Goal: Information Seeking & Learning: Understand process/instructions

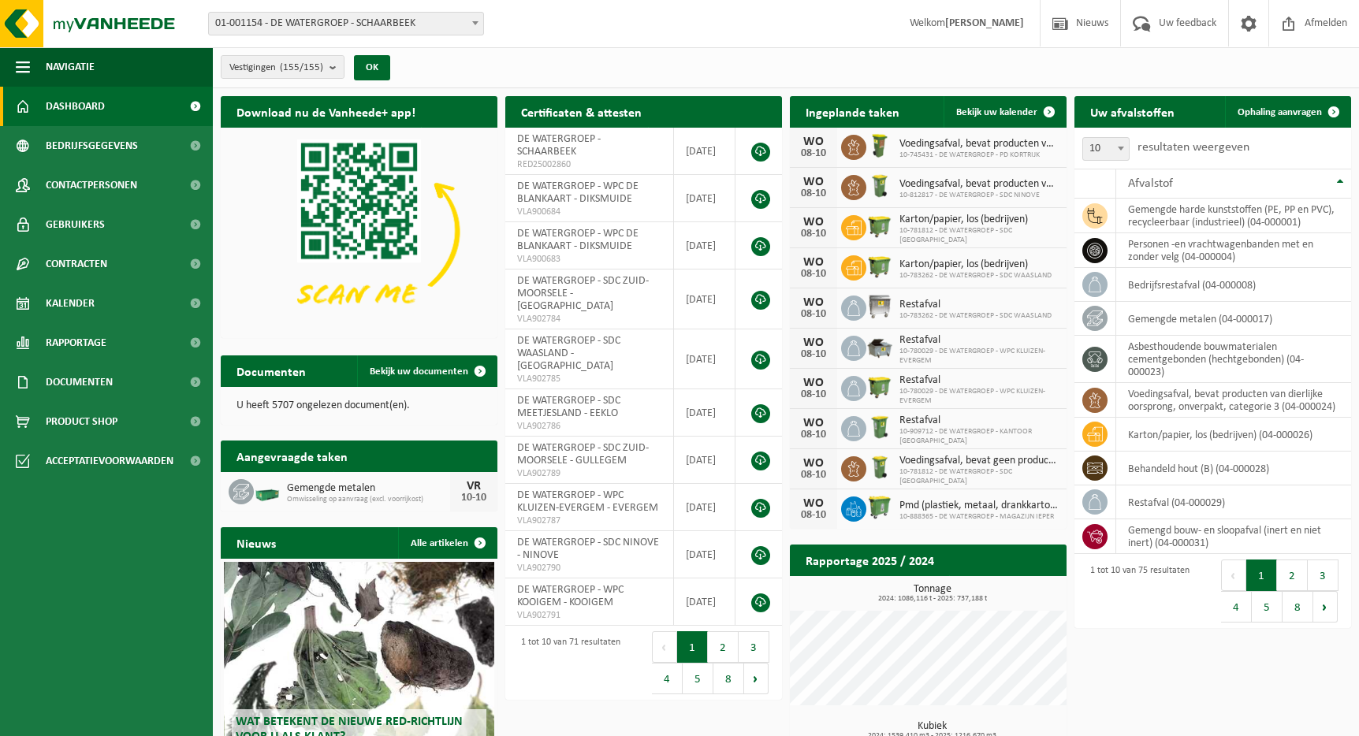
drag, startPoint x: 1178, startPoint y: 110, endPoint x: 1167, endPoint y: 118, distance: 14.0
click at [1178, 110] on h2 "Uw afvalstoffen" at bounding box center [1132, 111] width 116 height 31
click at [328, 76] on button "Vestigingen (155/155)" at bounding box center [283, 67] width 124 height 24
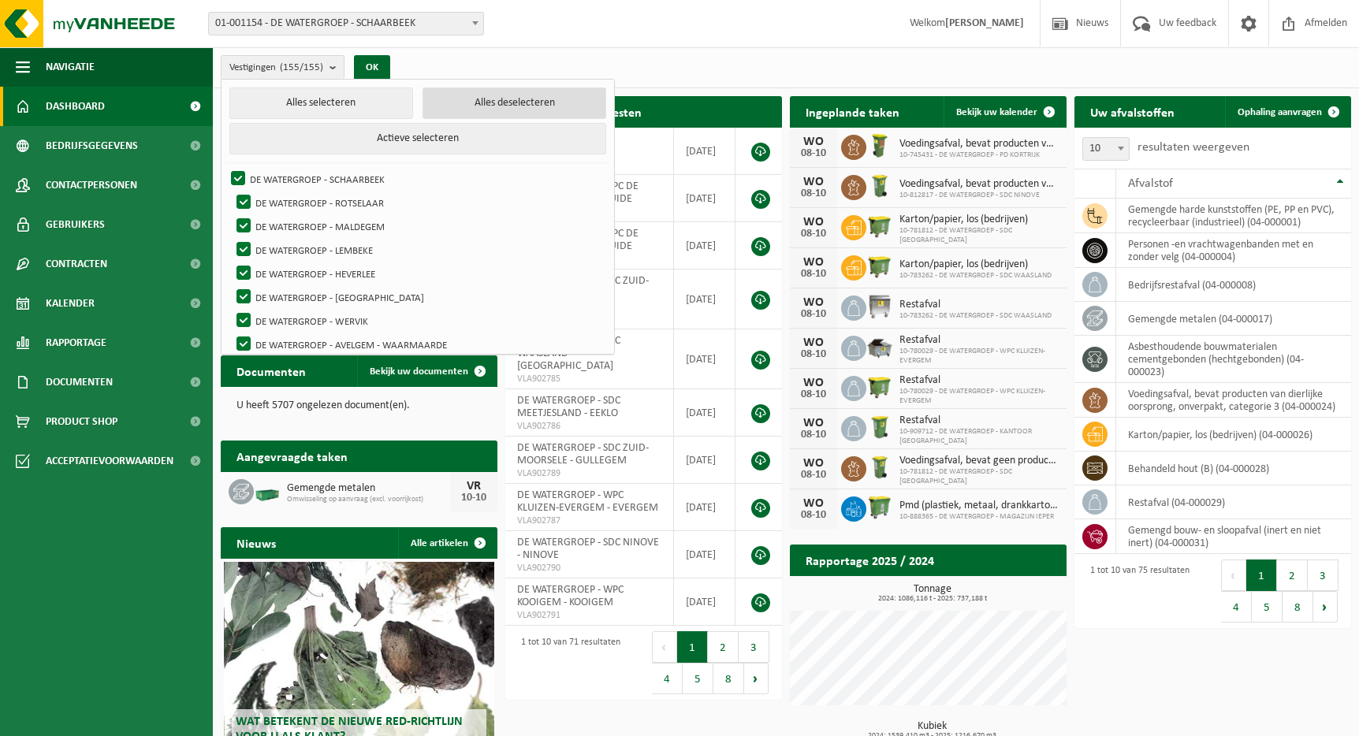
click at [473, 107] on button "Alles deselecteren" at bounding box center [514, 103] width 184 height 32
checkbox input "false"
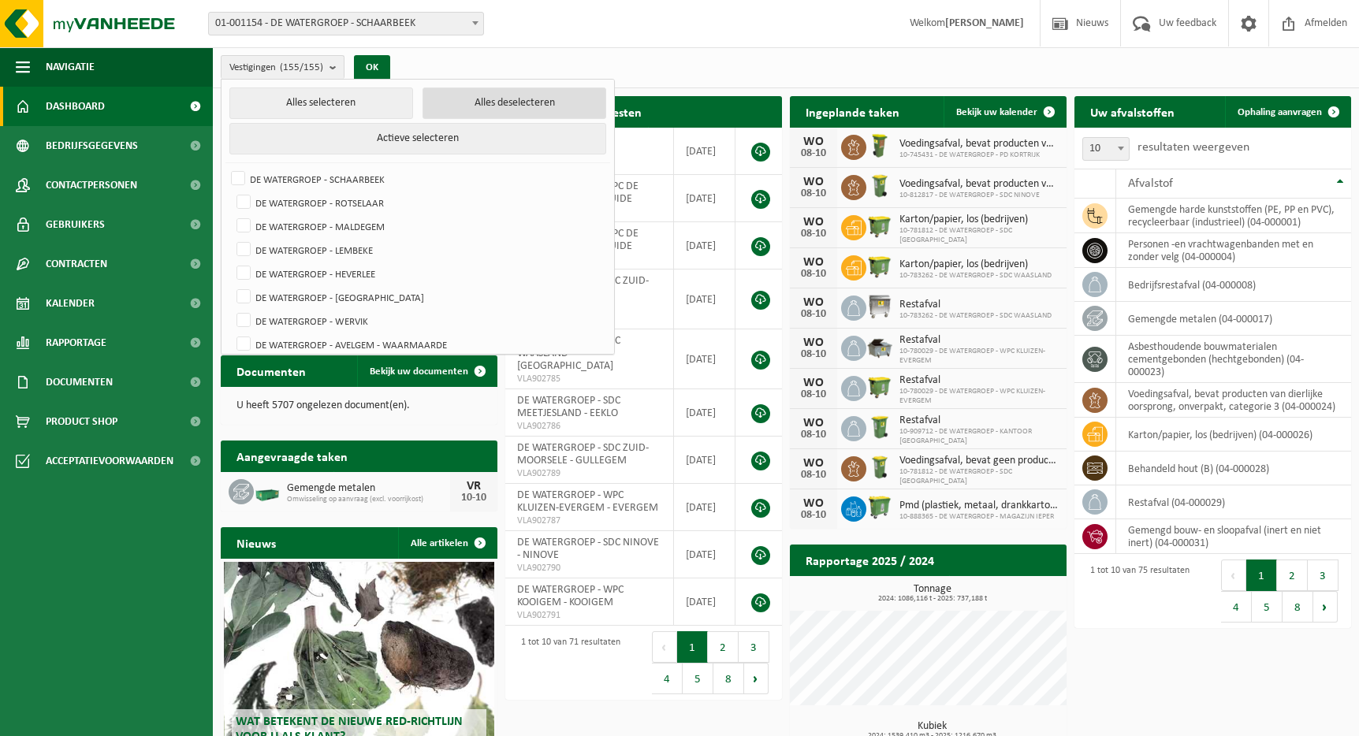
checkbox input "false"
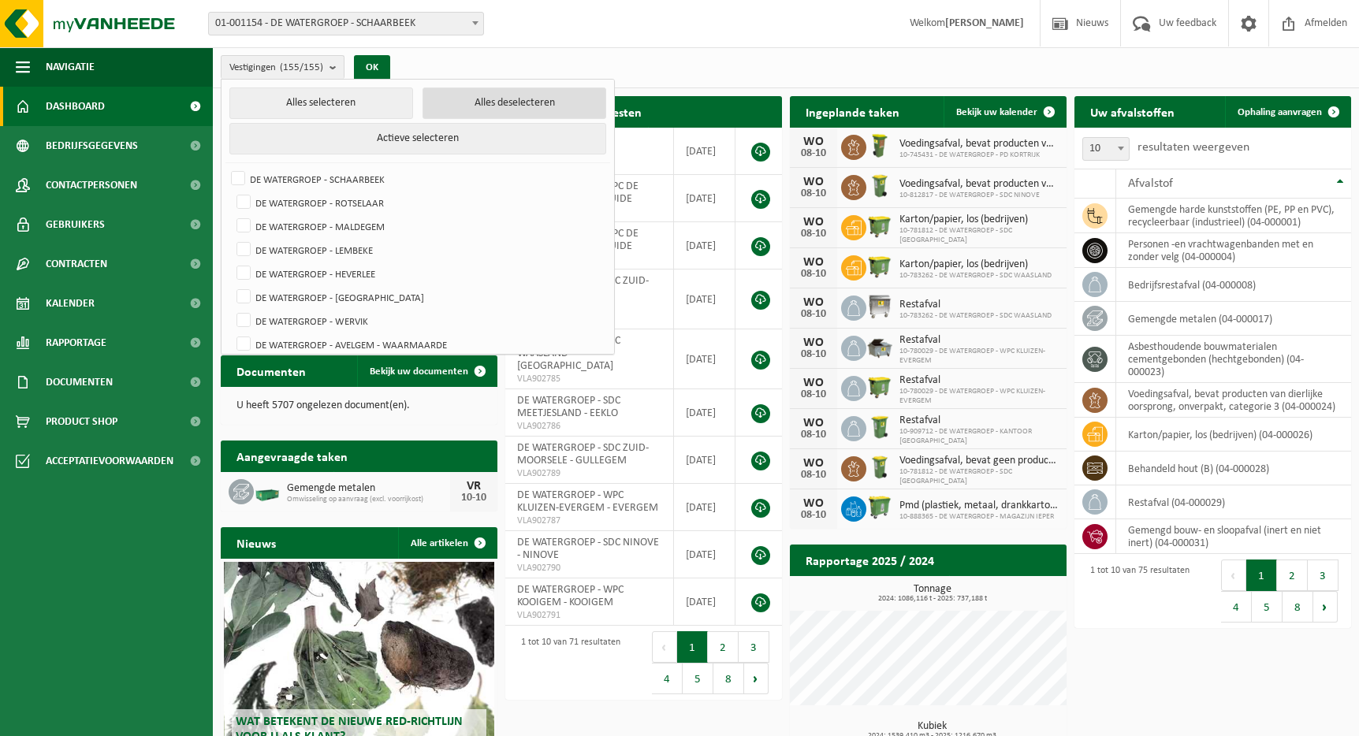
checkbox input "false"
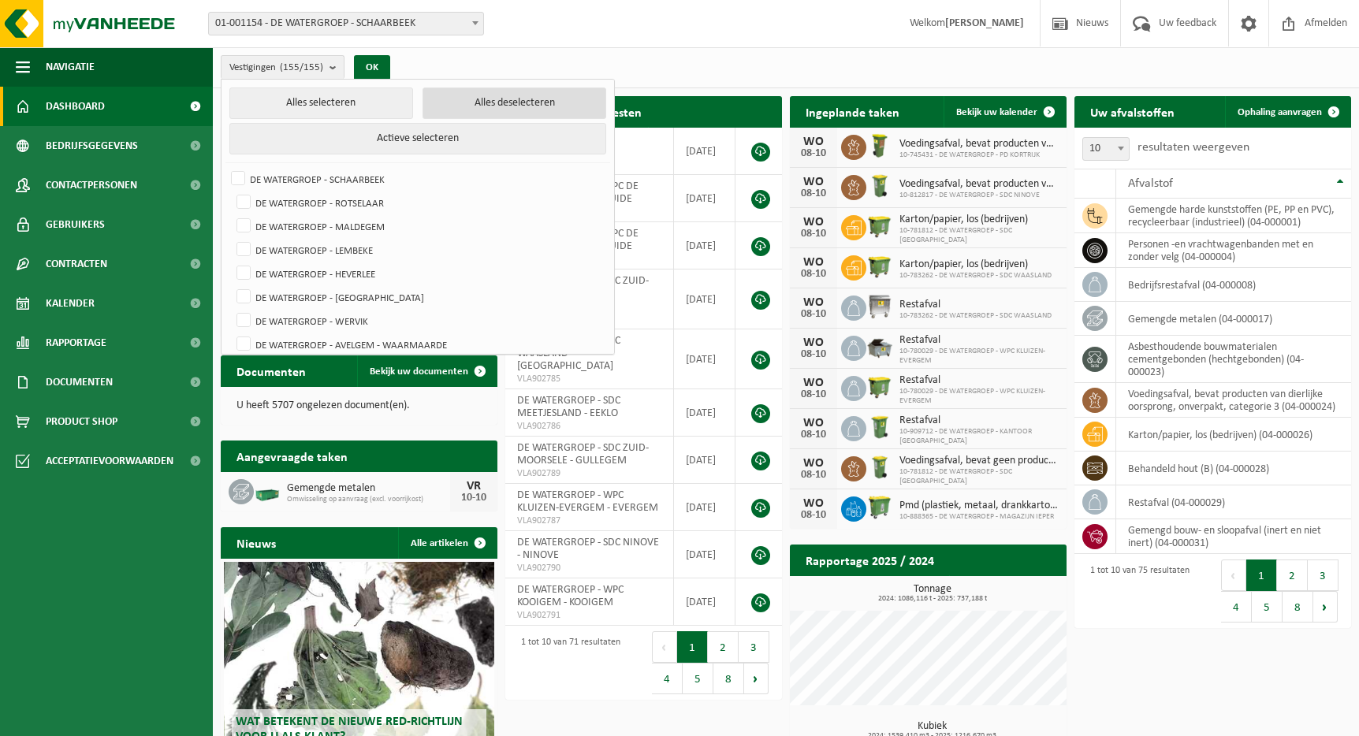
checkbox input "false"
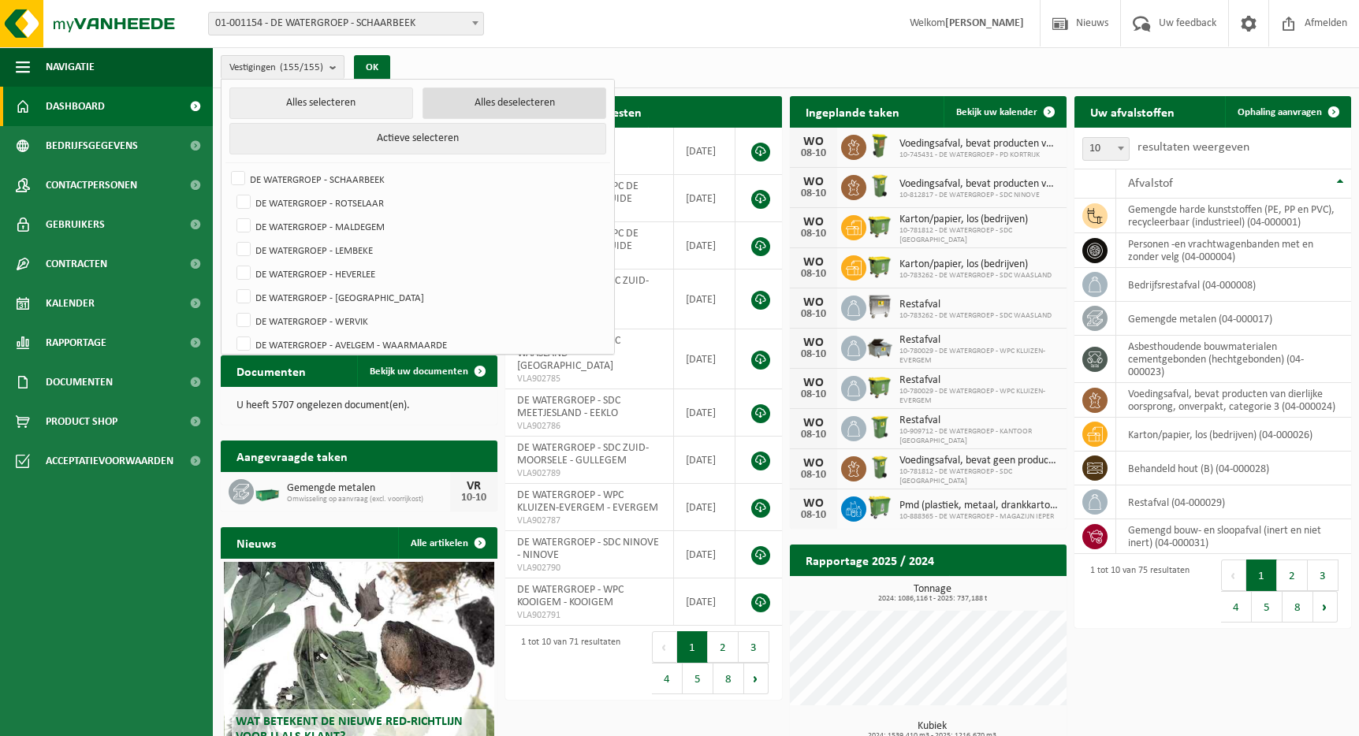
checkbox input "false"
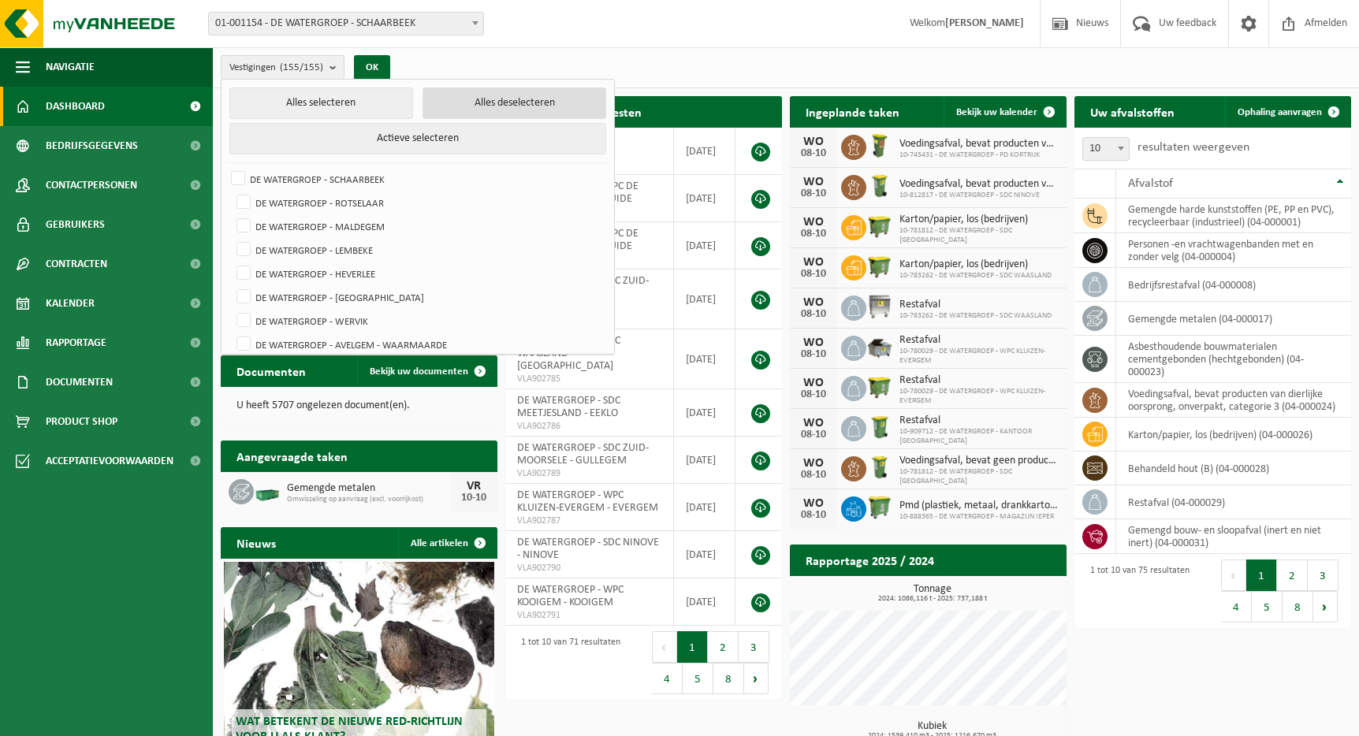
checkbox input "false"
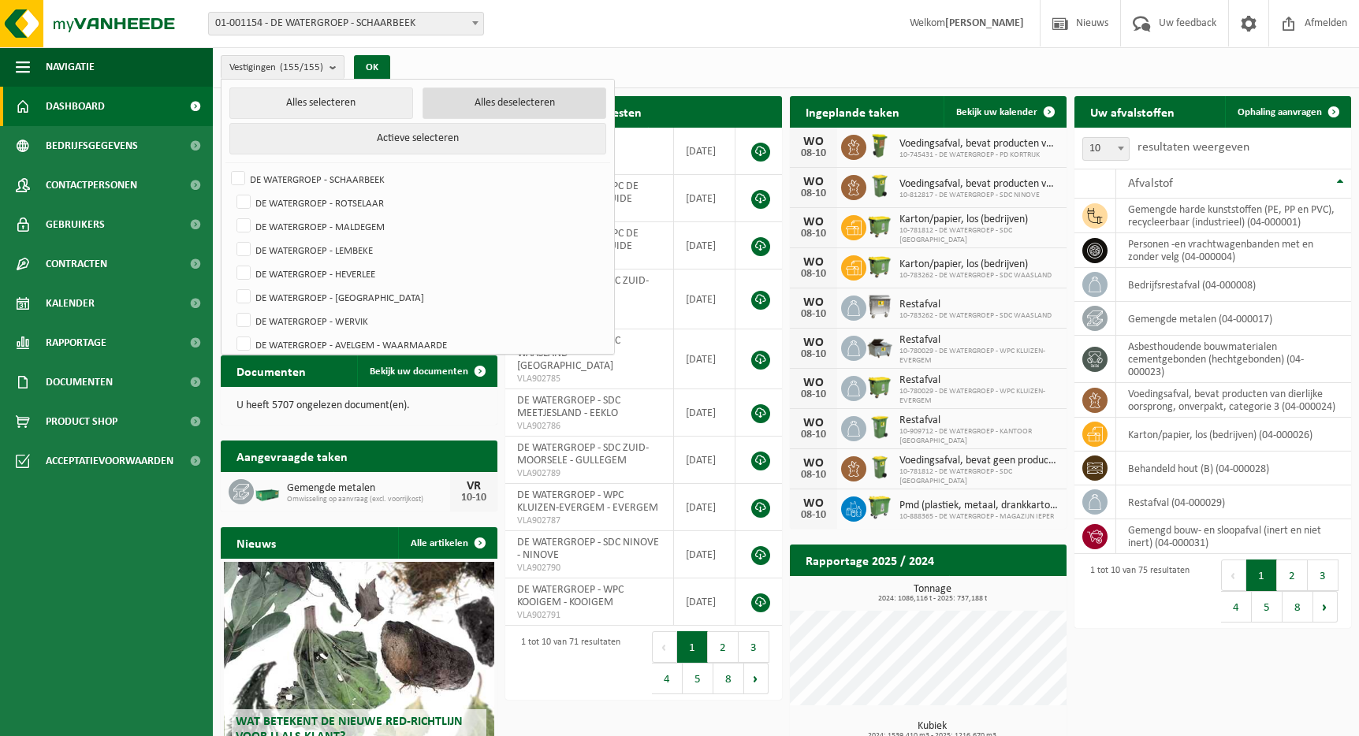
checkbox input "false"
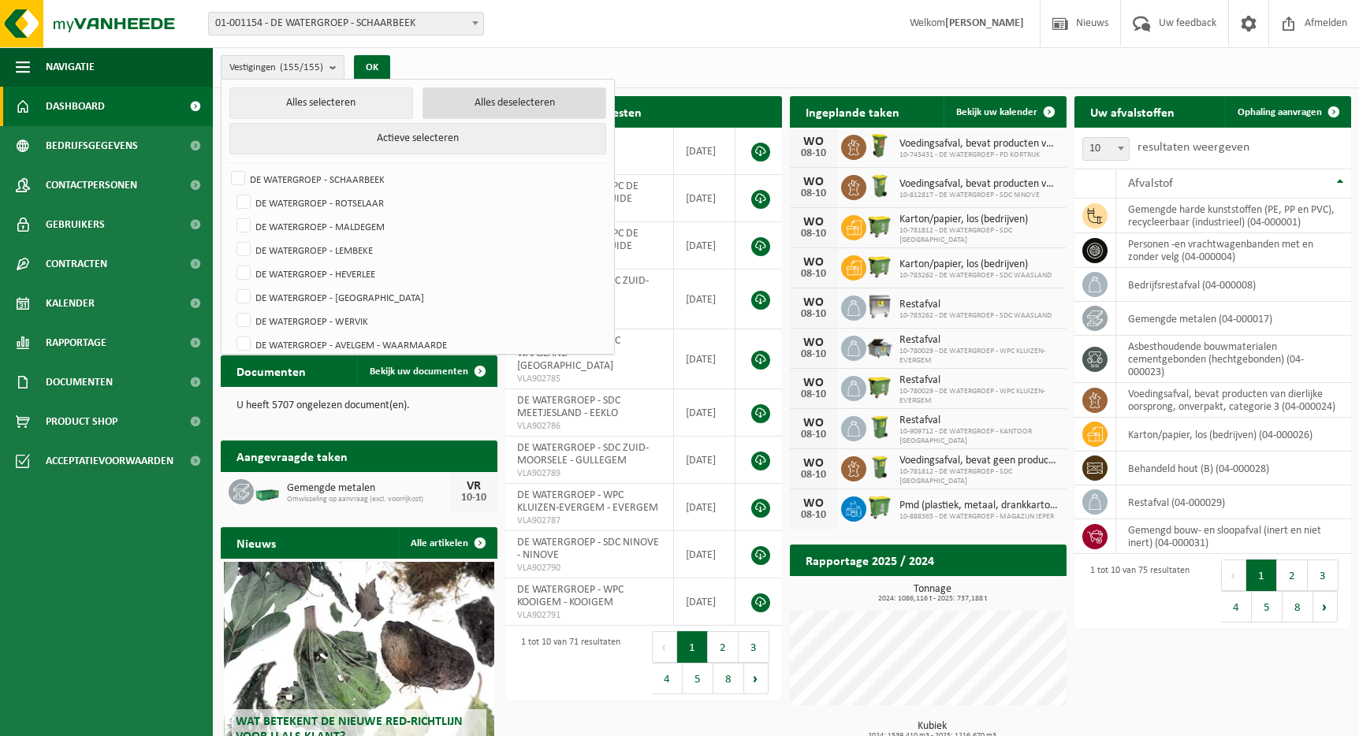
checkbox input "false"
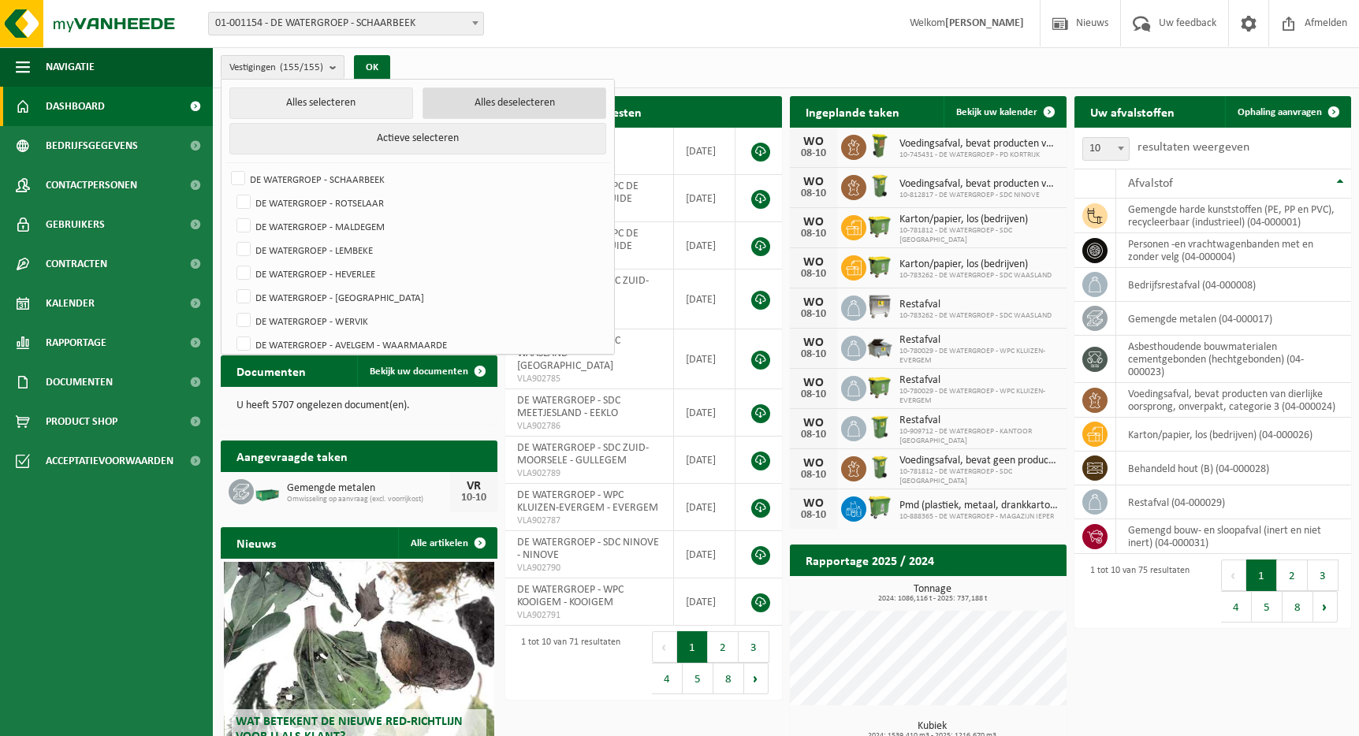
checkbox input "false"
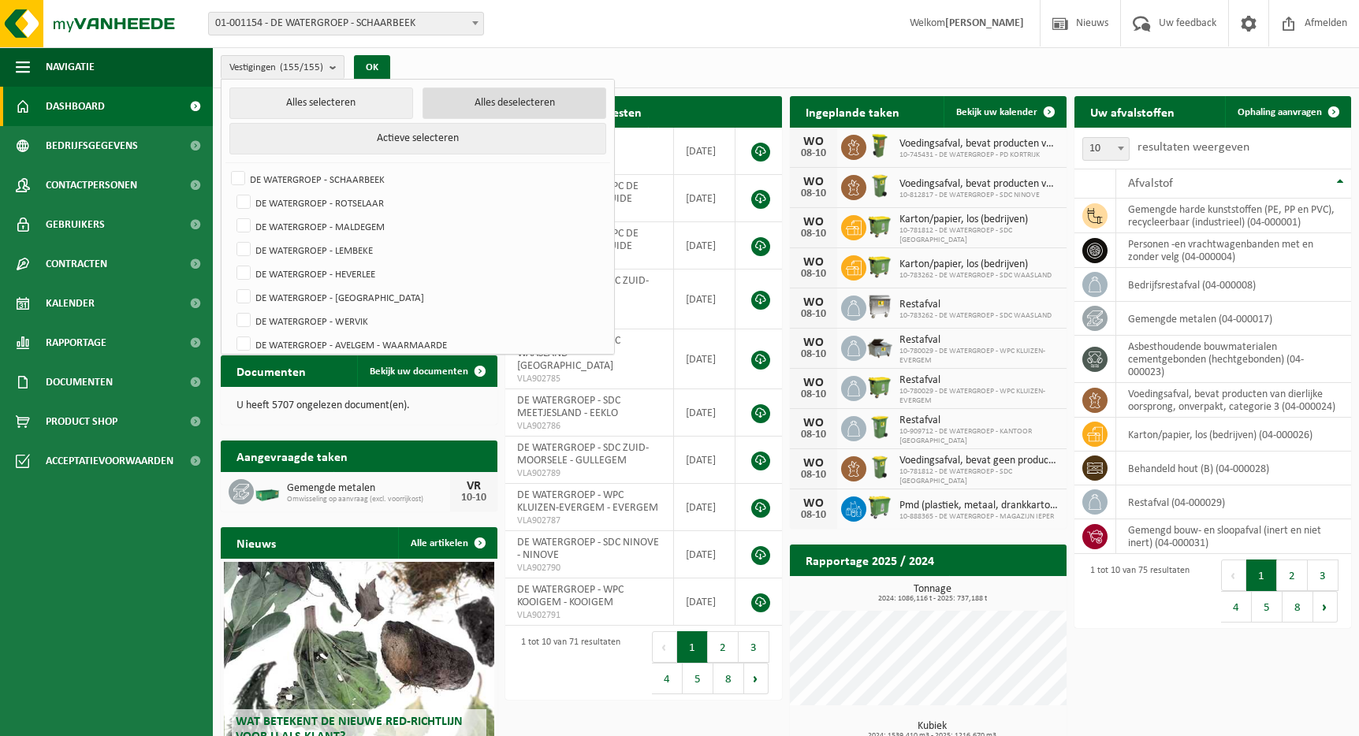
checkbox input "false"
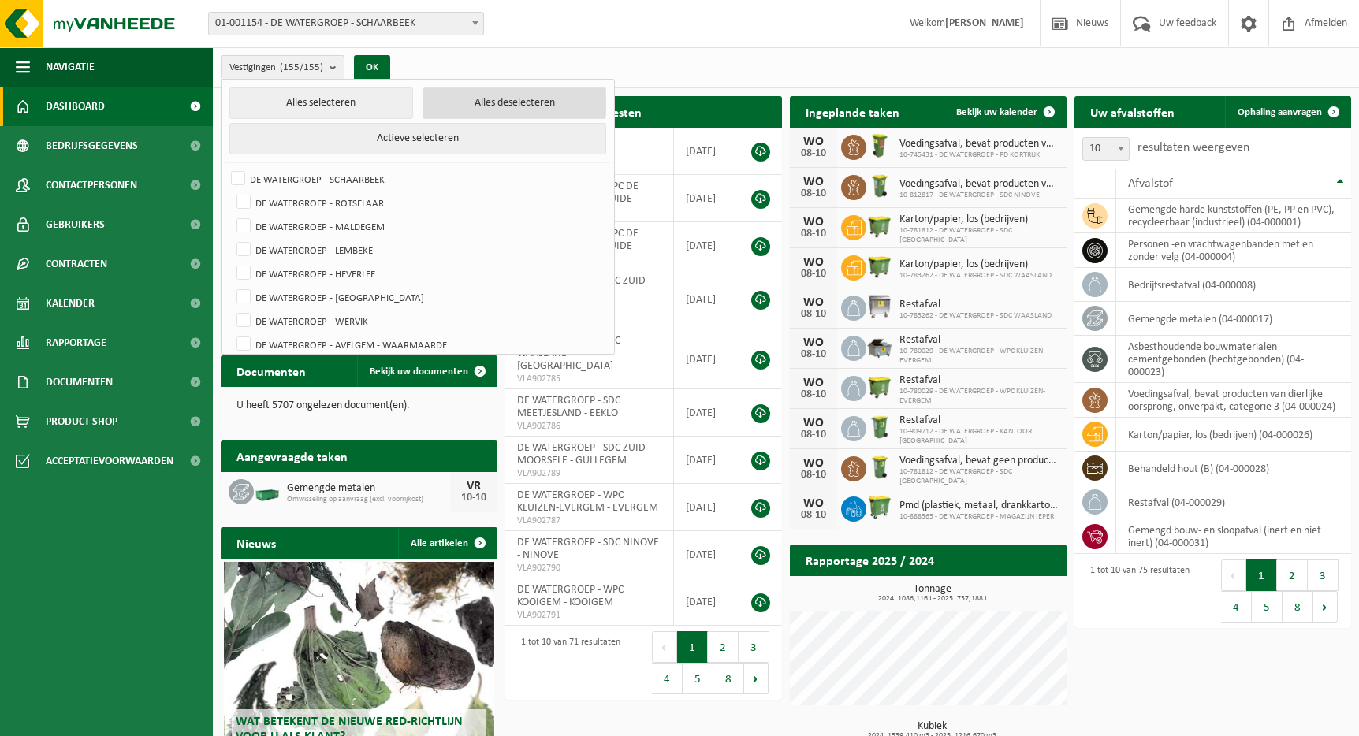
checkbox input "false"
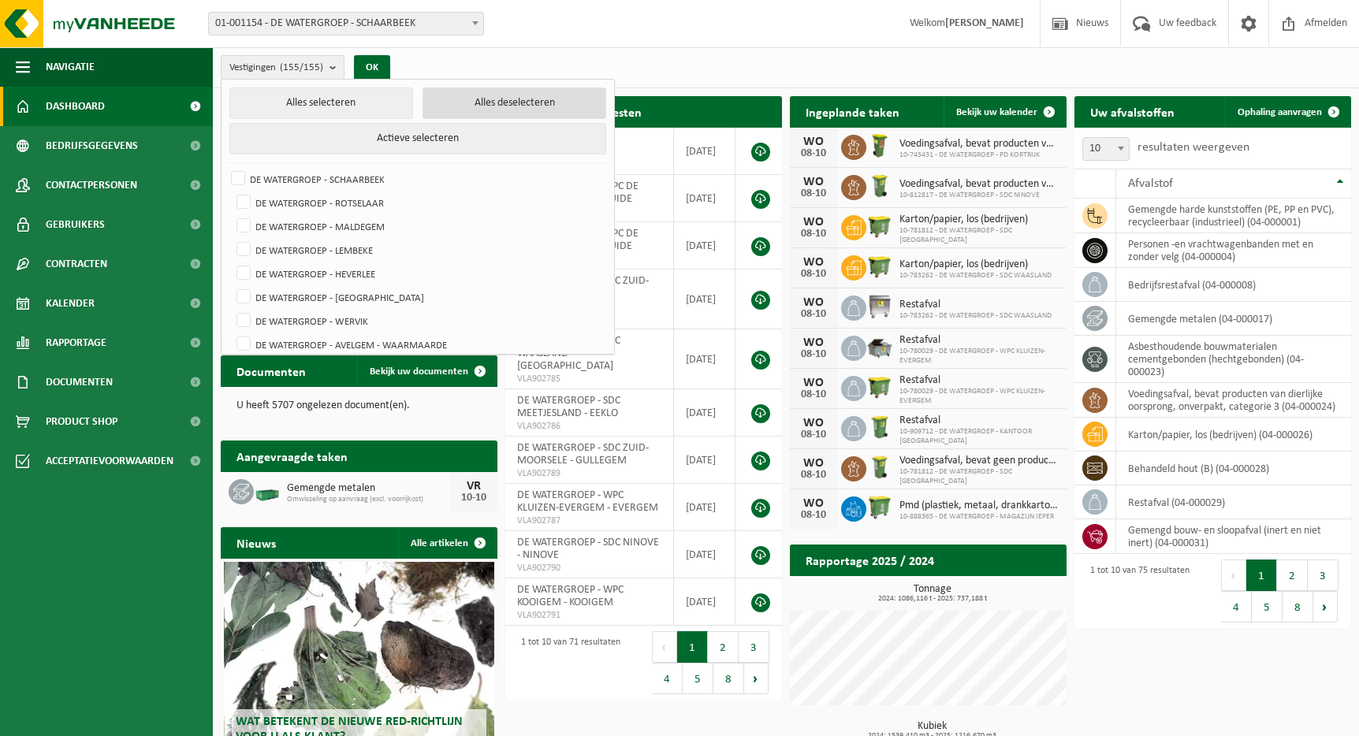
checkbox input "false"
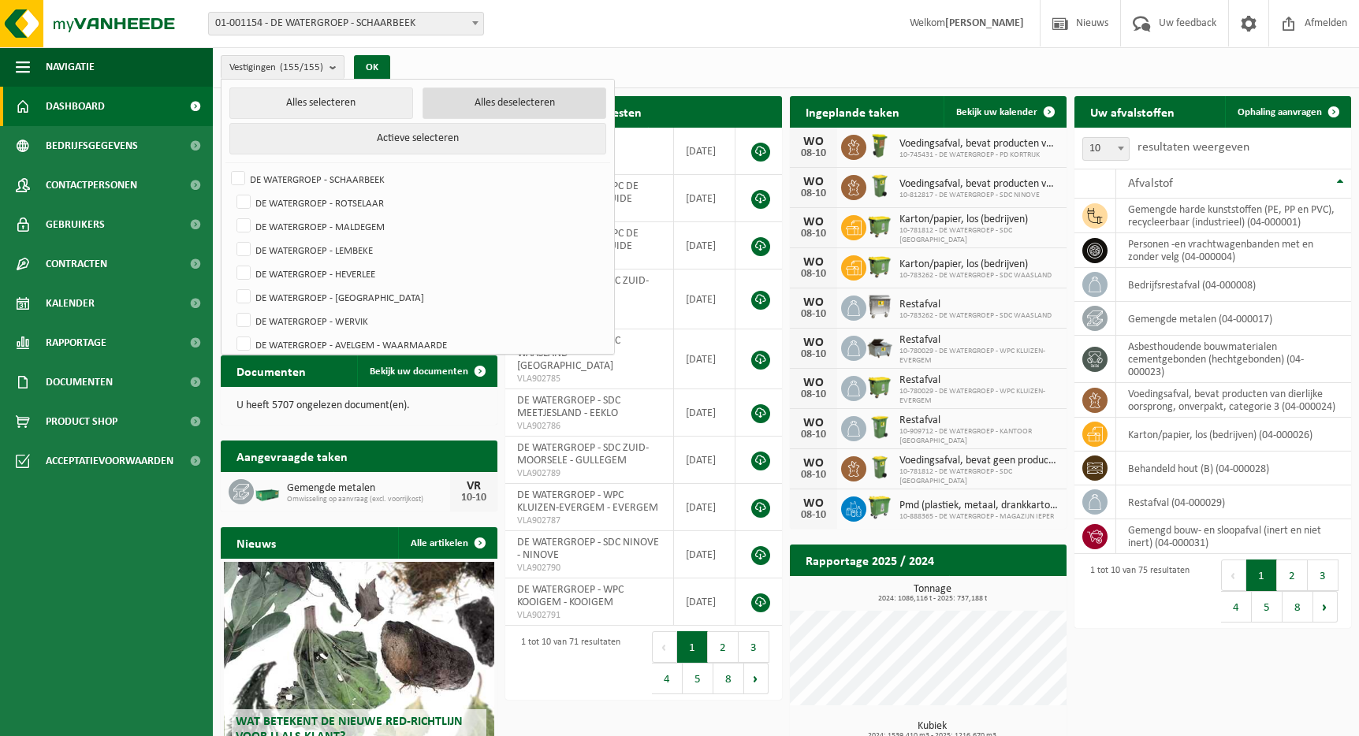
checkbox input "false"
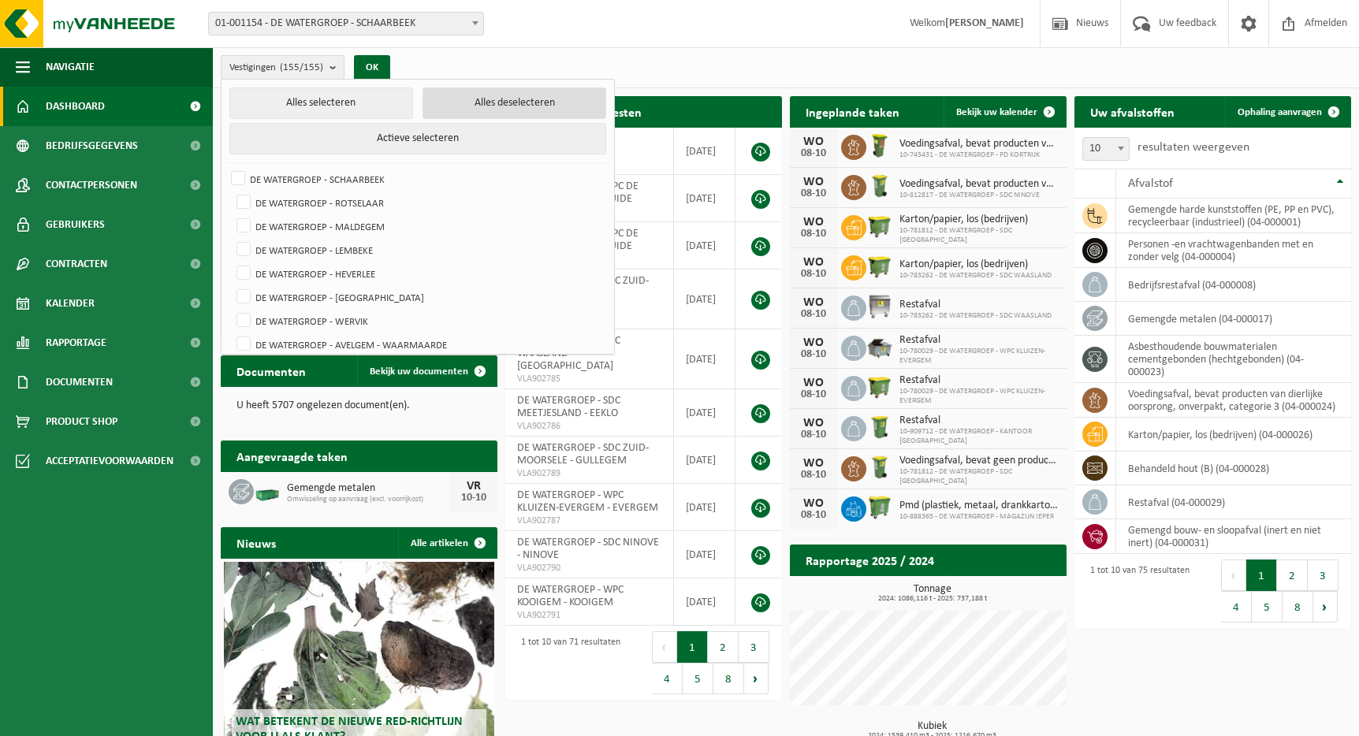
checkbox input "false"
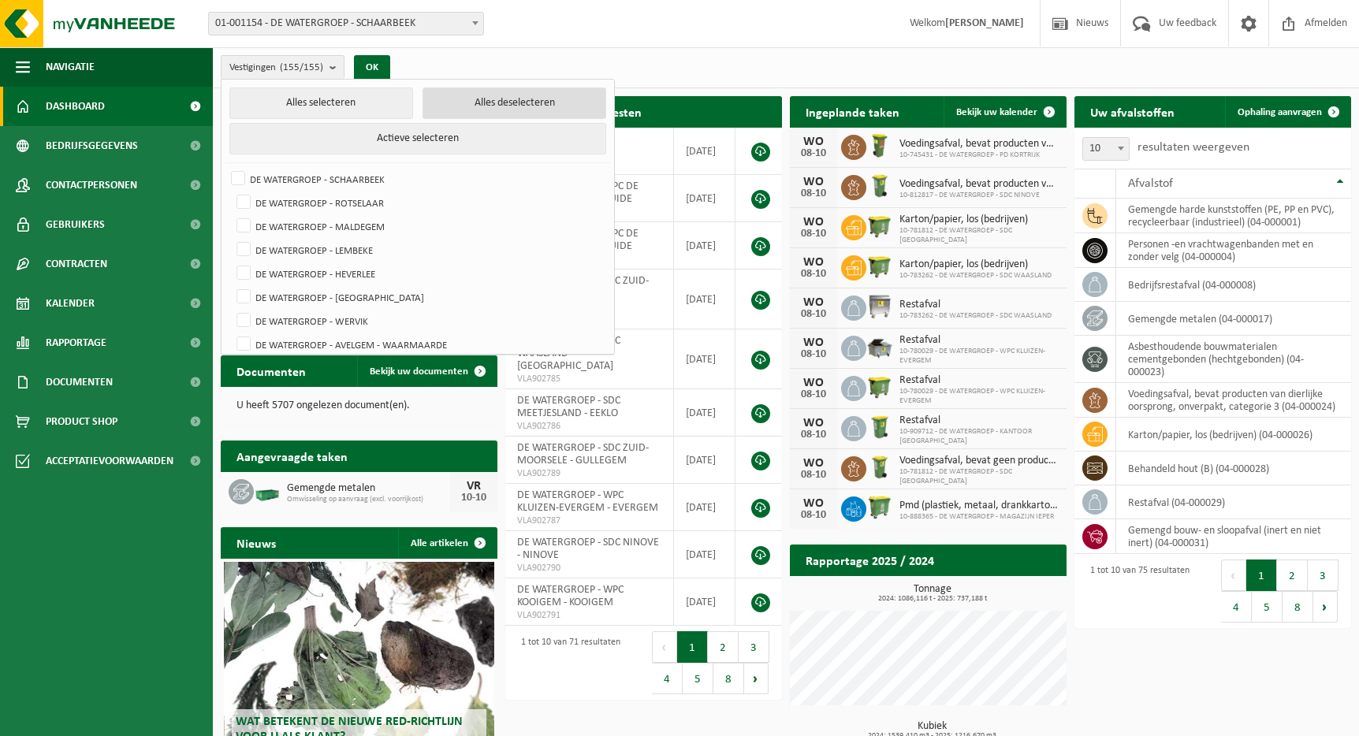
checkbox input "false"
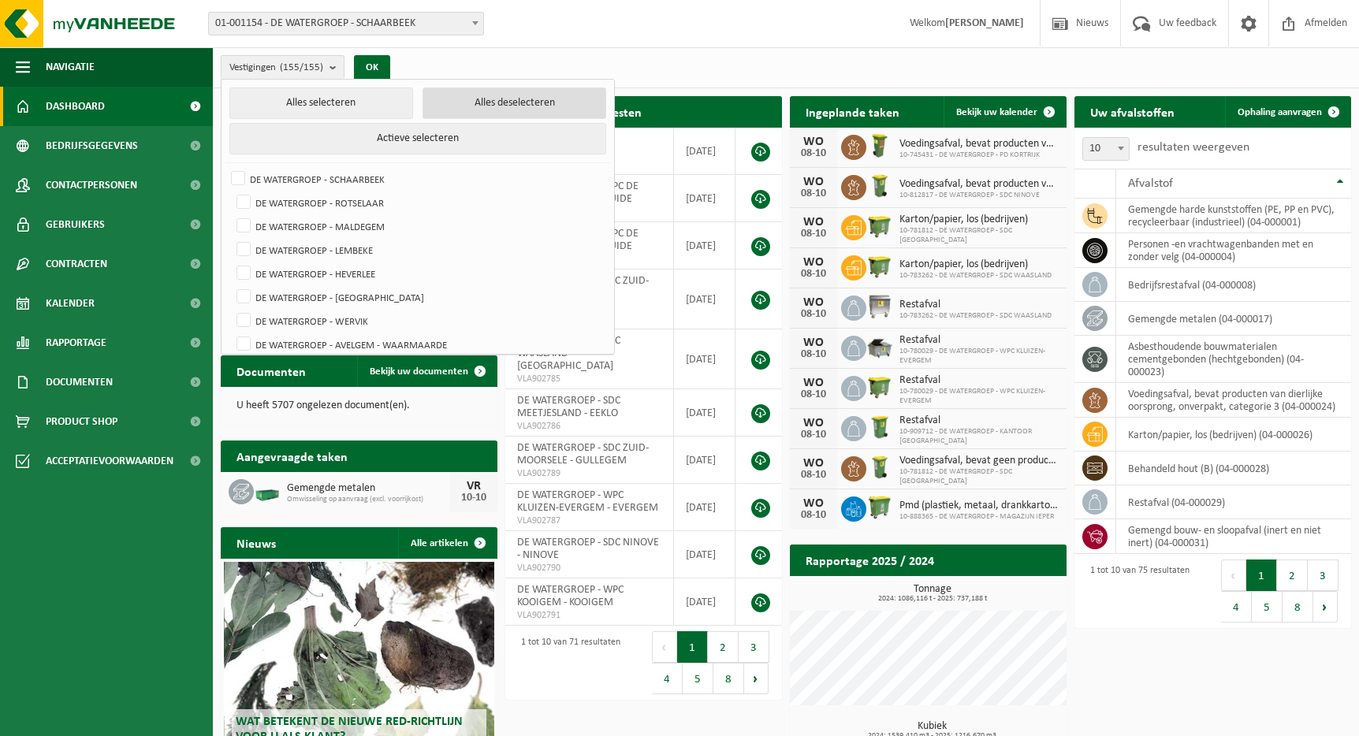
checkbox input "false"
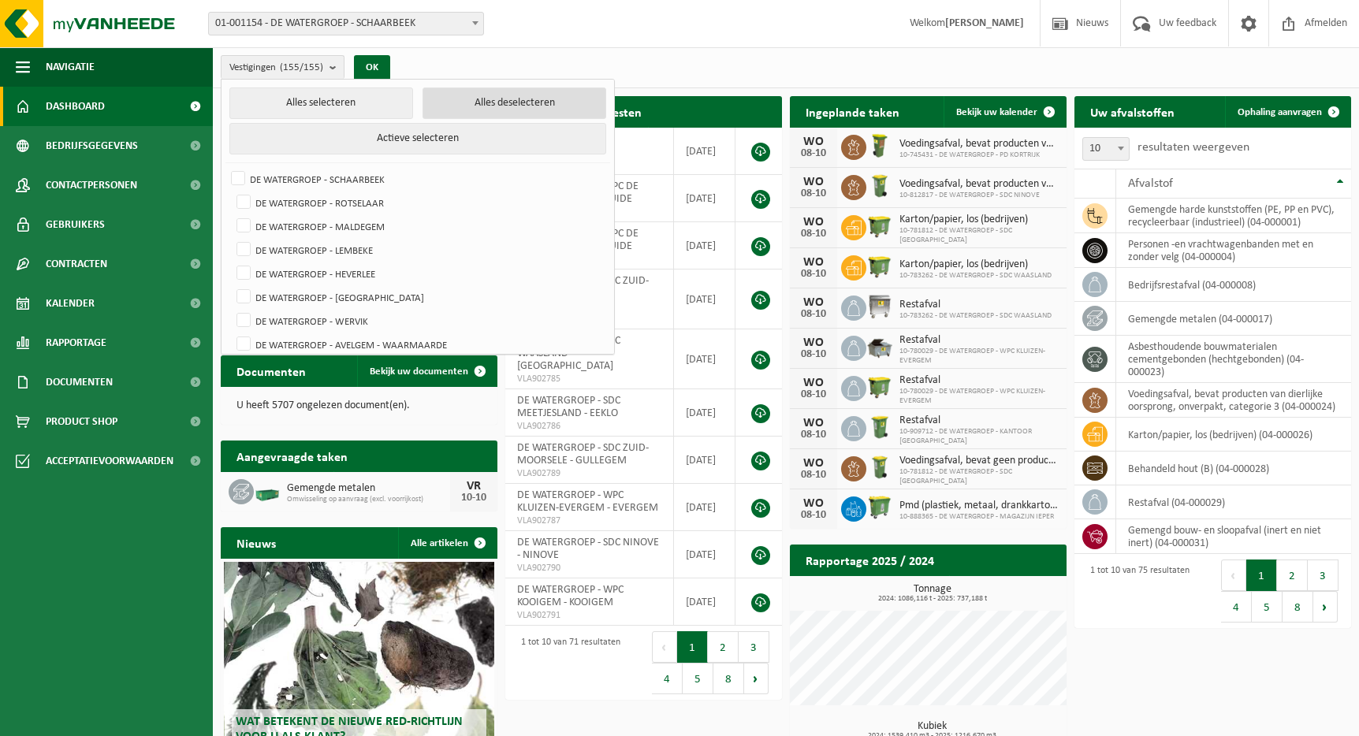
checkbox input "false"
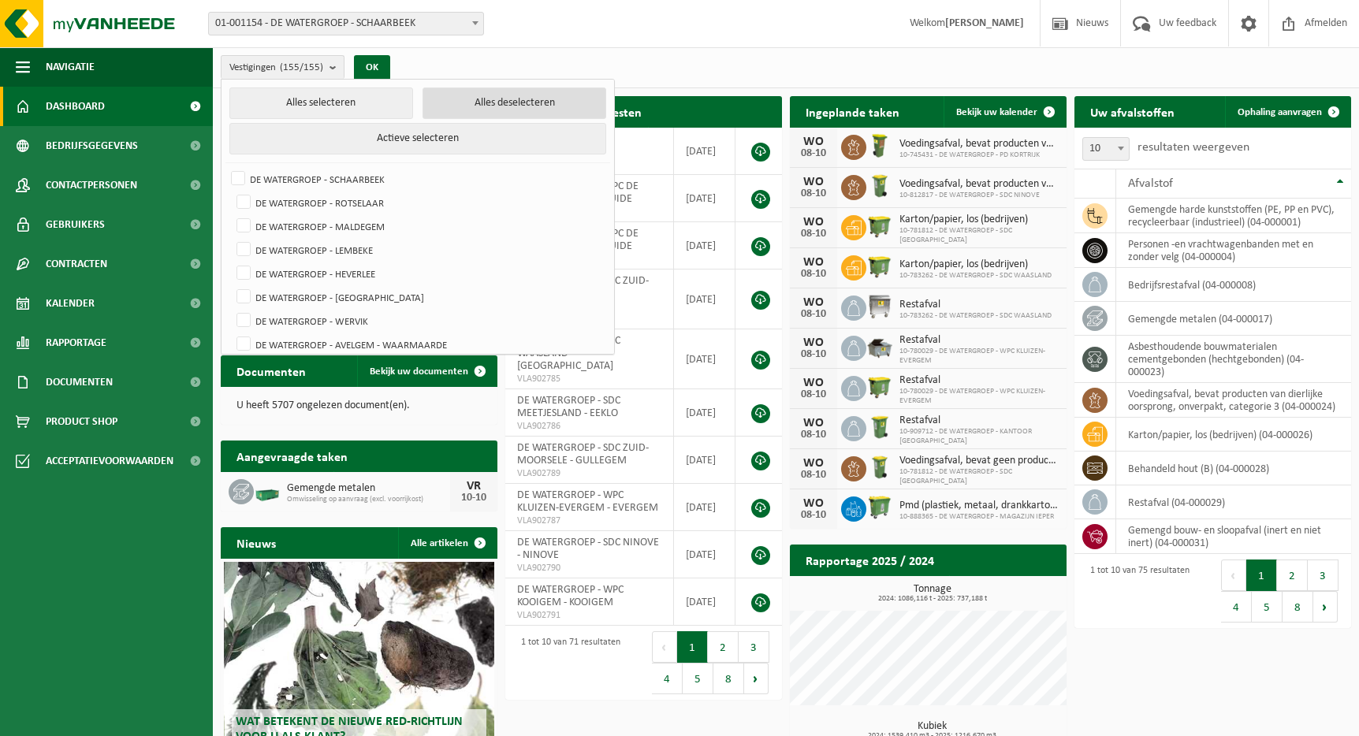
checkbox input "false"
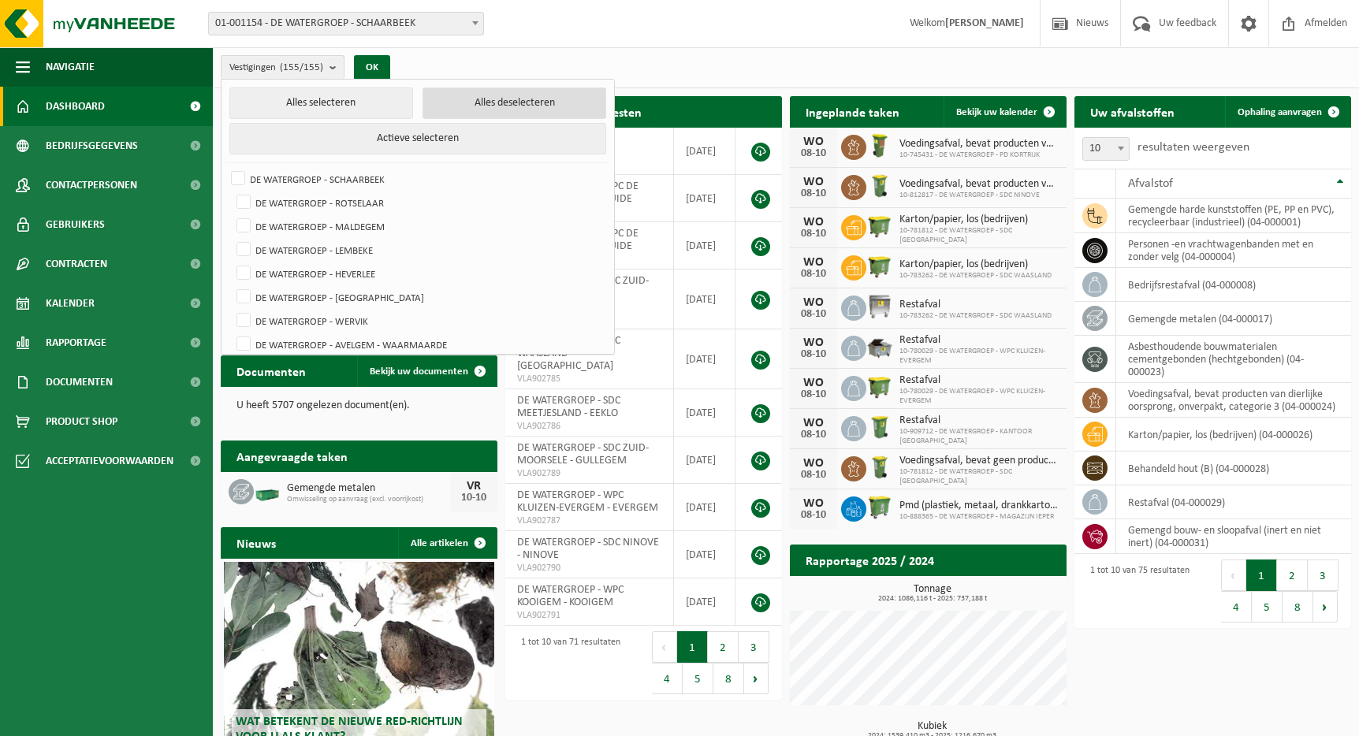
checkbox input "false"
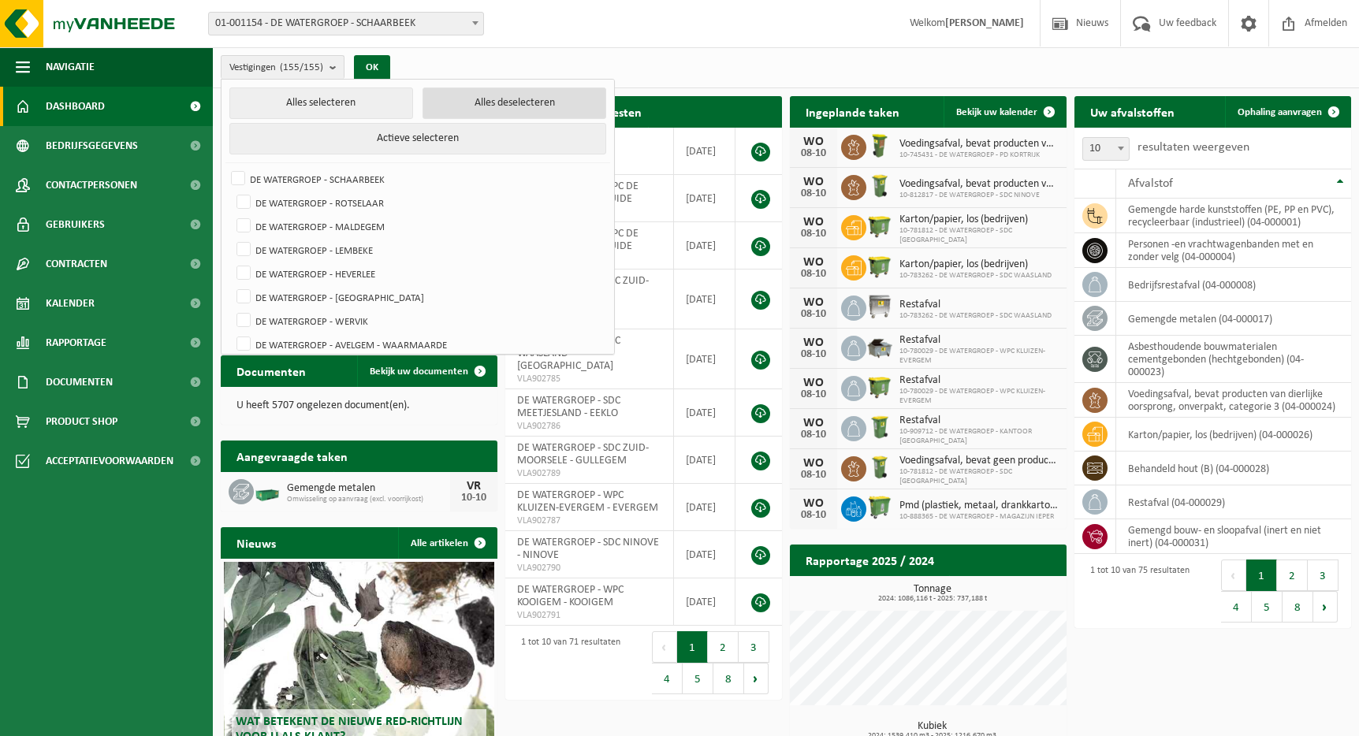
checkbox input "false"
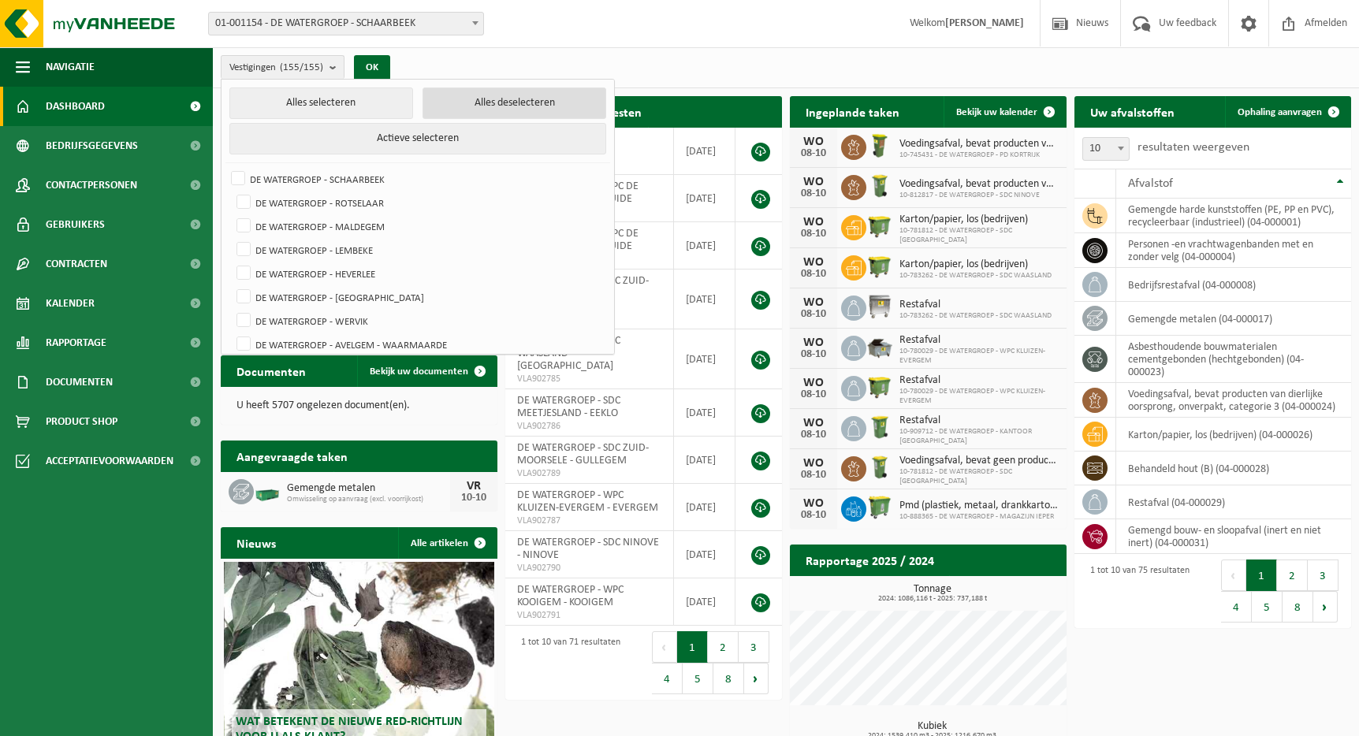
checkbox input "false"
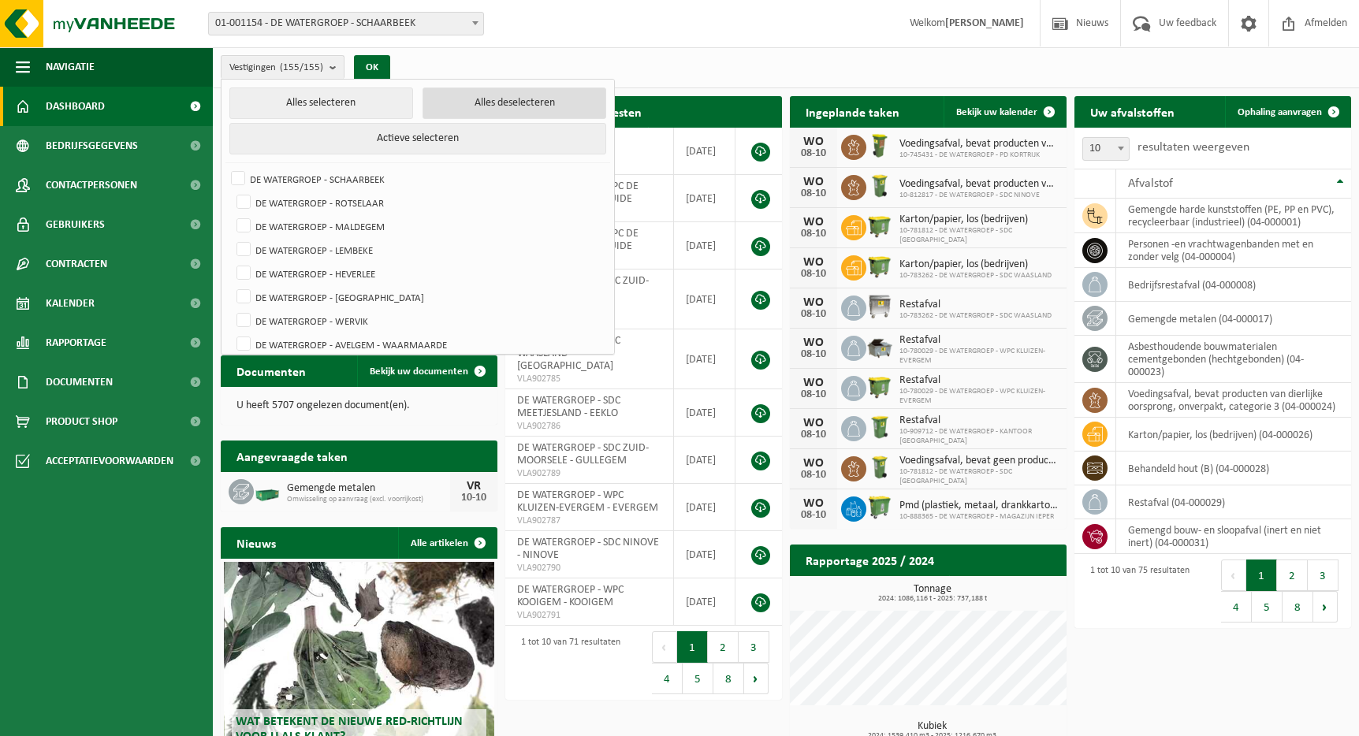
checkbox input "false"
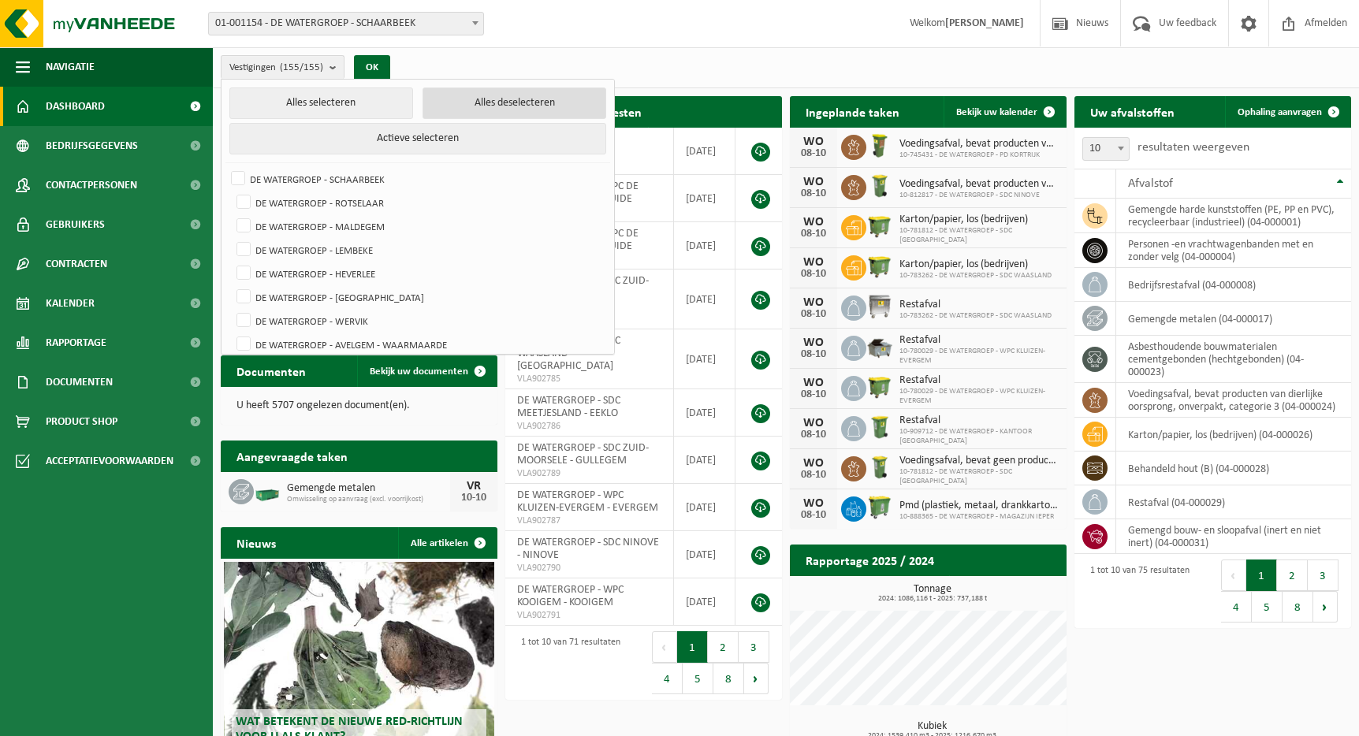
checkbox input "false"
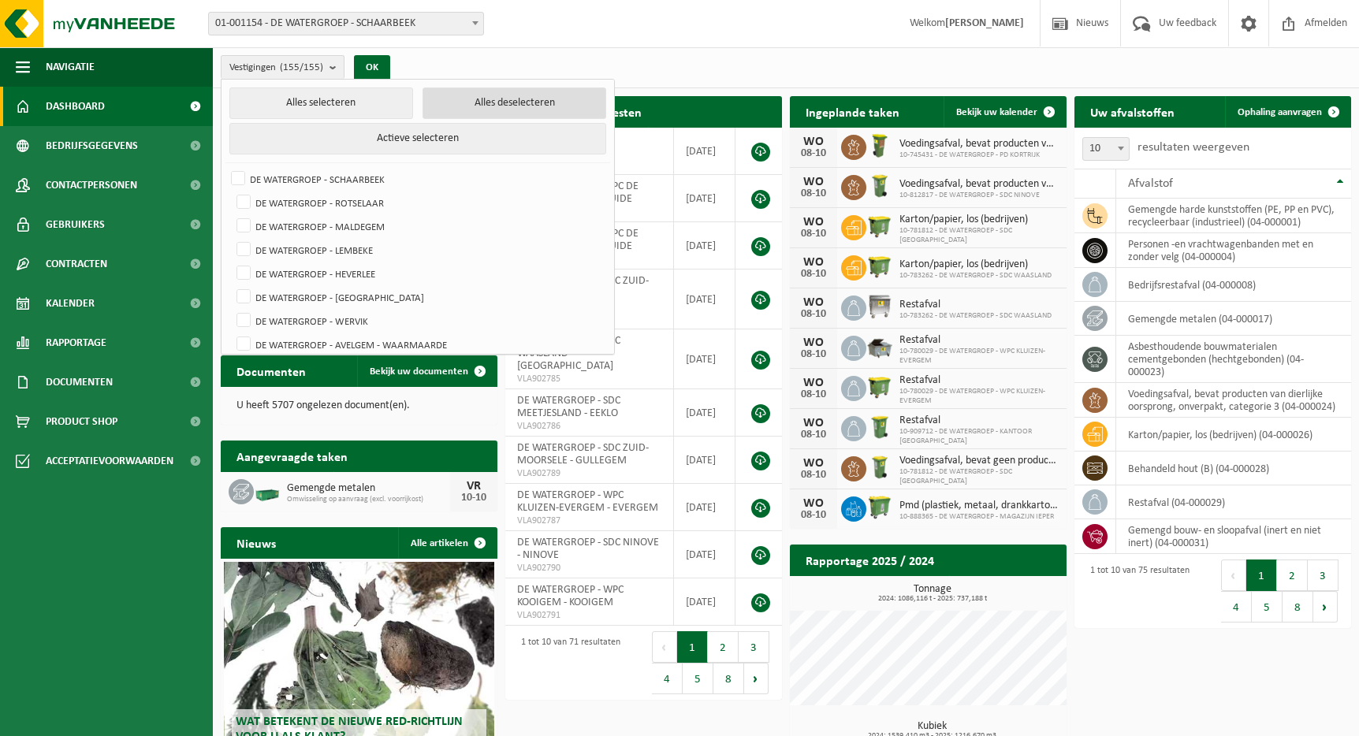
checkbox input "false"
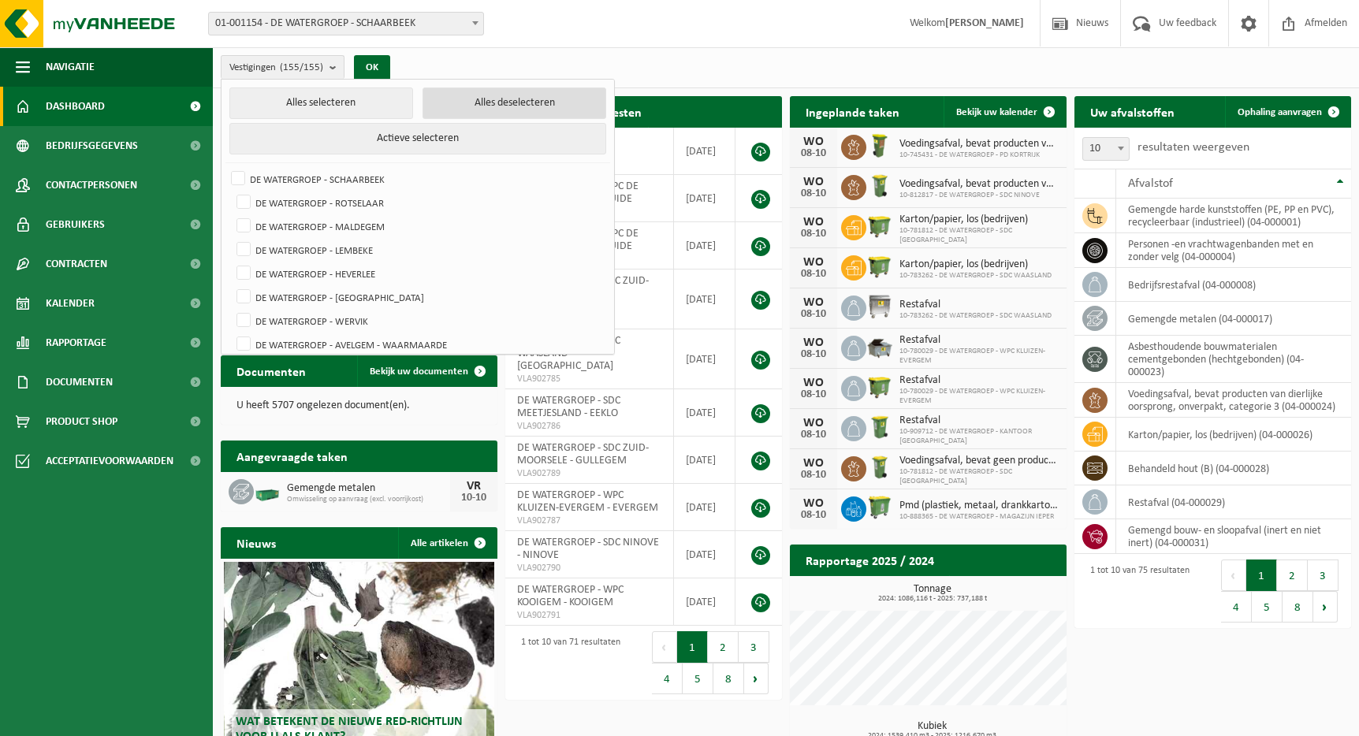
checkbox input "false"
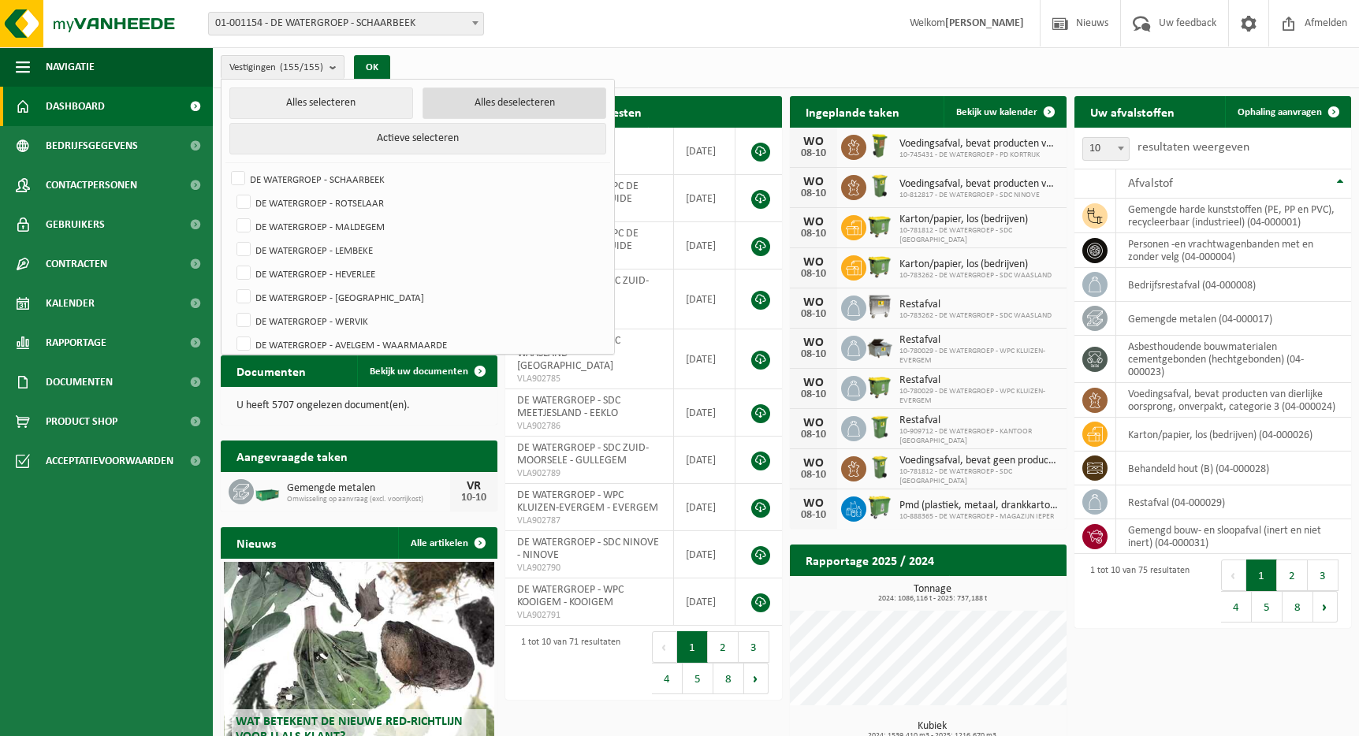
checkbox input "false"
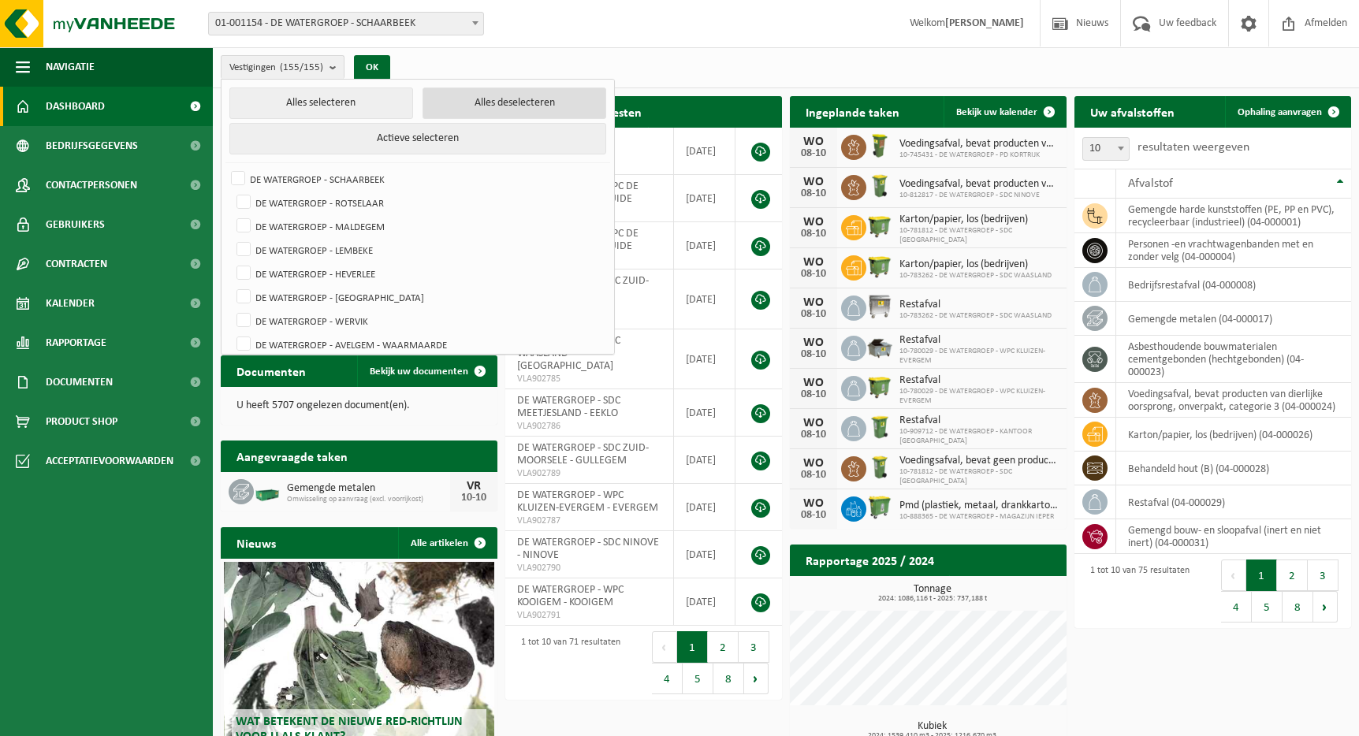
checkbox input "false"
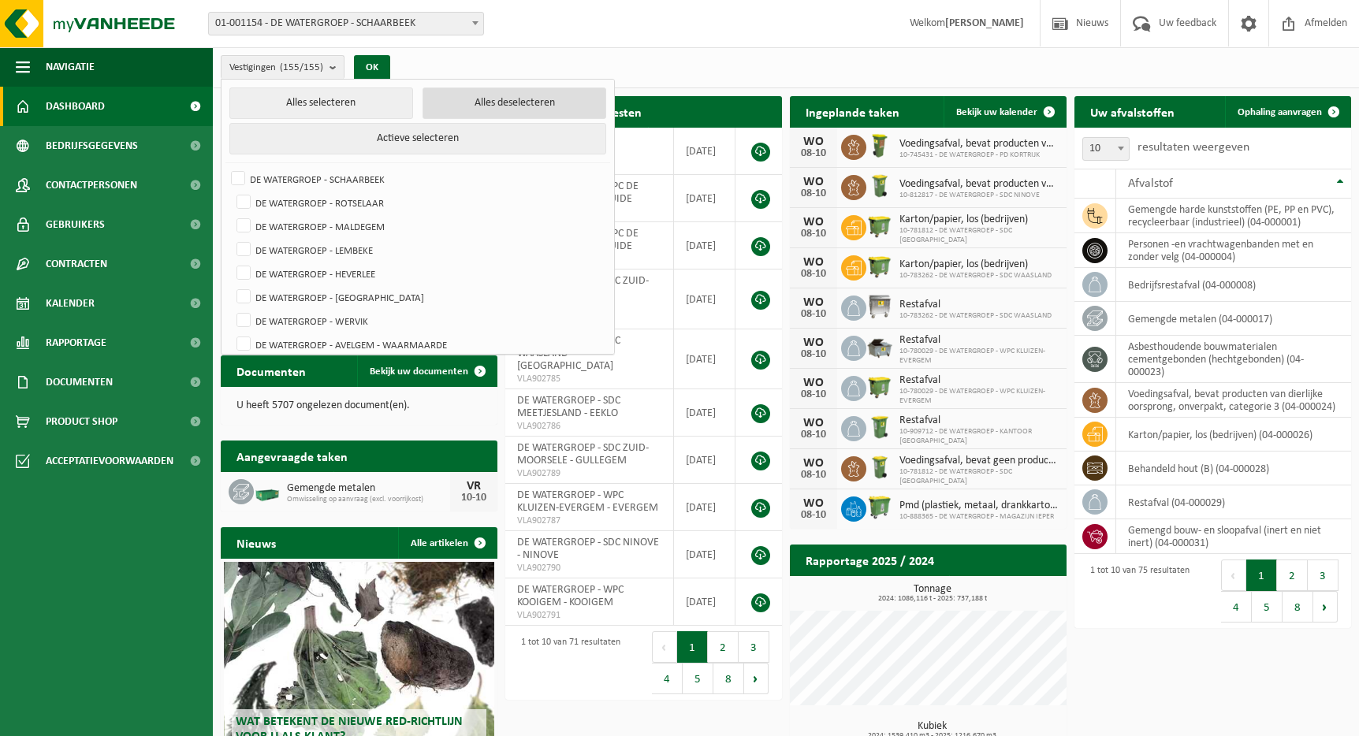
checkbox input "false"
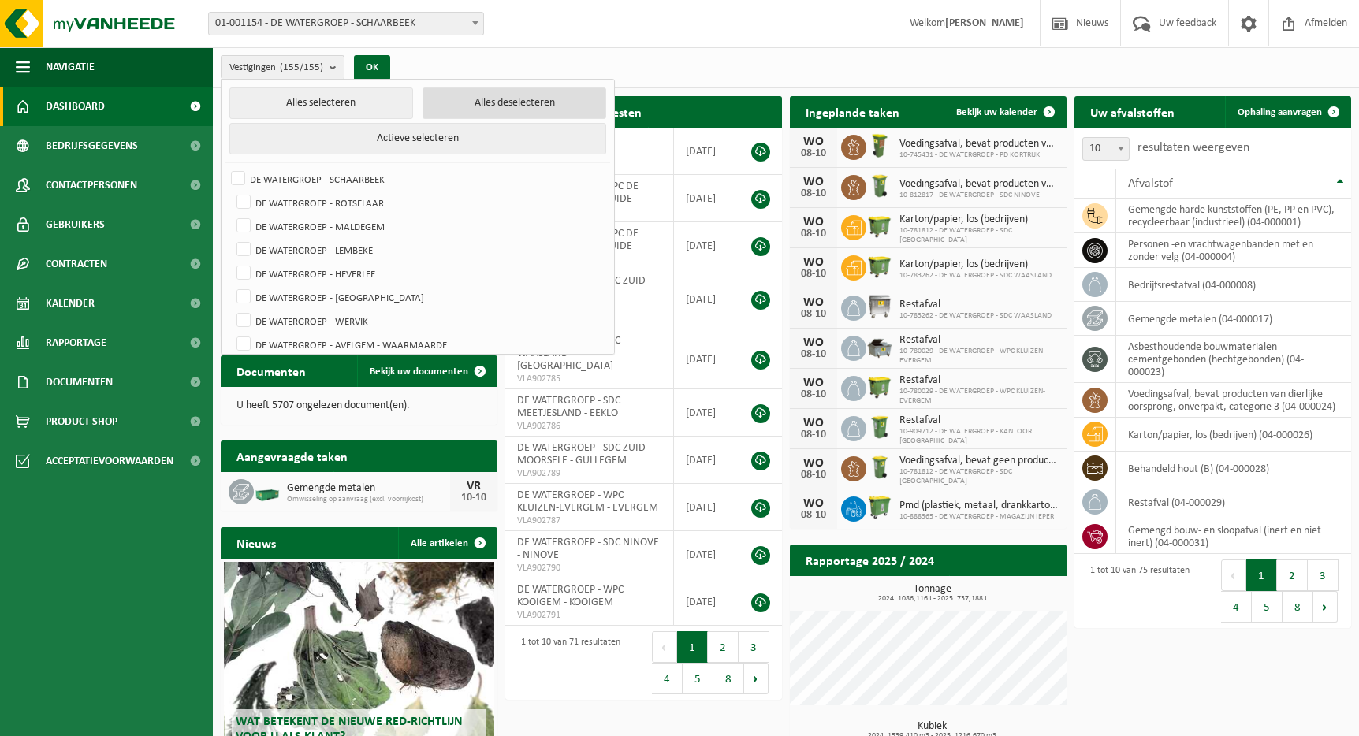
checkbox input "false"
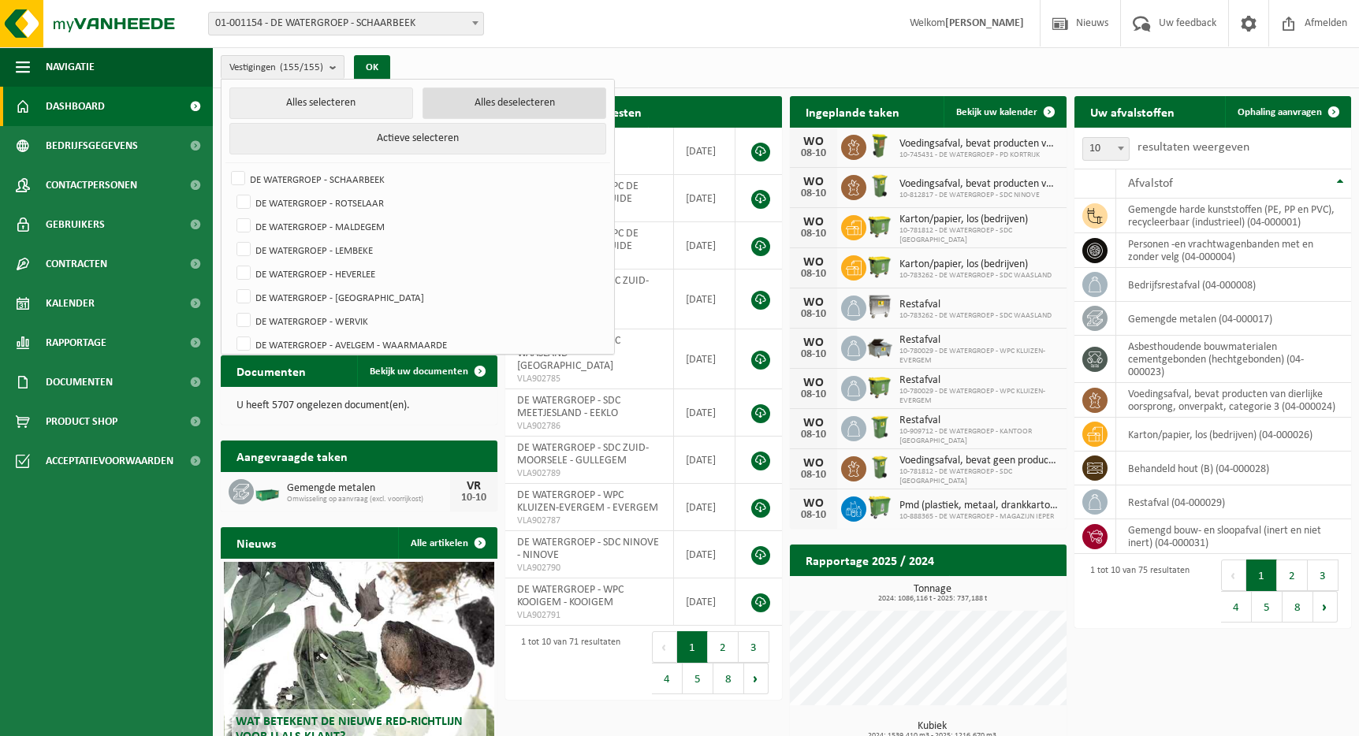
checkbox input "false"
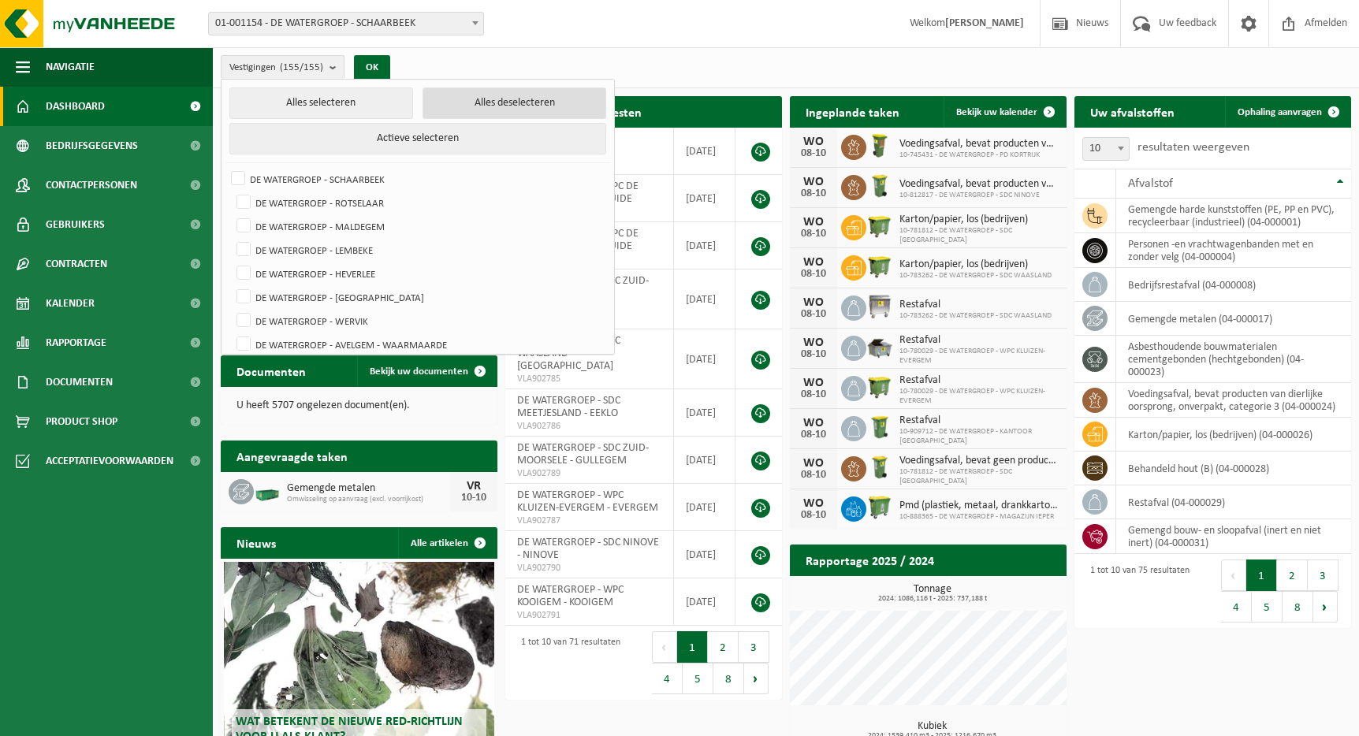
checkbox input "false"
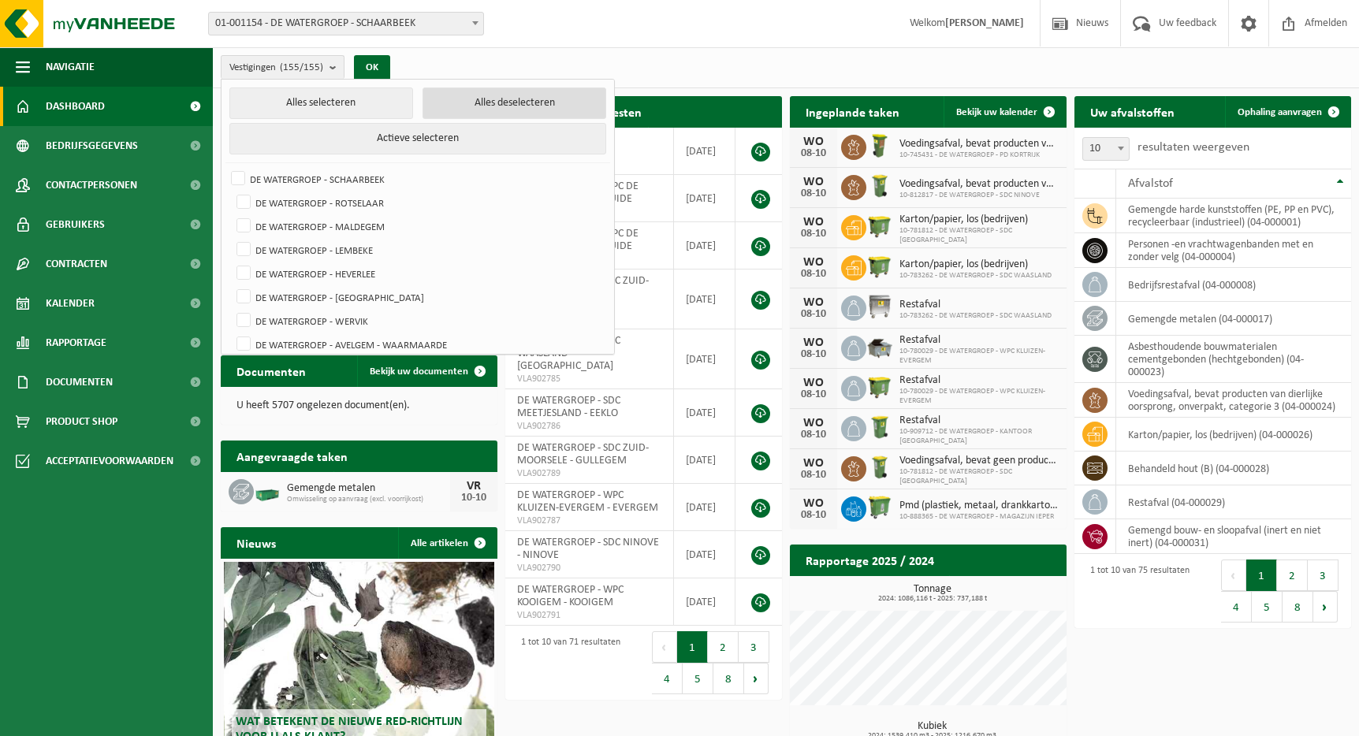
checkbox input "false"
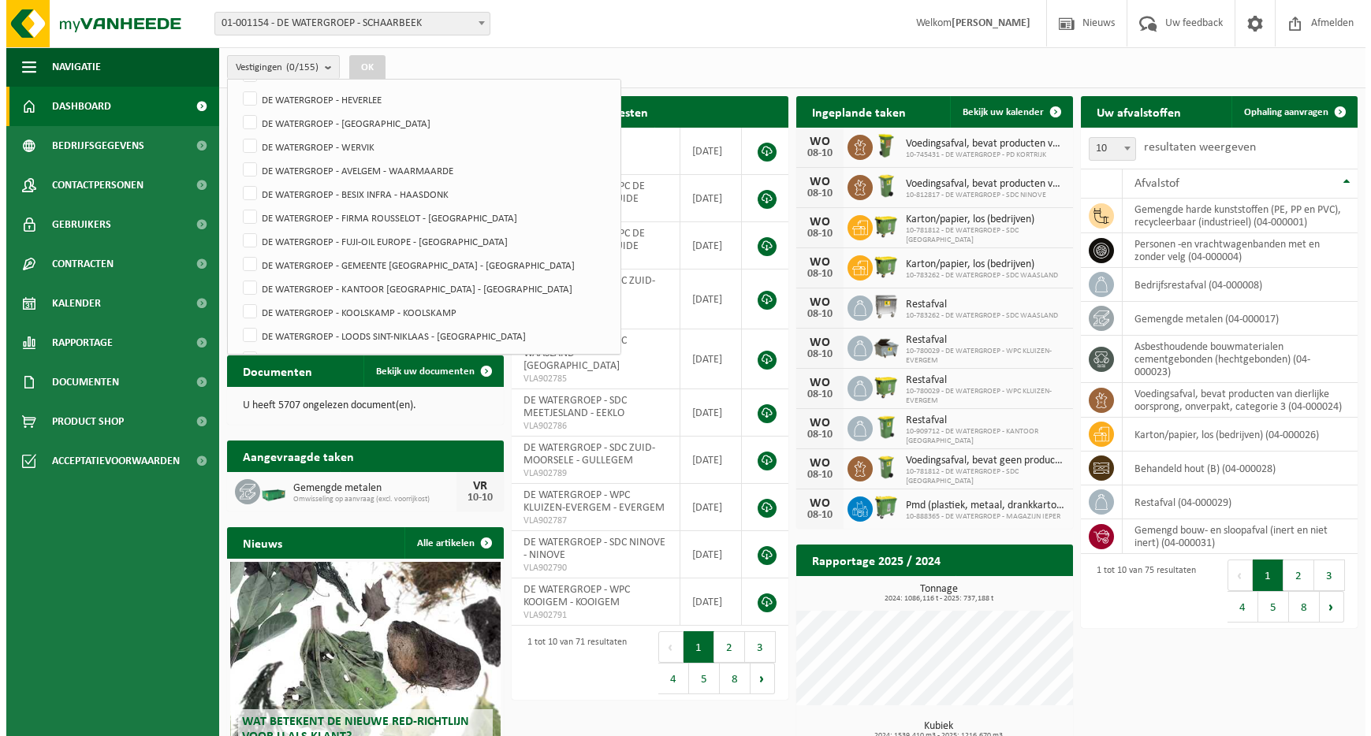
scroll to position [3484, 0]
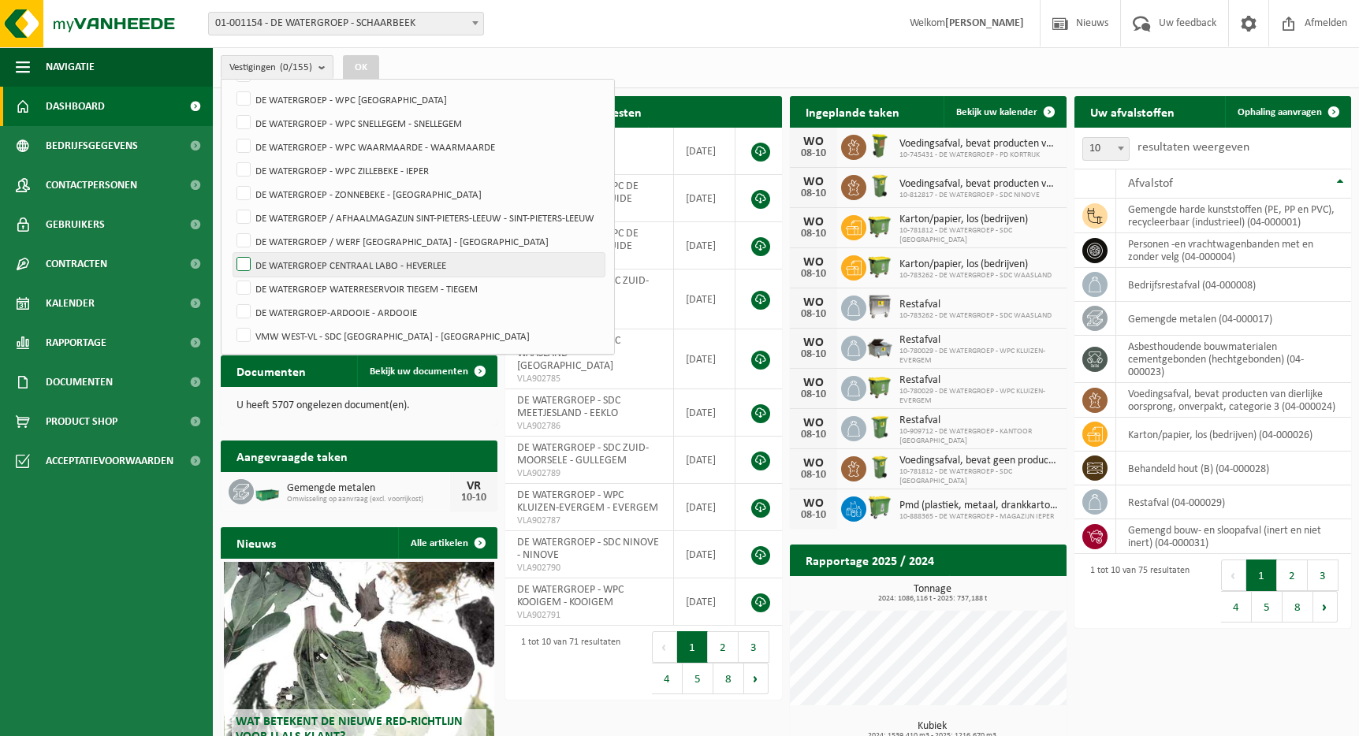
click at [240, 262] on label "DE WATERGROEP CENTRAAL LABO - HEVERLEE" at bounding box center [418, 265] width 371 height 24
click at [231, 253] on input "DE WATERGROEP CENTRAAL LABO - HEVERLEE" at bounding box center [230, 252] width 1 height 1
checkbox input "true"
click at [355, 73] on button "OK" at bounding box center [361, 67] width 36 height 25
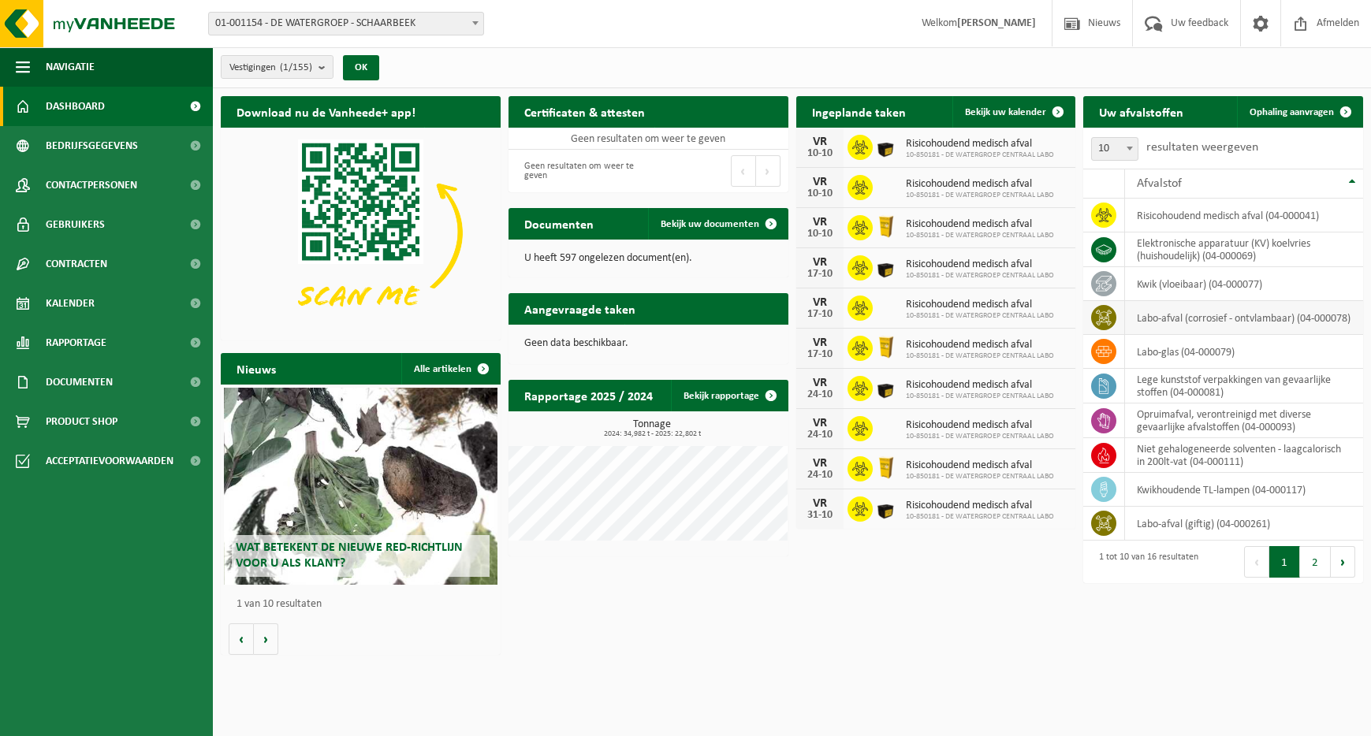
click at [1246, 319] on td "labo-afval (corrosief - ontvlambaar) (04-000078)" at bounding box center [1244, 318] width 238 height 34
click at [1111, 318] on icon at bounding box center [1103, 318] width 16 height 16
click at [1309, 561] on button "2" at bounding box center [1315, 562] width 31 height 32
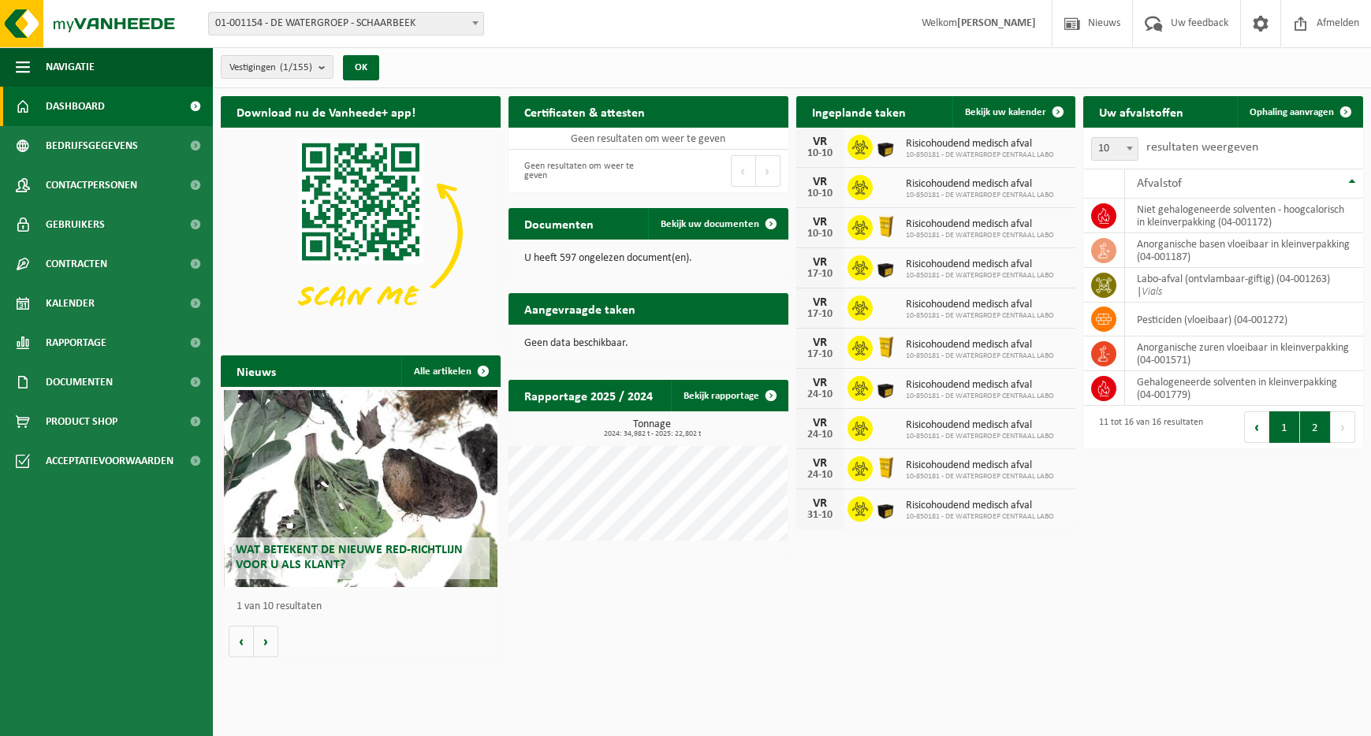
click at [1289, 428] on button "1" at bounding box center [1284, 427] width 31 height 32
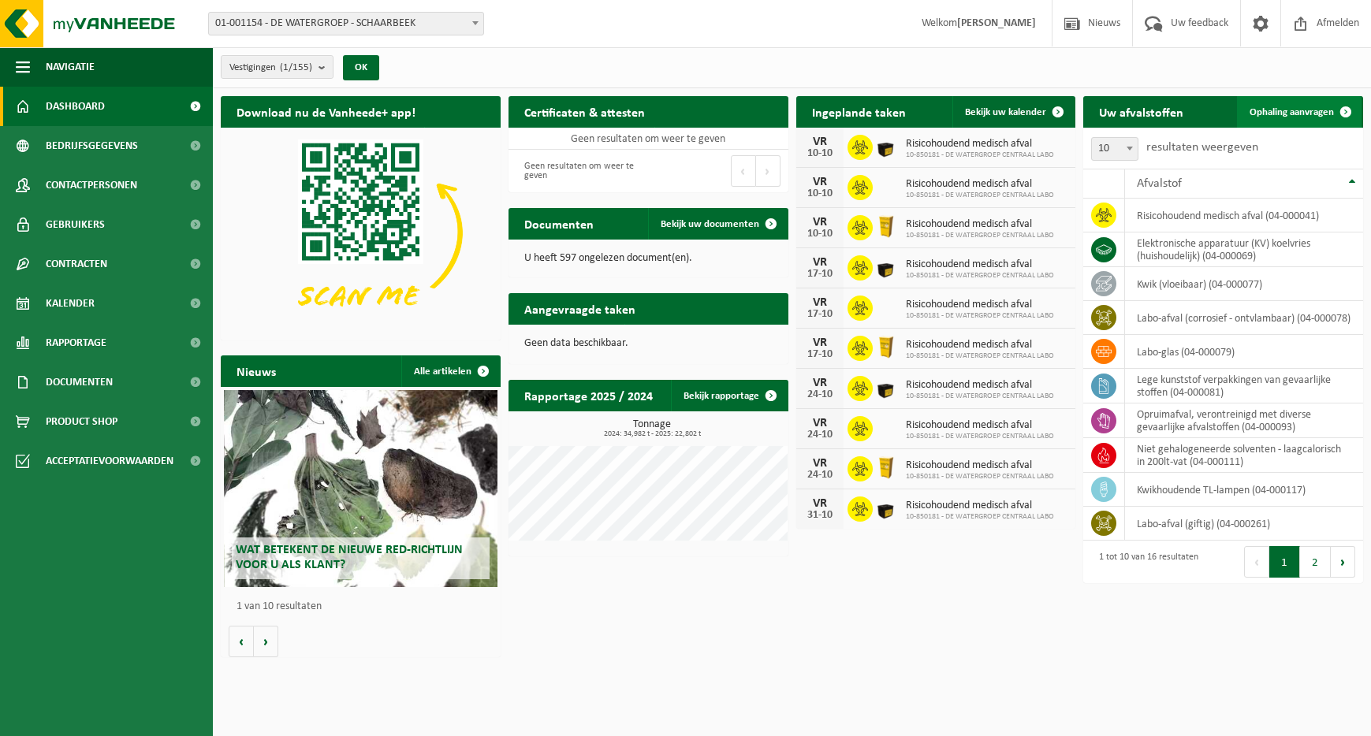
click at [1315, 111] on span "Ophaling aanvragen" at bounding box center [1291, 112] width 84 height 10
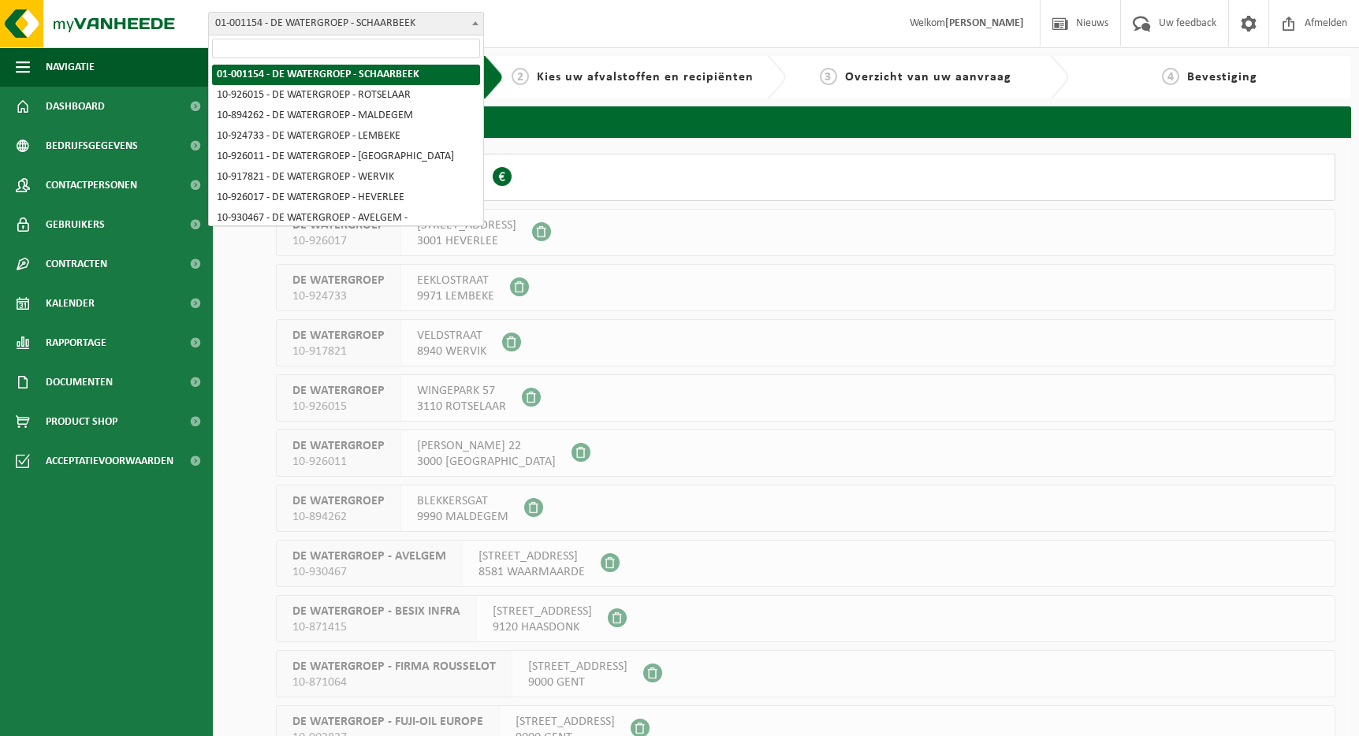
click at [444, 20] on span "01-001154 - DE WATERGROEP - SCHAARBEEK" at bounding box center [346, 24] width 274 height 22
type input "lab"
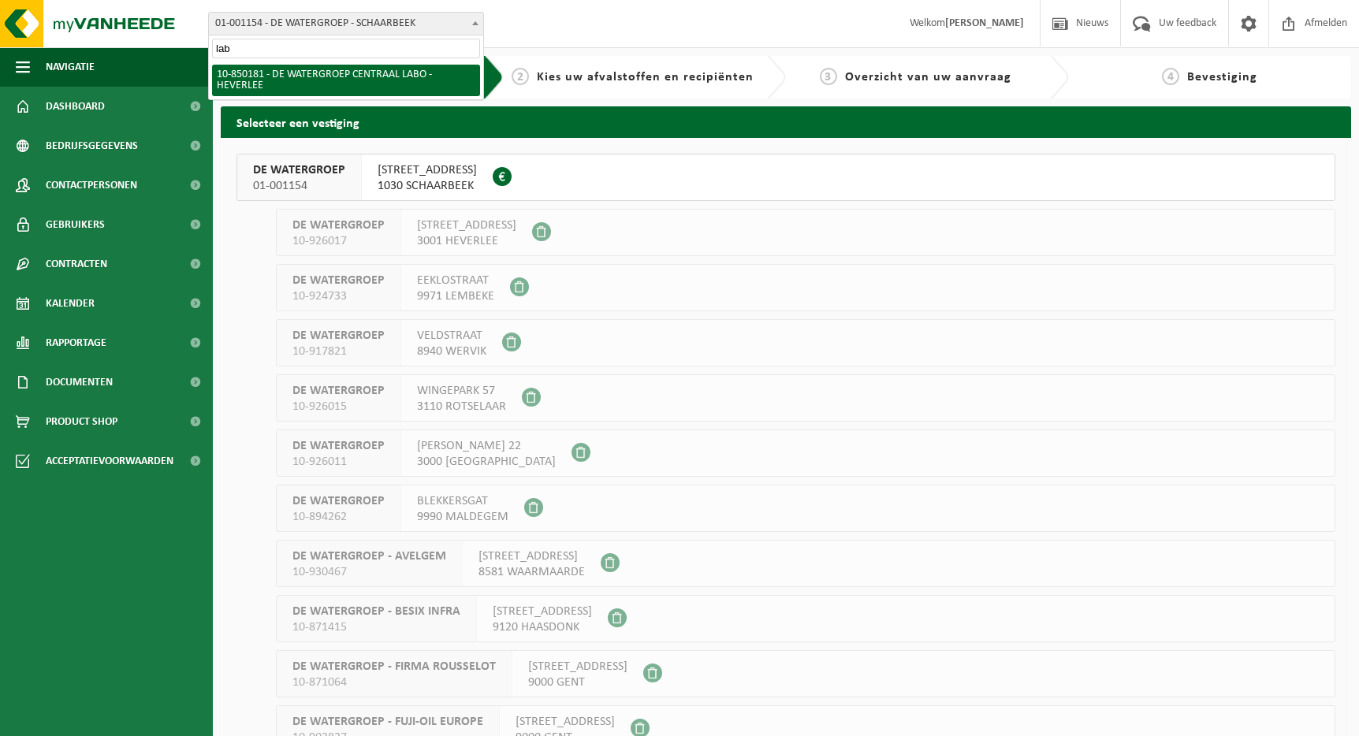
select select "96205"
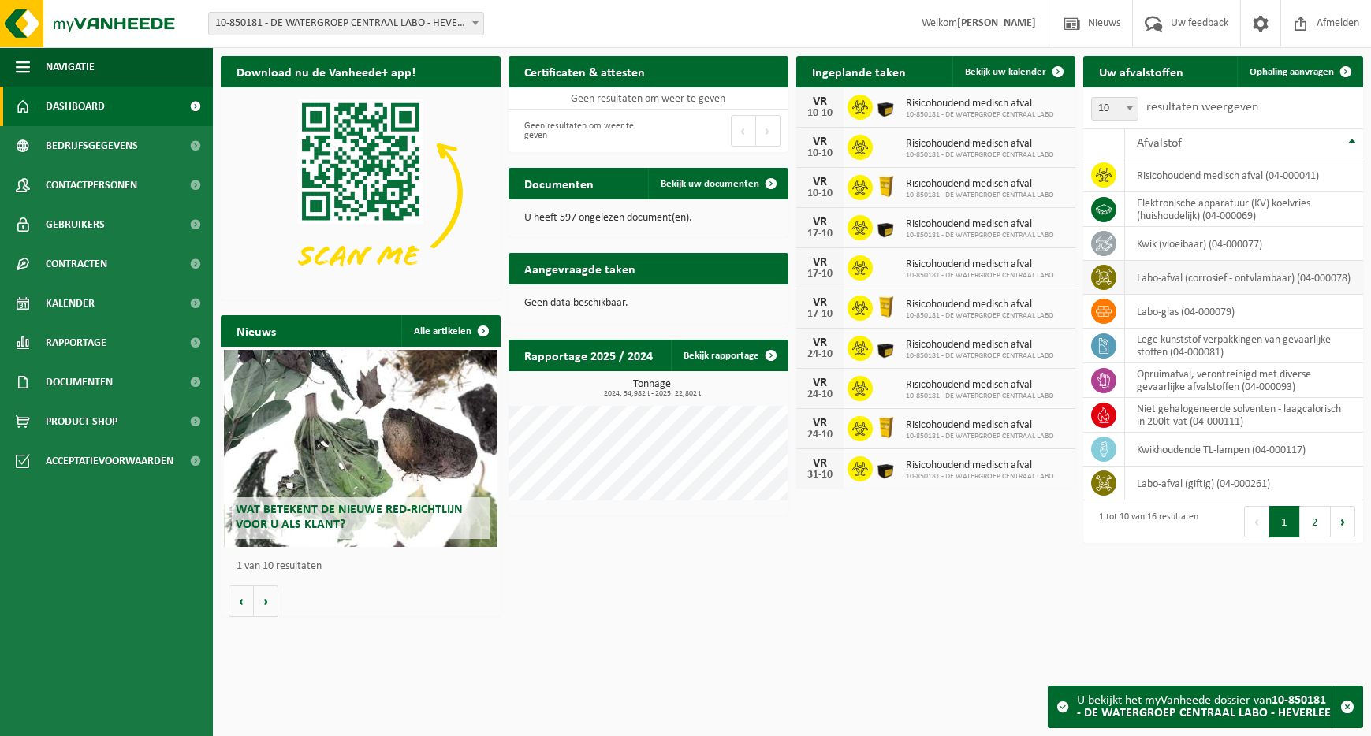
click at [1277, 278] on td "labo-afval (corrosief - ontvlambaar) (04-000078)" at bounding box center [1244, 278] width 238 height 34
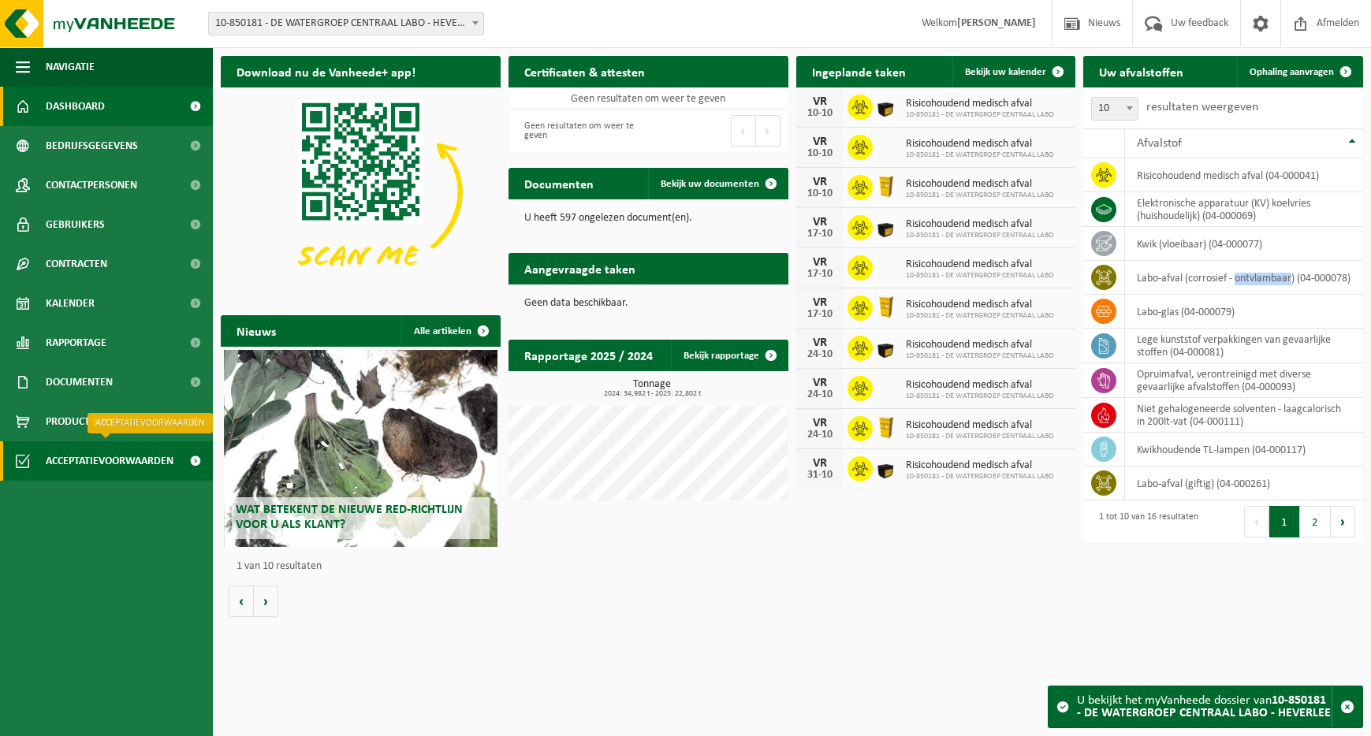
click at [136, 462] on span "Acceptatievoorwaarden" at bounding box center [110, 460] width 128 height 39
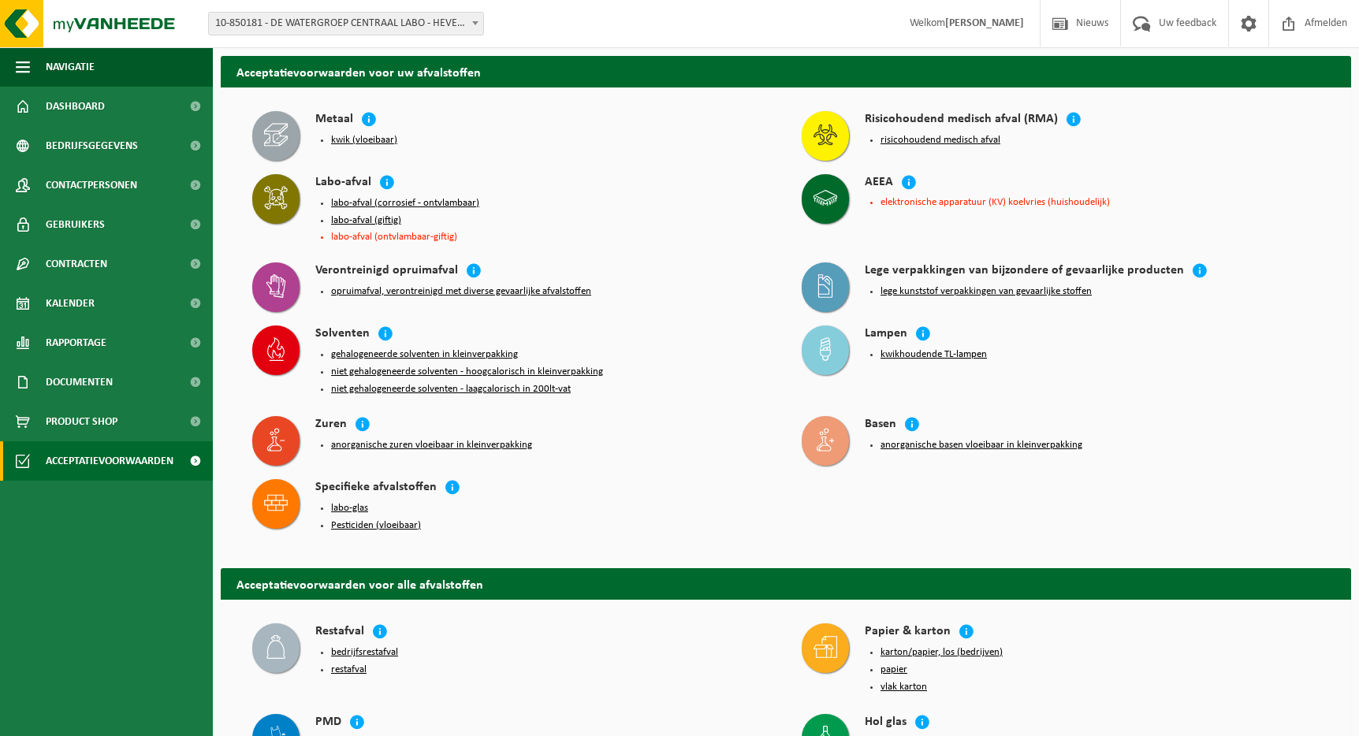
click at [422, 201] on button "labo-afval (corrosief - ontvlambaar)" at bounding box center [405, 203] width 148 height 13
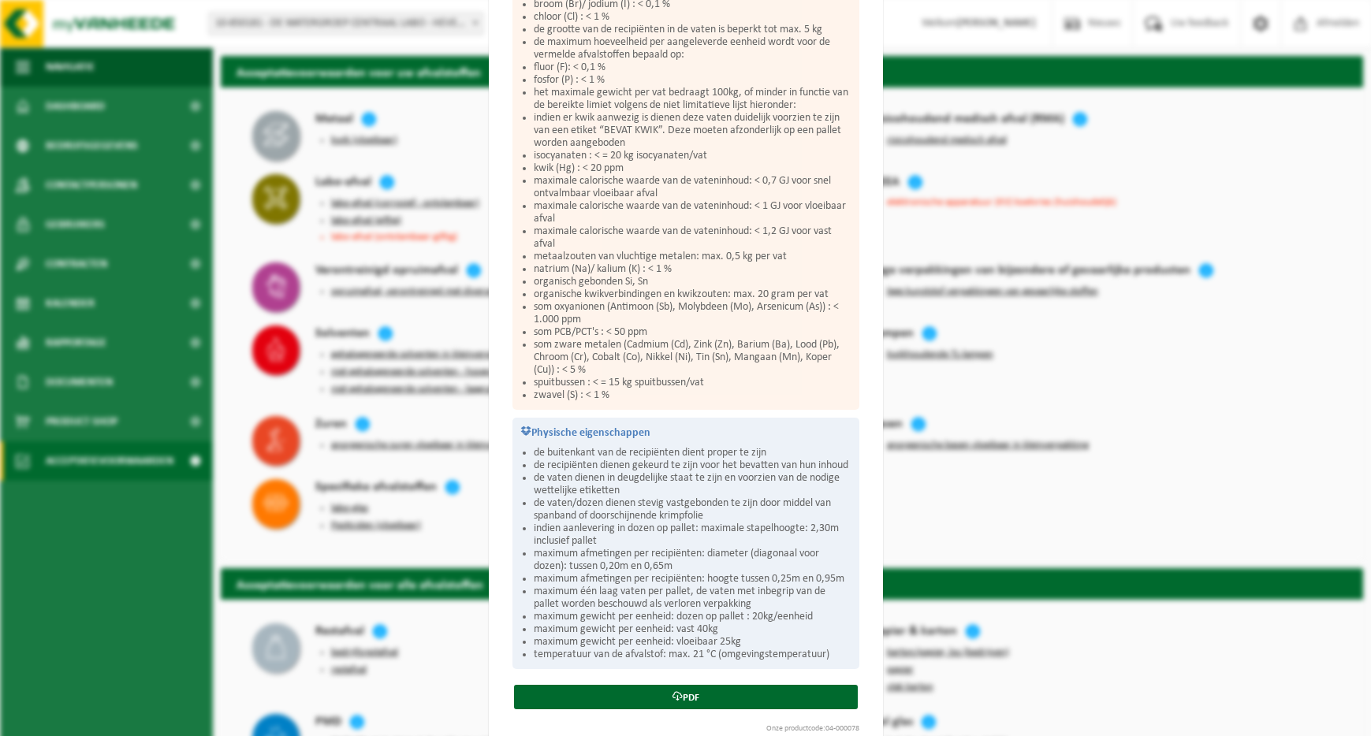
scroll to position [630, 0]
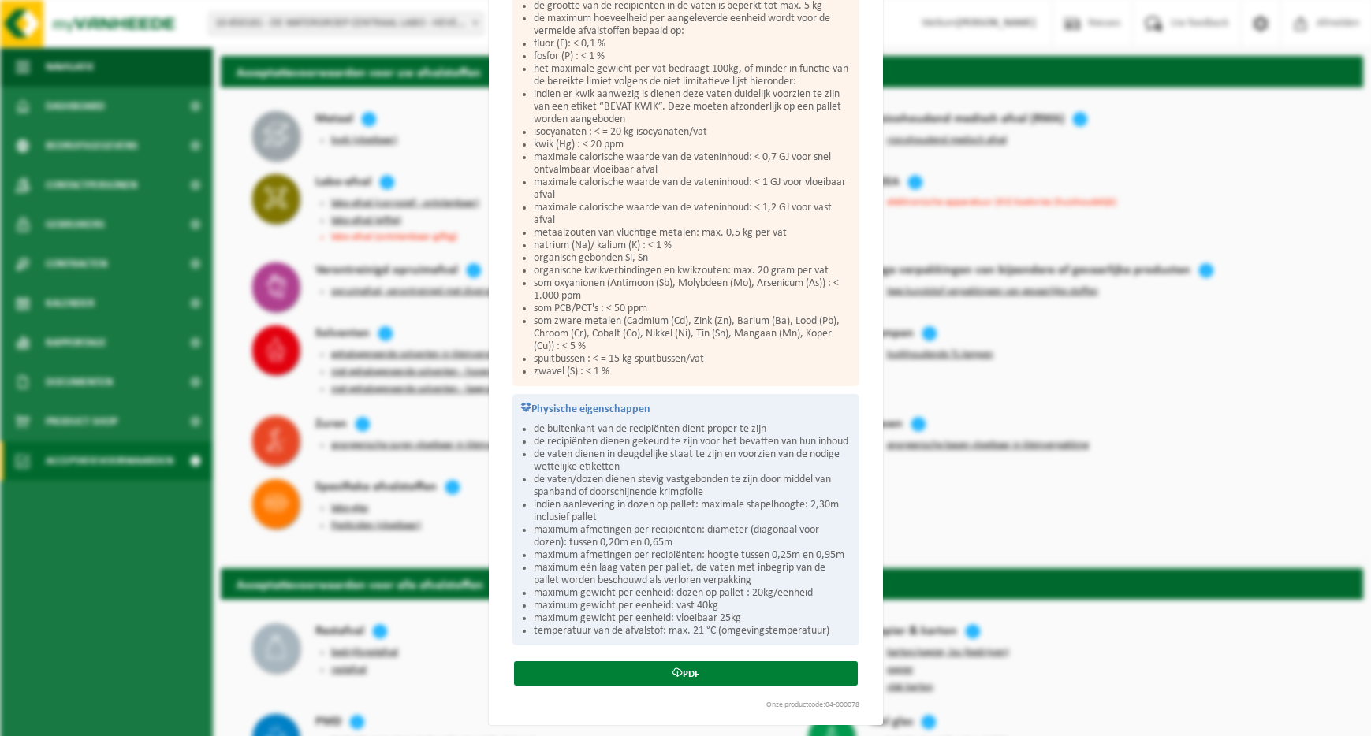
click at [692, 675] on link "PDF" at bounding box center [686, 673] width 344 height 24
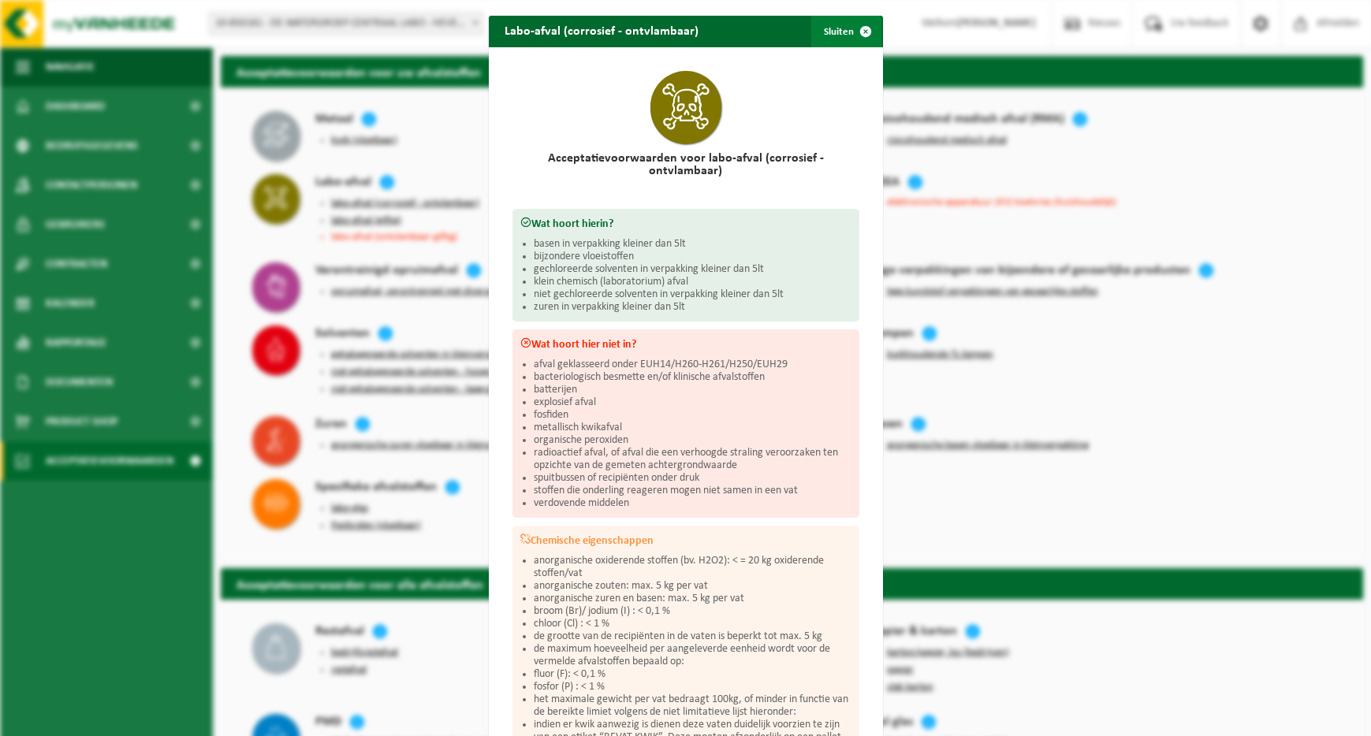
drag, startPoint x: 862, startPoint y: 32, endPoint x: 737, endPoint y: 94, distance: 139.9
click at [861, 32] on span "button" at bounding box center [866, 32] width 32 height 32
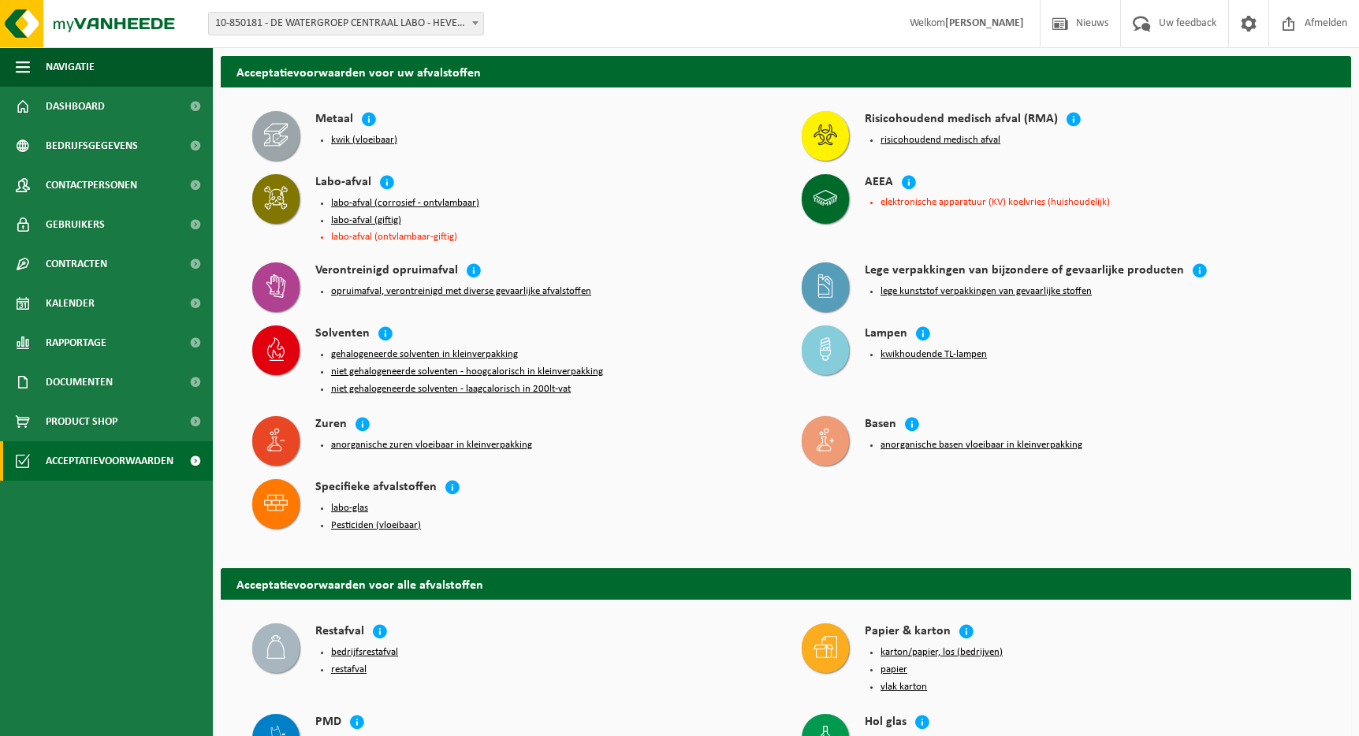
click at [367, 222] on button "labo-afval (giftig)" at bounding box center [366, 220] width 70 height 13
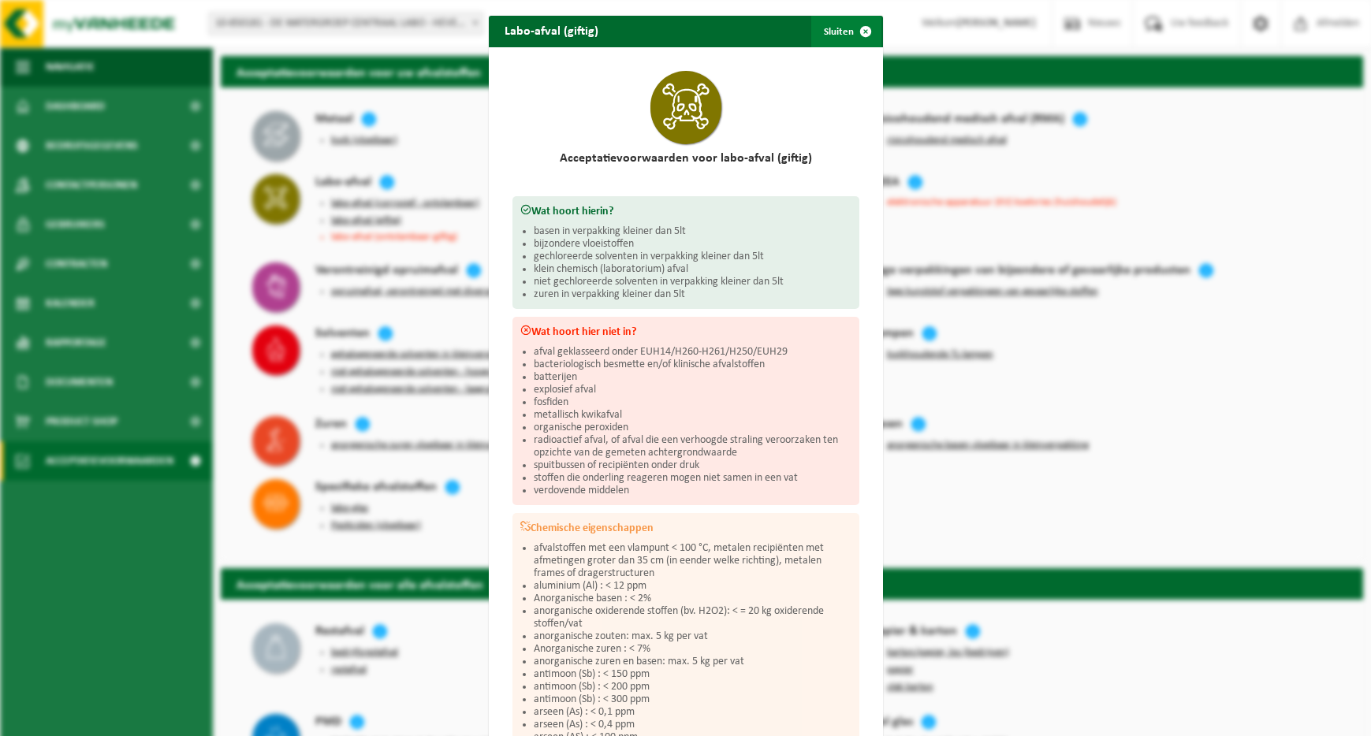
click at [861, 24] on span "button" at bounding box center [866, 32] width 32 height 32
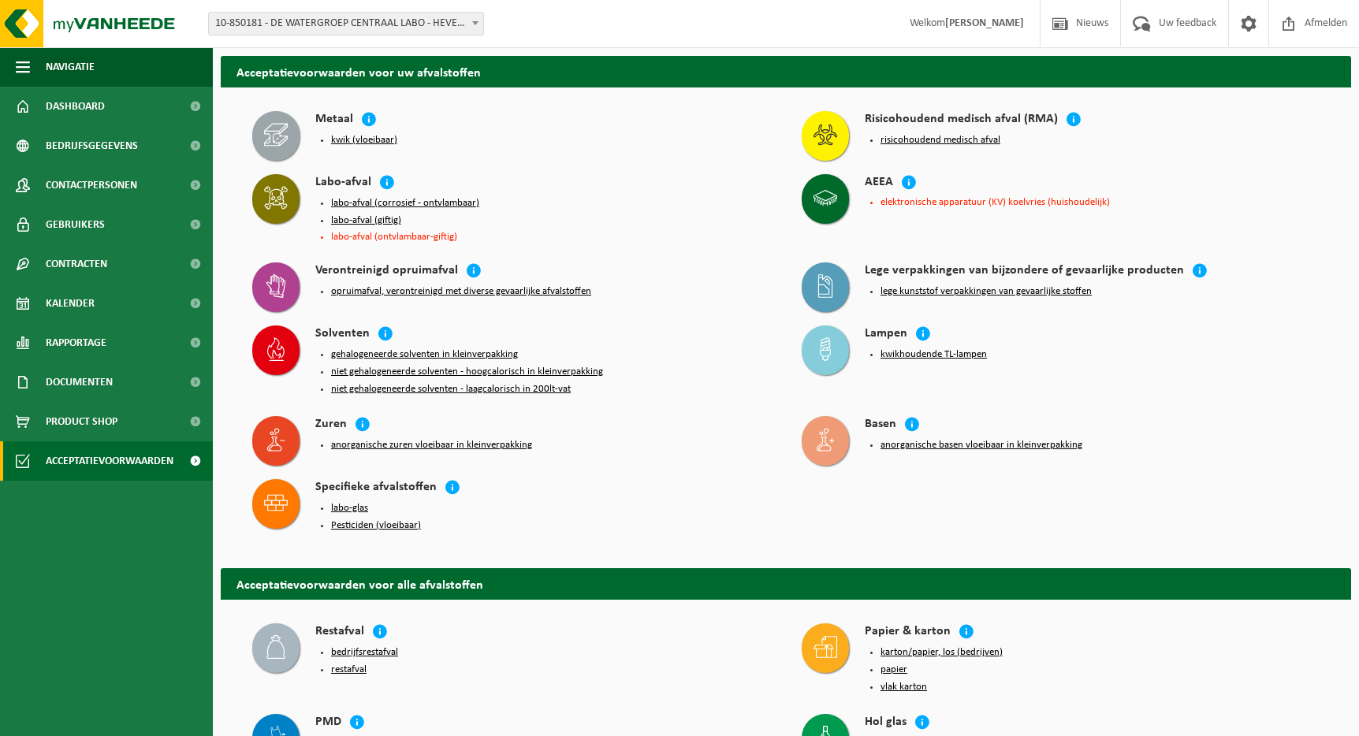
click at [456, 204] on button "labo-afval (corrosief - ontvlambaar)" at bounding box center [405, 203] width 148 height 13
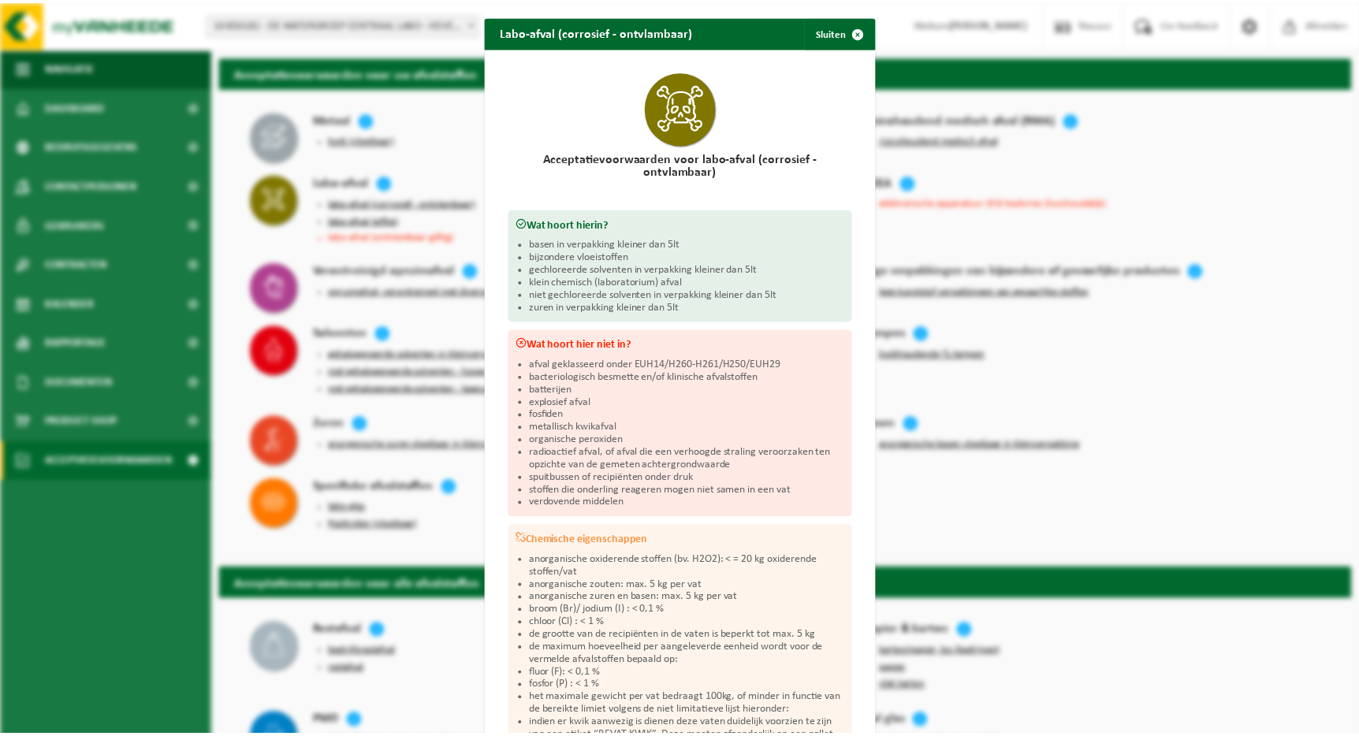
scroll to position [505, 0]
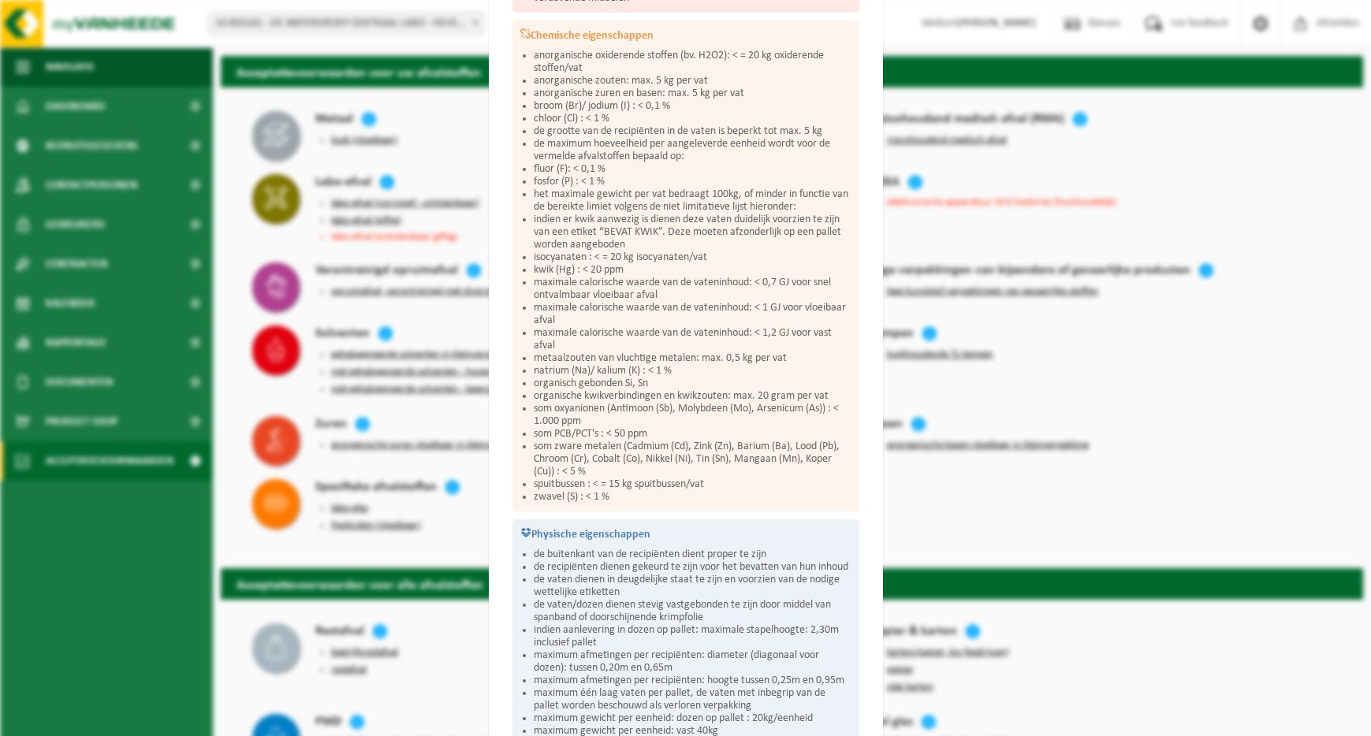
click at [1044, 379] on div "Labo-afval (corrosief - ontvlambaar) Sluiten Acceptatievoorwaarden voor labo-af…" at bounding box center [685, 368] width 1371 height 736
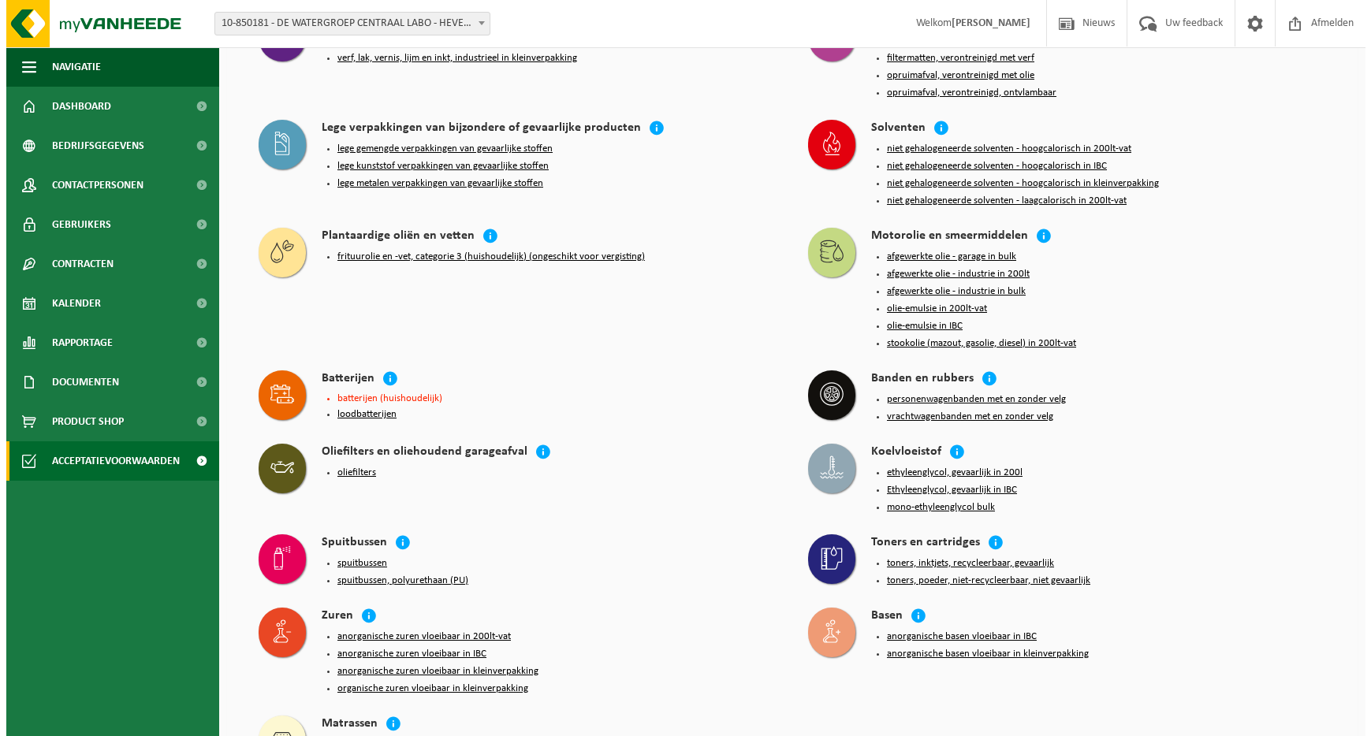
scroll to position [71, 0]
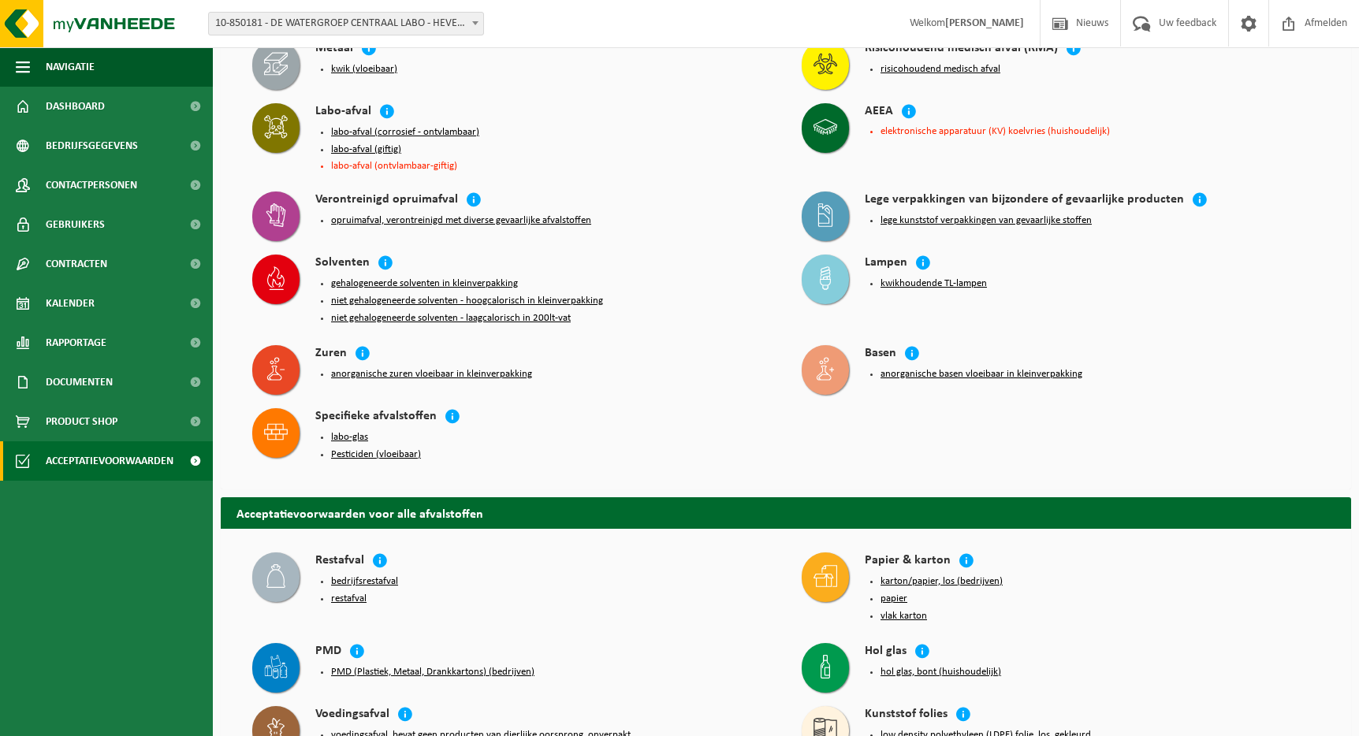
click at [486, 279] on button "gehalogeneerde solventen in kleinverpakking" at bounding box center [424, 283] width 187 height 13
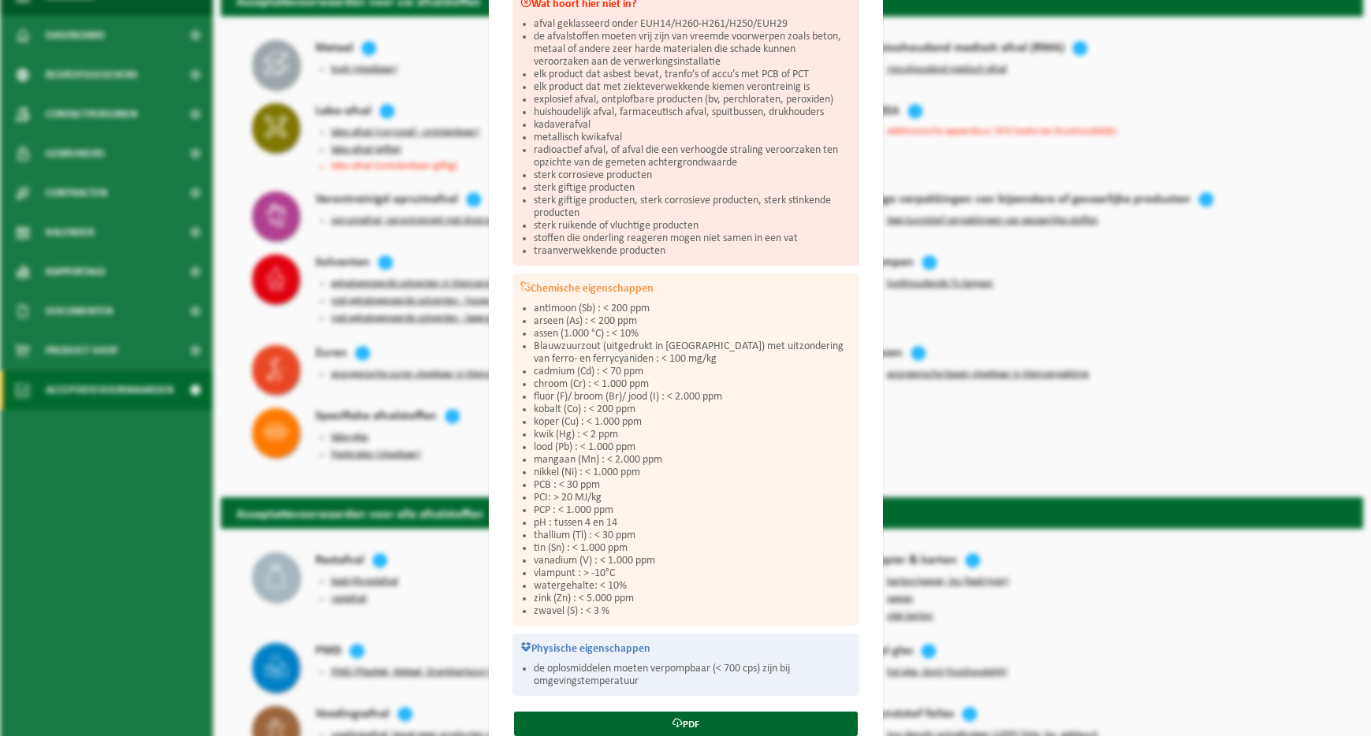
scroll to position [328, 0]
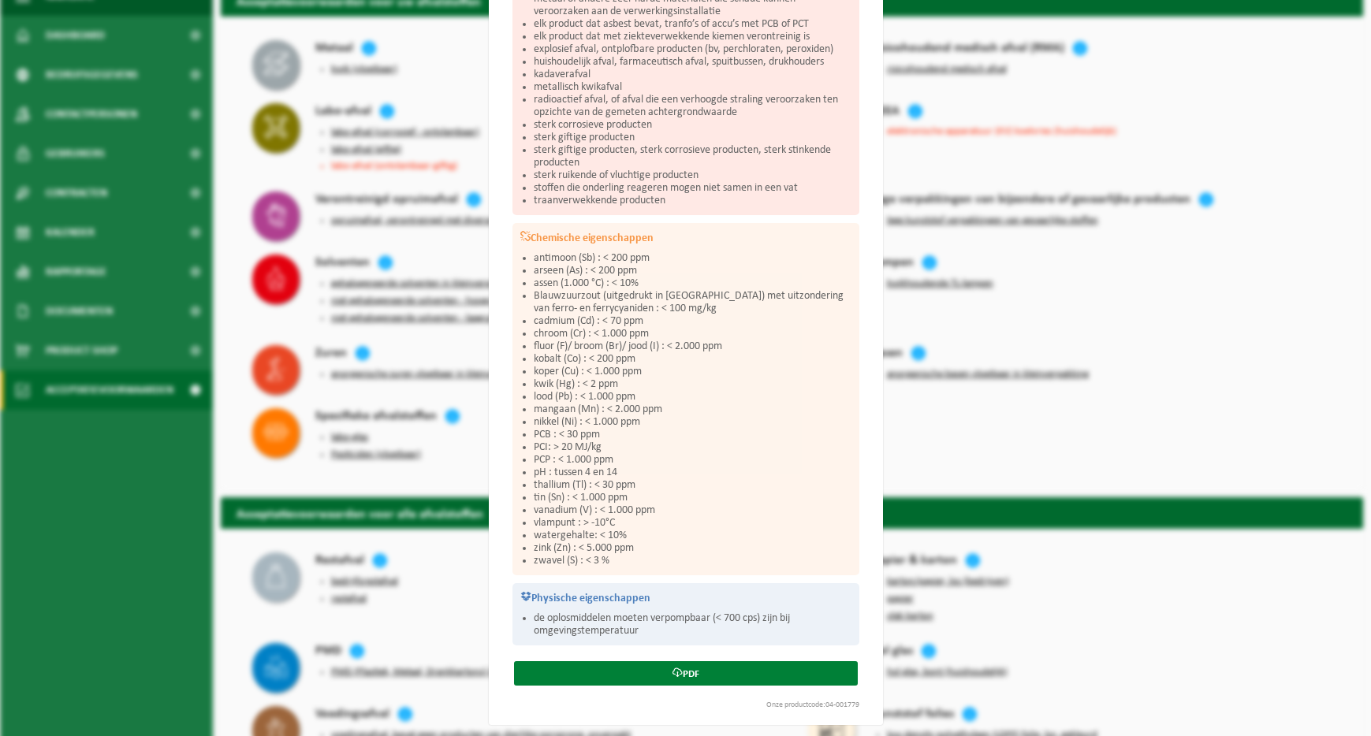
click at [704, 662] on link "PDF" at bounding box center [686, 673] width 344 height 24
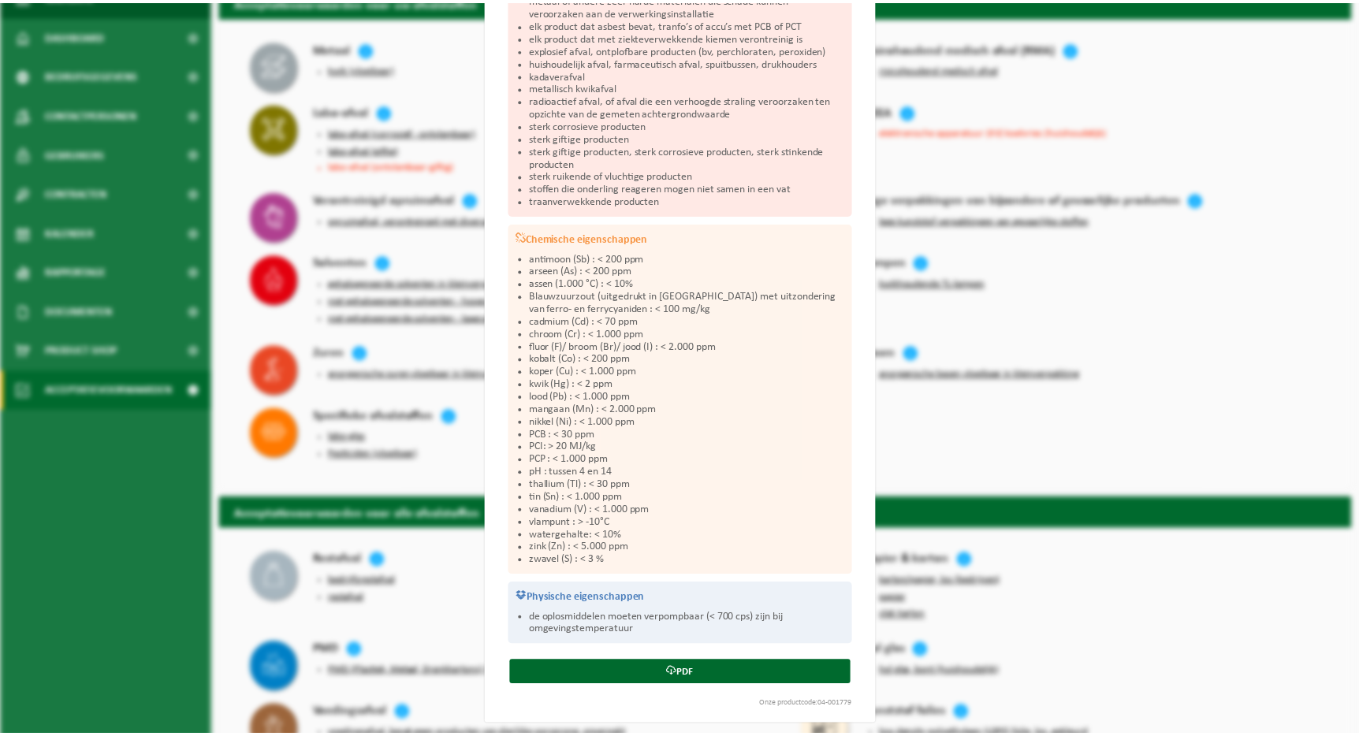
scroll to position [0, 0]
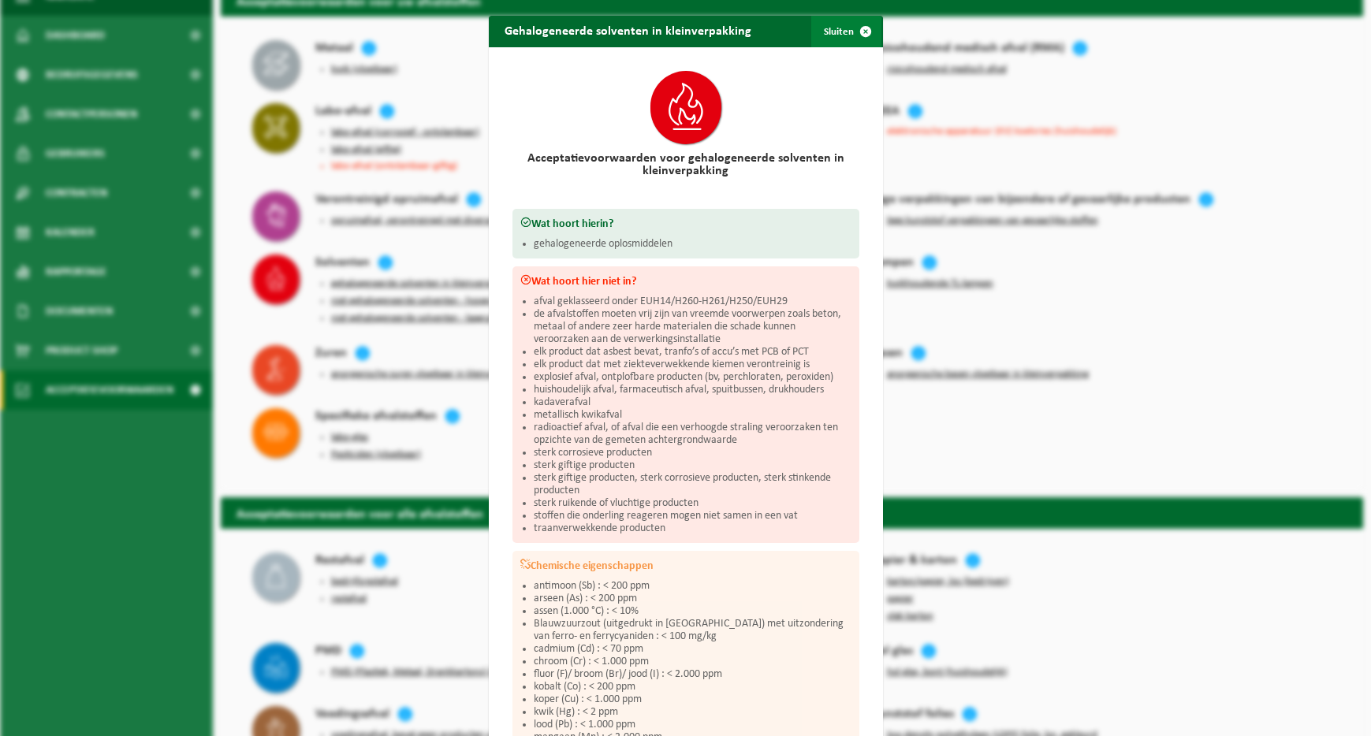
click at [862, 20] on span "button" at bounding box center [866, 32] width 32 height 32
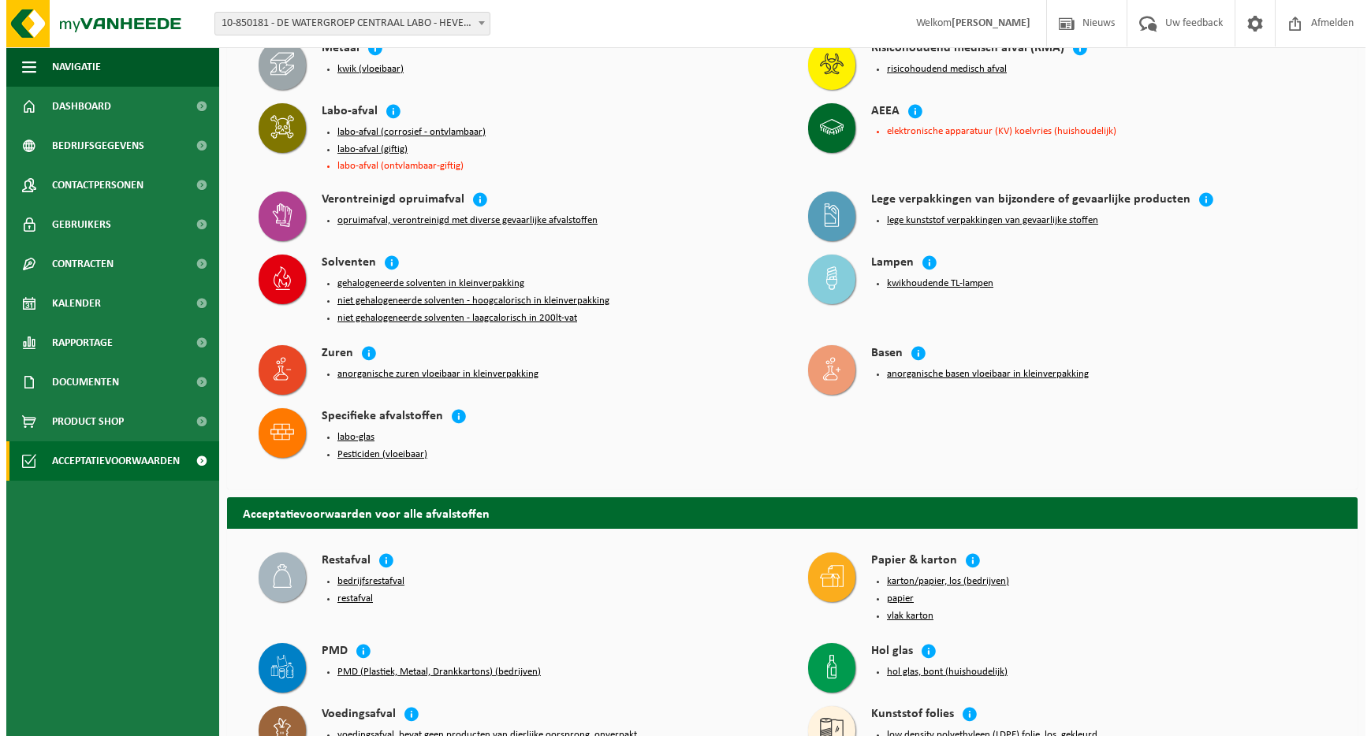
scroll to position [1378, 0]
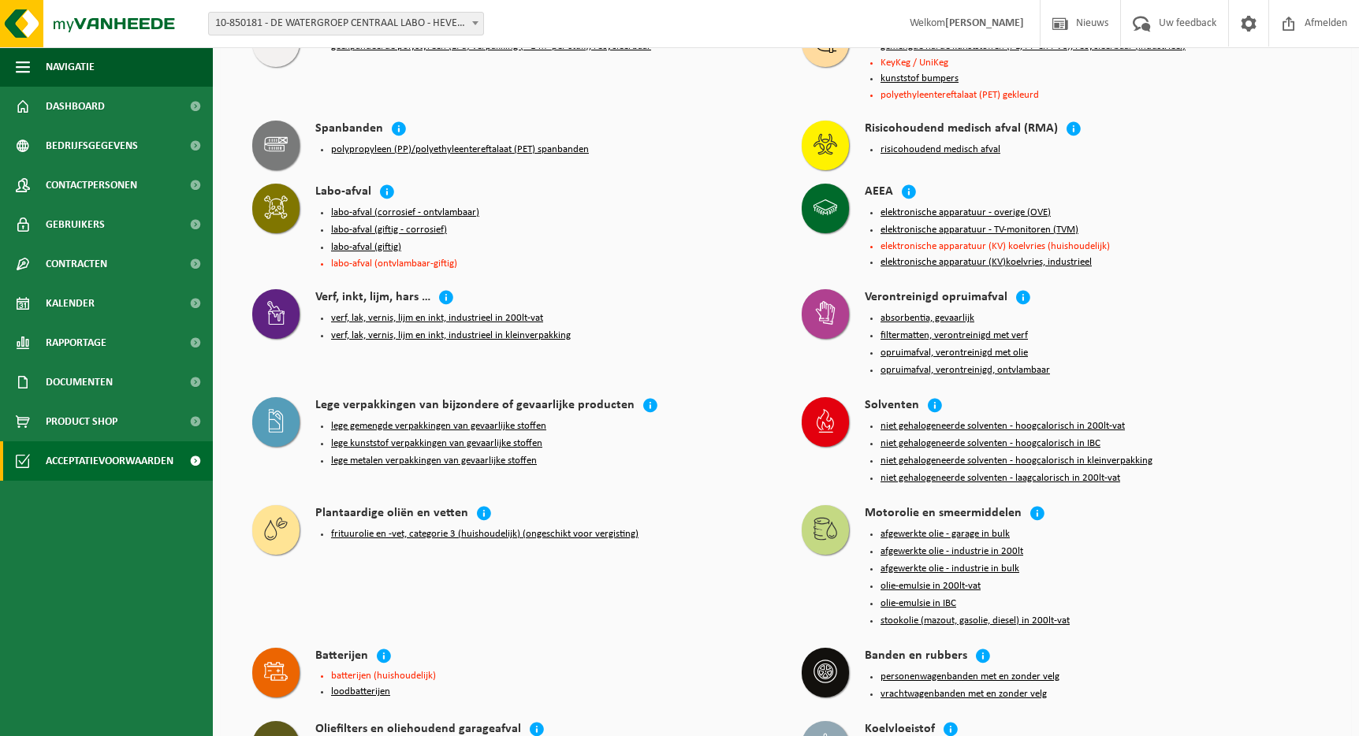
click at [1122, 455] on button "niet gehalogeneerde solventen - hoogcalorisch in kleinverpakking" at bounding box center [1016, 461] width 272 height 13
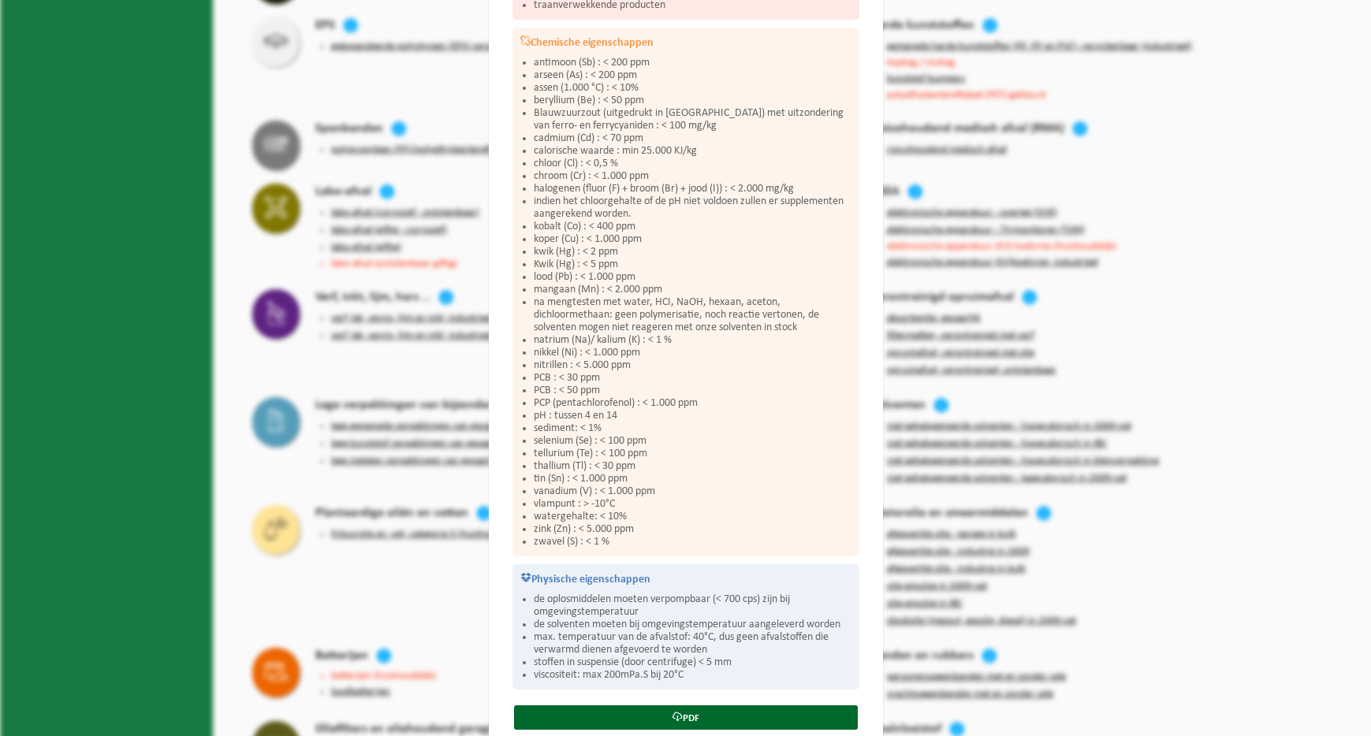
scroll to position [618, 0]
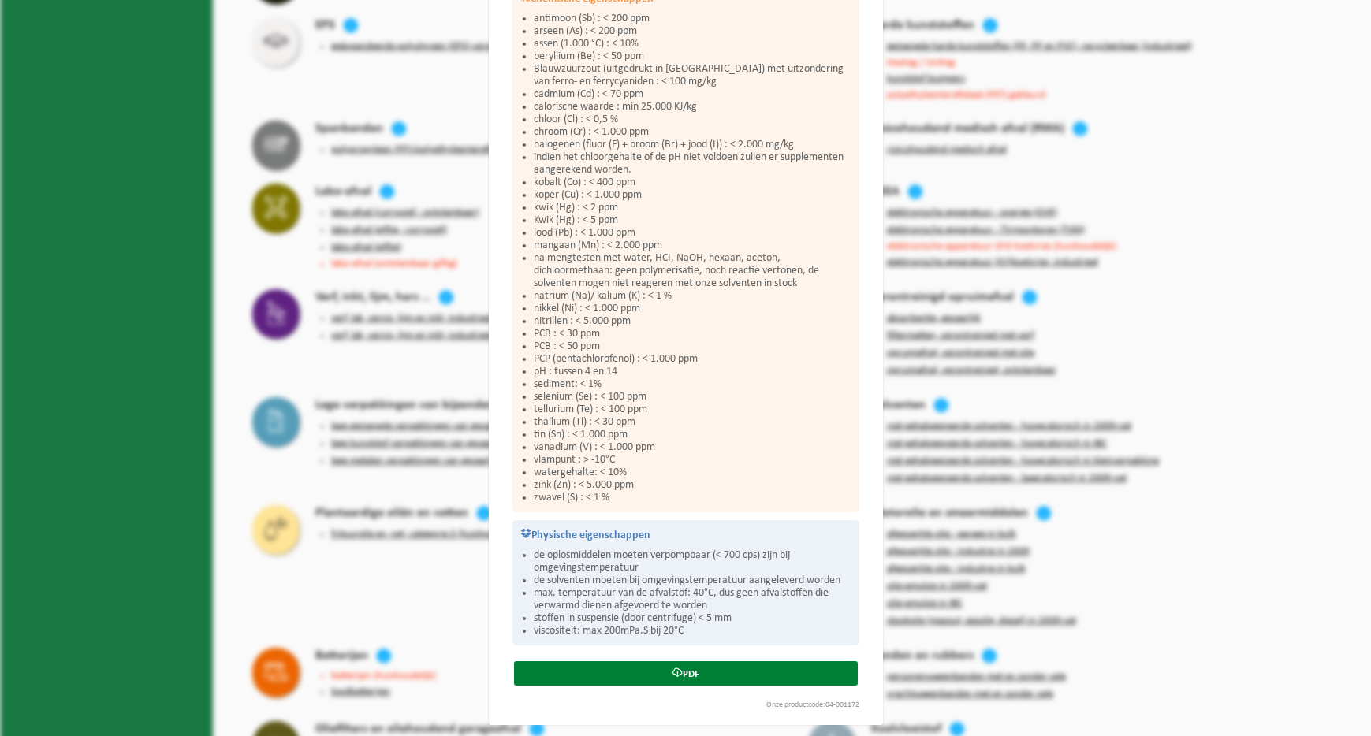
click at [737, 668] on link "PDF" at bounding box center [686, 673] width 344 height 24
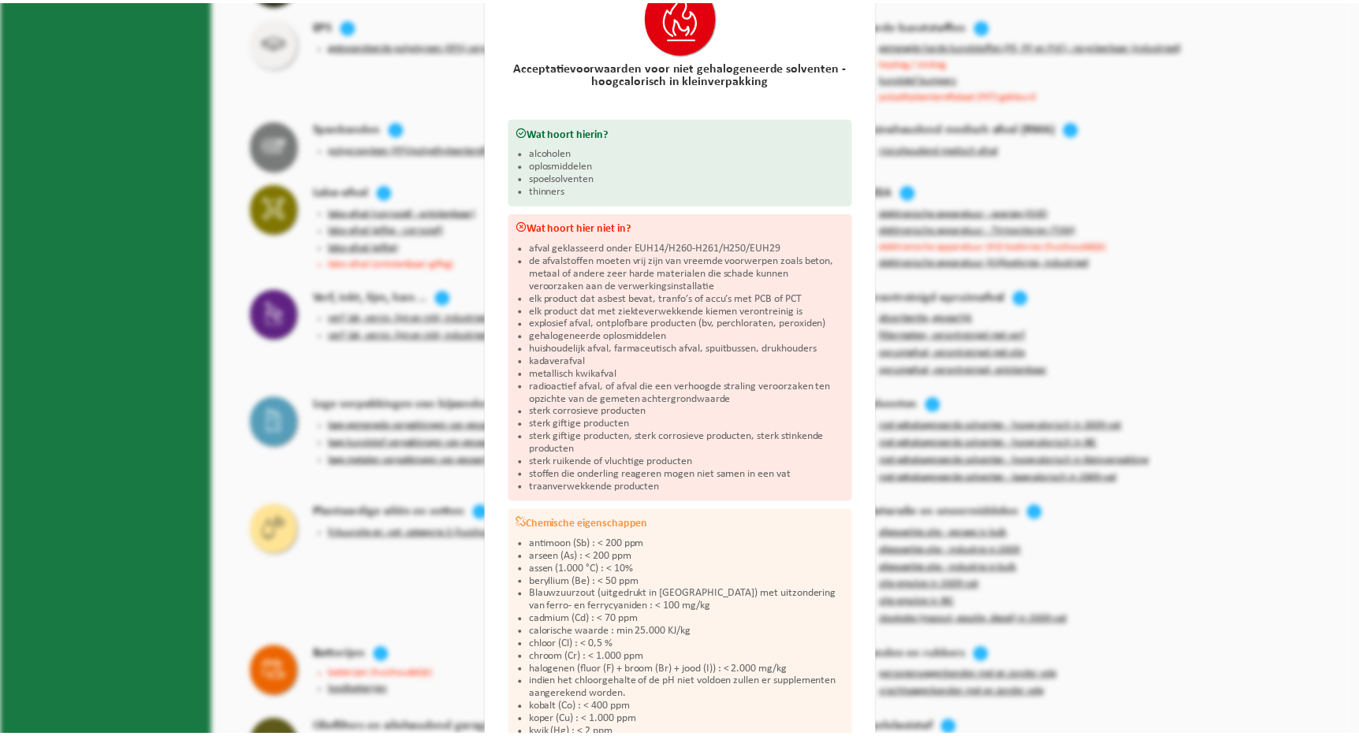
scroll to position [0, 0]
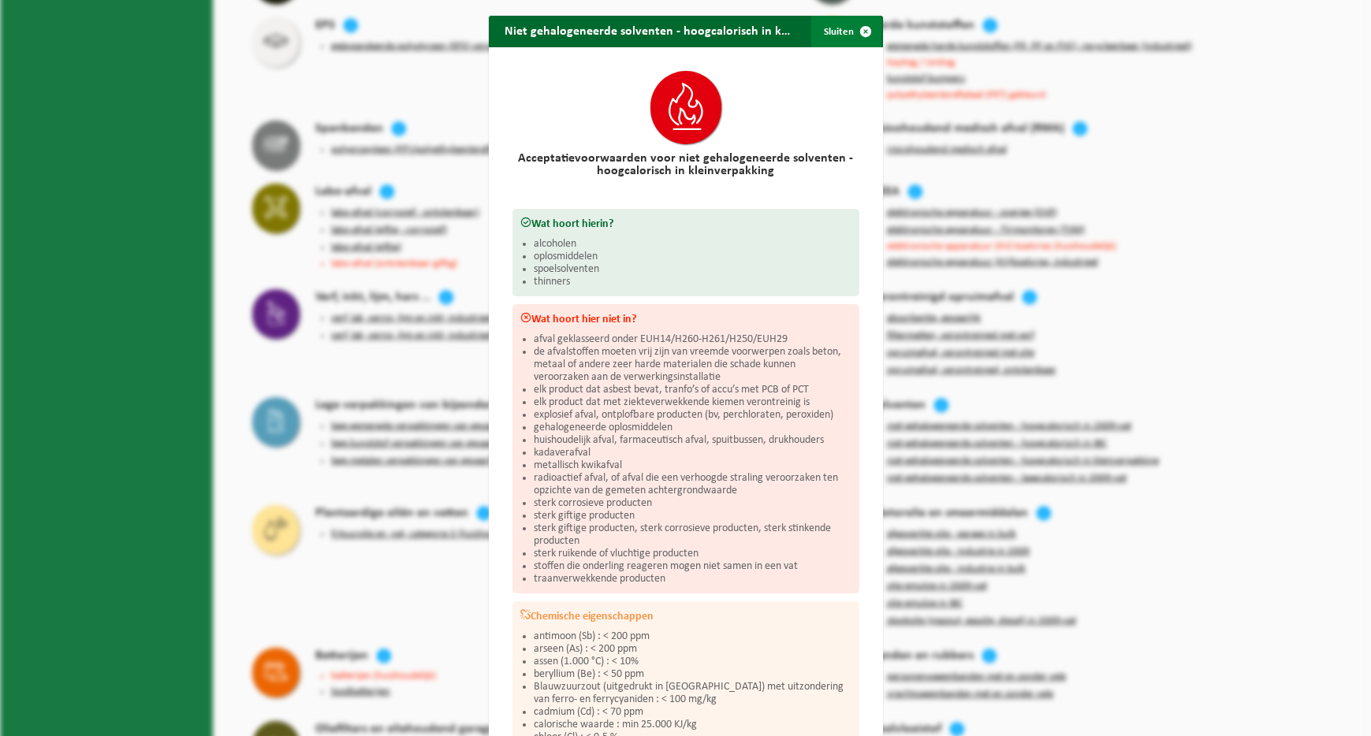
click at [861, 30] on span "button" at bounding box center [866, 32] width 32 height 32
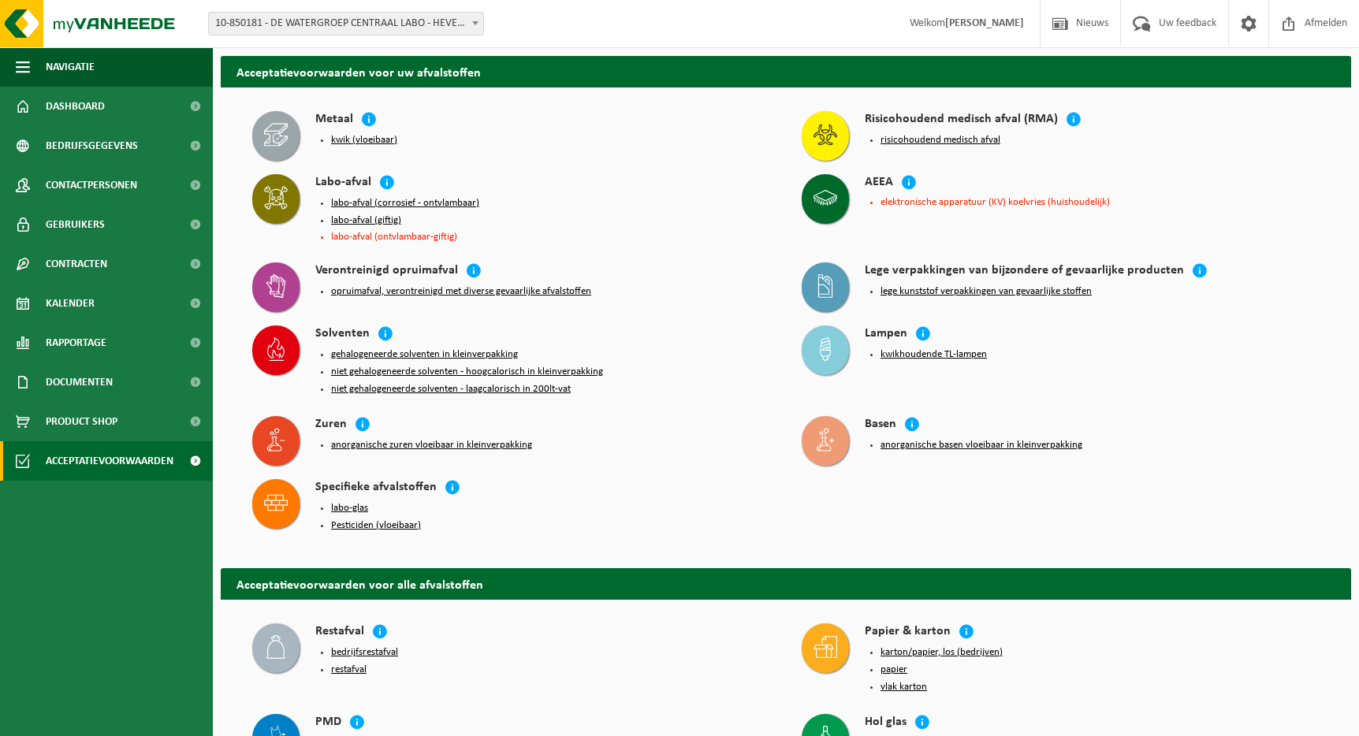
click at [457, 348] on button "gehalogeneerde solventen in kleinverpakking" at bounding box center [424, 354] width 187 height 13
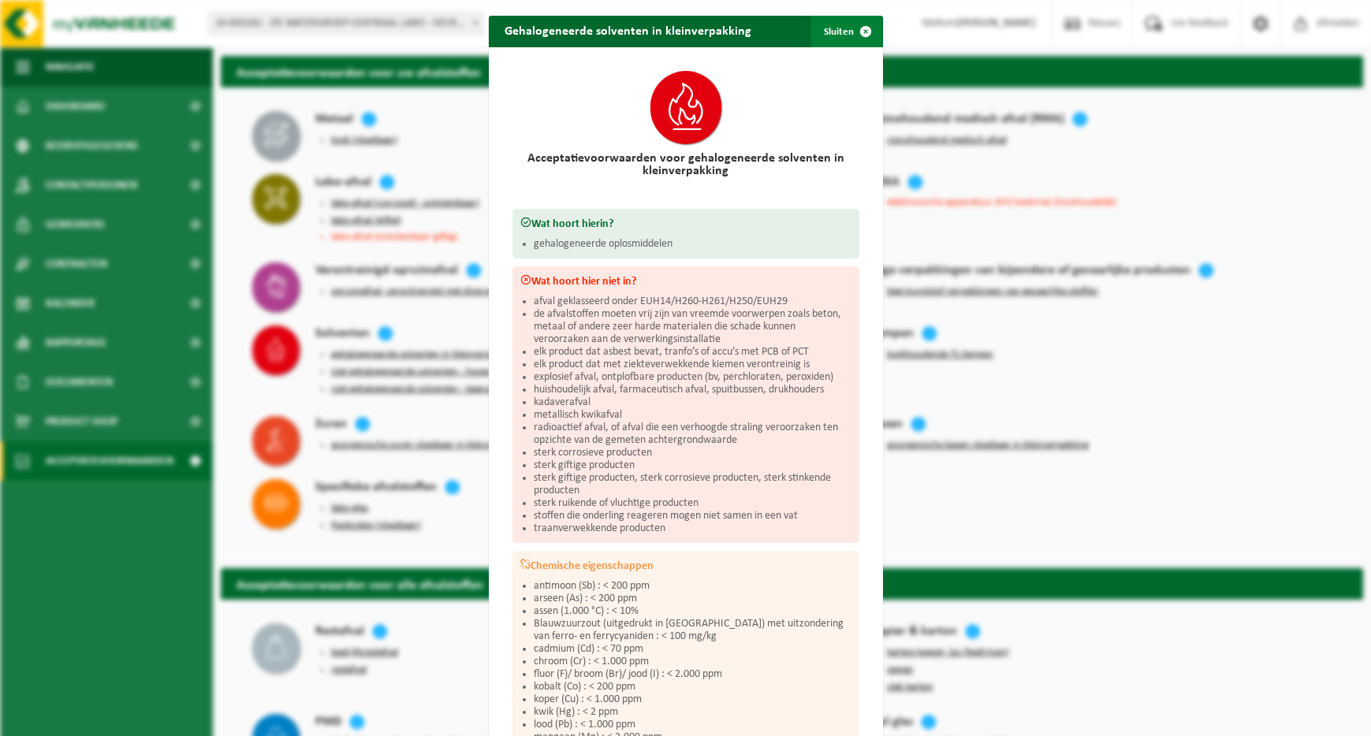
click at [854, 35] on span "button" at bounding box center [866, 32] width 32 height 32
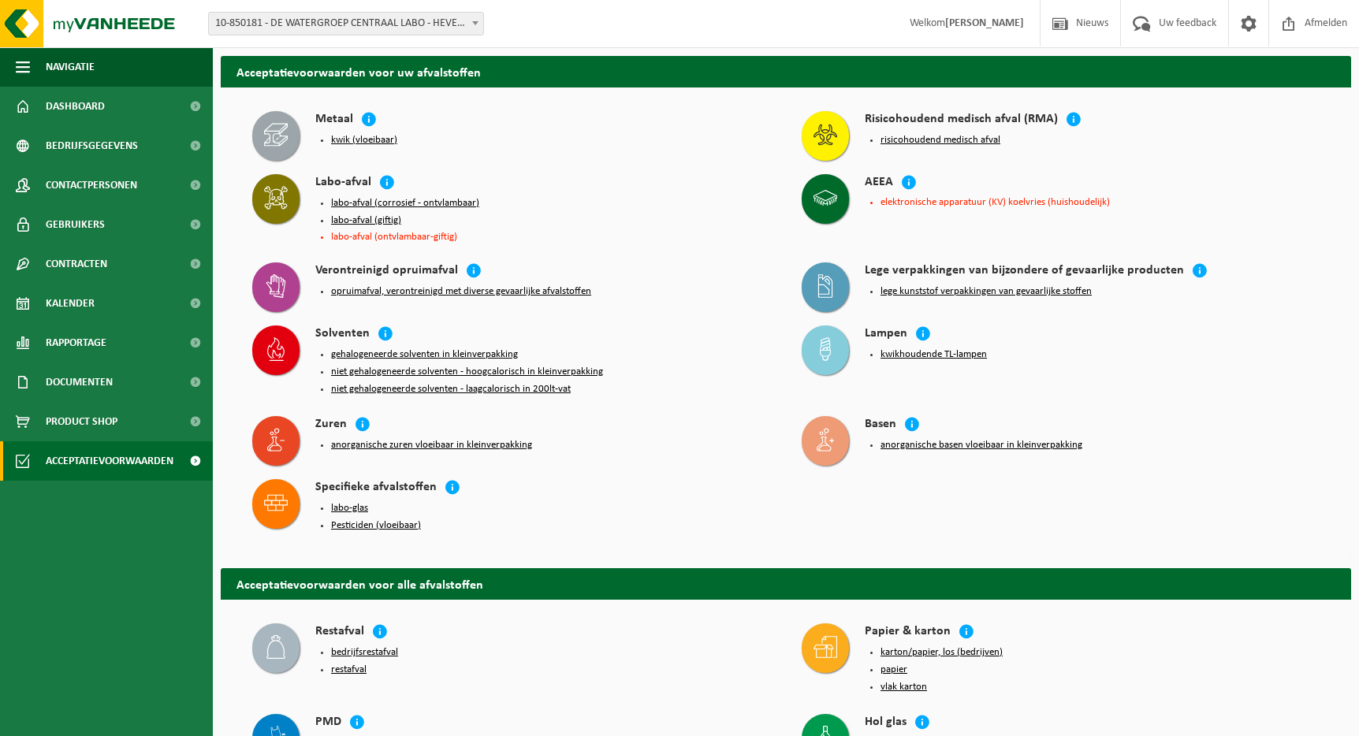
click at [467, 369] on button "niet gehalogeneerde solventen - hoogcalorisch in kleinverpakking" at bounding box center [467, 372] width 272 height 13
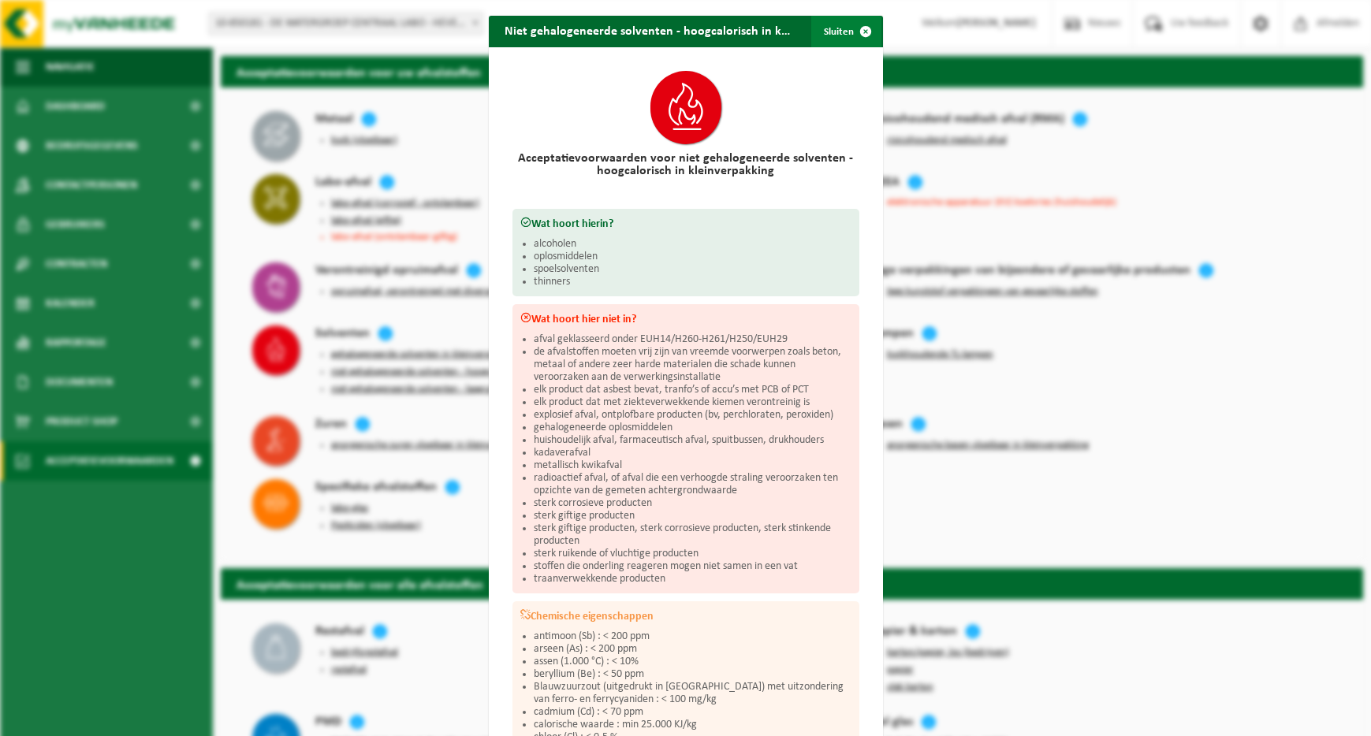
click at [866, 29] on span "button" at bounding box center [866, 32] width 32 height 32
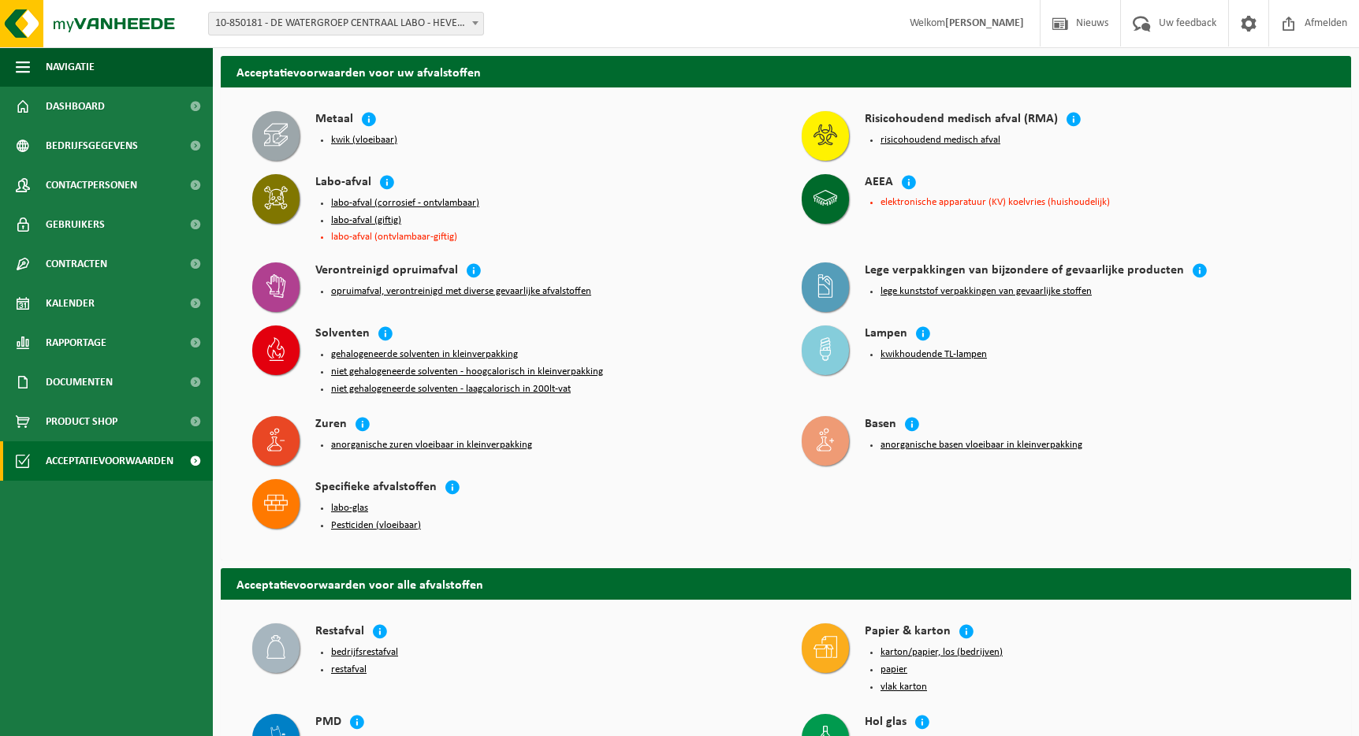
click at [409, 200] on button "labo-afval (corrosief - ontvlambaar)" at bounding box center [405, 203] width 148 height 13
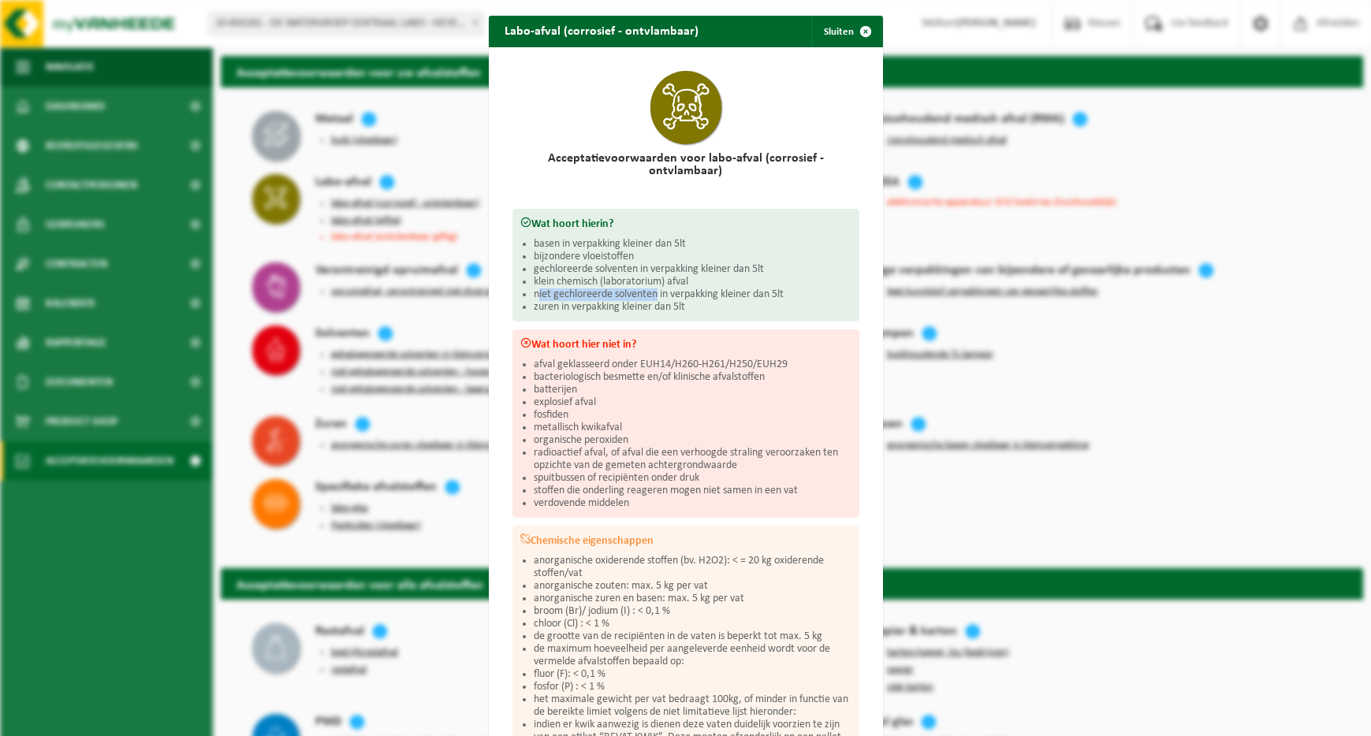
drag, startPoint x: 531, startPoint y: 280, endPoint x: 651, endPoint y: 280, distance: 119.8
click at [651, 288] on li "niet gechloreerde solventen in verpakking kleiner dan 5lt" at bounding box center [693, 294] width 318 height 13
drag, startPoint x: 655, startPoint y: 281, endPoint x: 525, endPoint y: 285, distance: 130.1
click at [525, 285] on div "Wat hoort hierin? basen in verpakking kleiner dan 5lt bijzondere vloeistoffen g…" at bounding box center [685, 265] width 347 height 113
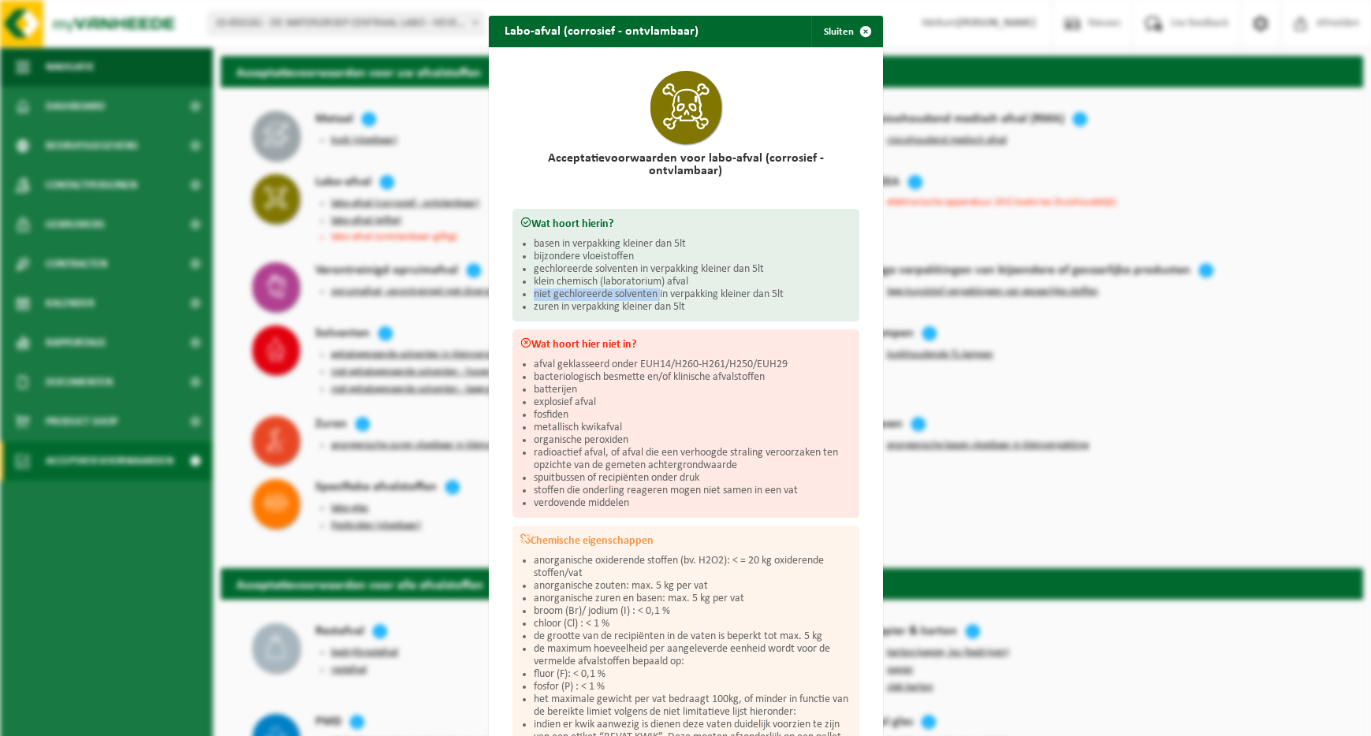
copy li "niet gechloreerde solventen"
click at [534, 288] on li "niet gechloreerde solventen in verpakking kleiner dan 5lt" at bounding box center [693, 294] width 318 height 13
drag, startPoint x: 527, startPoint y: 281, endPoint x: 787, endPoint y: 279, distance: 259.3
click at [787, 288] on li "niet gechloreerde solventen in verpakking kleiner dan 5lt" at bounding box center [693, 294] width 318 height 13
copy li "niet gechloreerde solventen in verpakking kleiner dan 5lt"
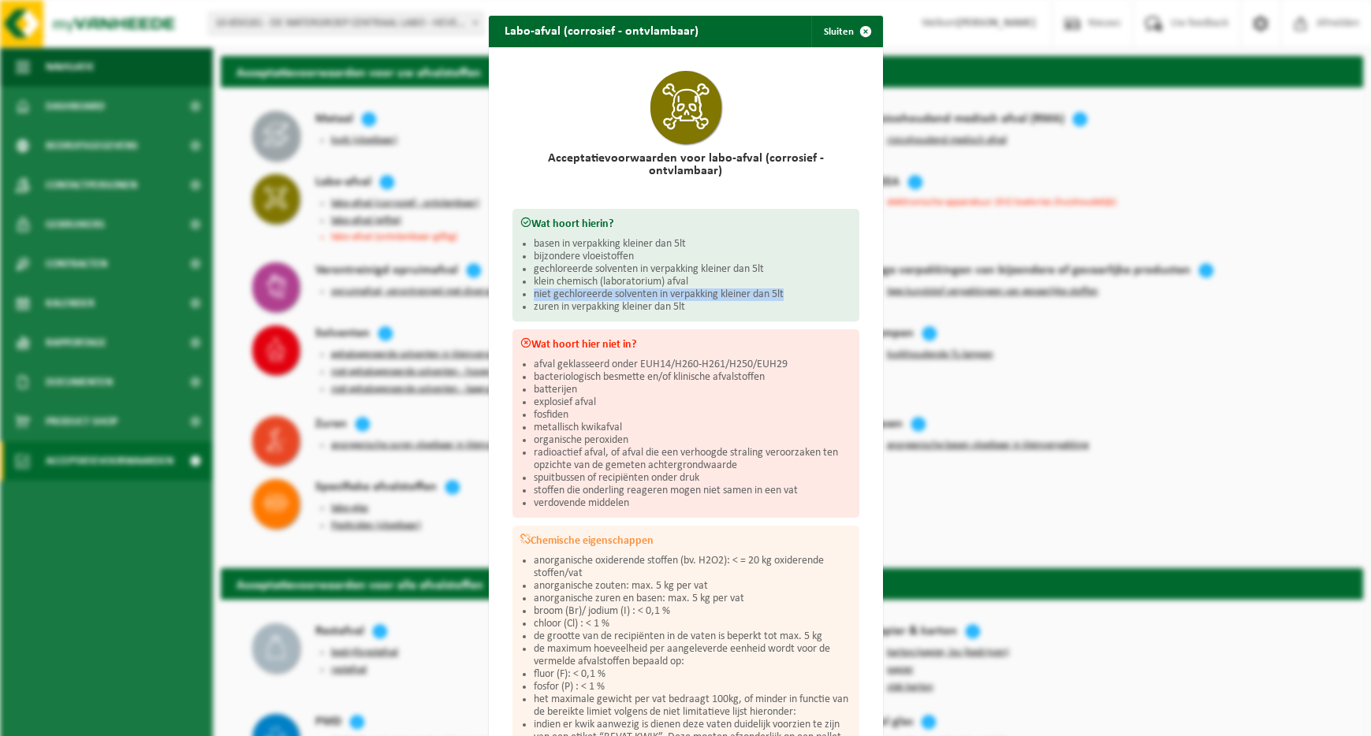
drag, startPoint x: 685, startPoint y: 297, endPoint x: 691, endPoint y: 273, distance: 24.5
click at [686, 296] on div "Wat hoort hierin? basen in verpakking kleiner dan 5lt bijzondere vloeistoffen g…" at bounding box center [685, 265] width 347 height 113
drag, startPoint x: 685, startPoint y: 268, endPoint x: 512, endPoint y: 267, distance: 172.6
click at [512, 267] on div "Wat hoort hierin? basen in verpakking kleiner dan 5lt bijzondere vloeistoffen g…" at bounding box center [685, 265] width 347 height 113
copy li "klein chemisch (laboratorium) afval"
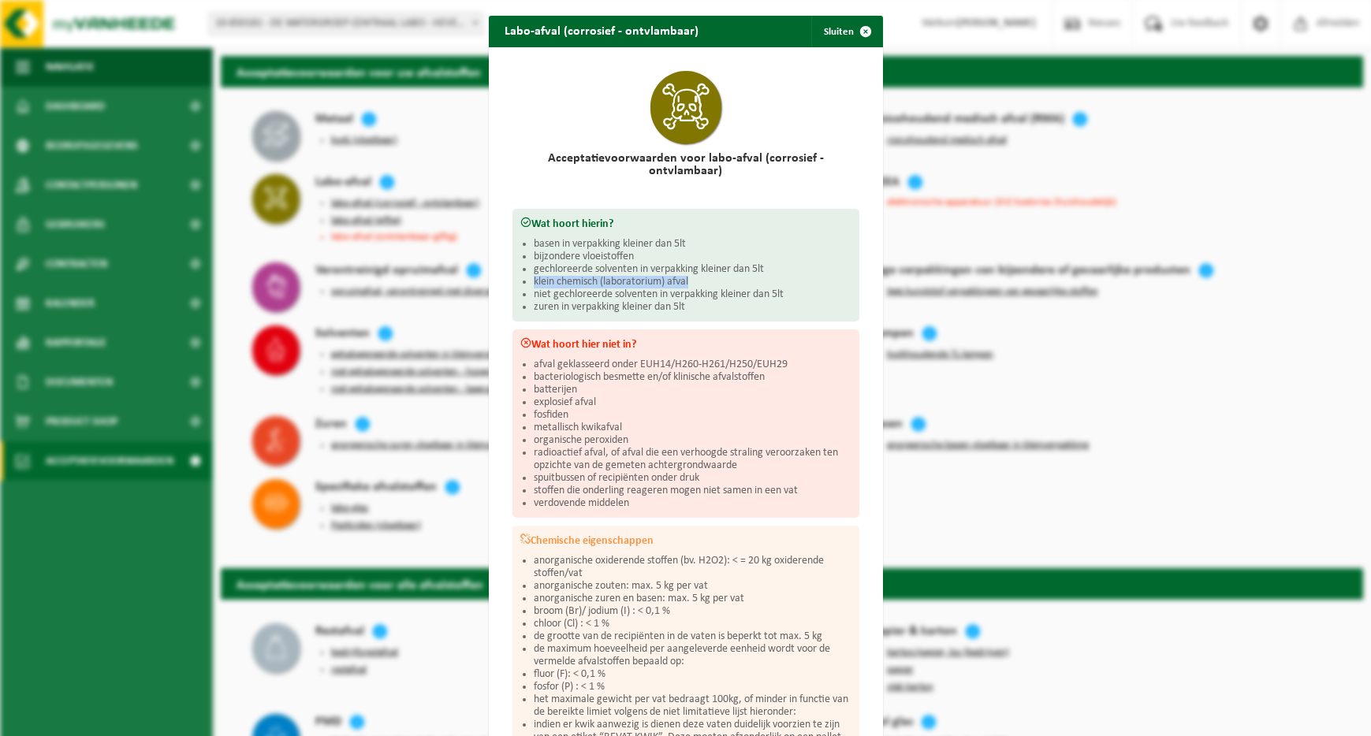
drag, startPoint x: 854, startPoint y: 25, endPoint x: 1273, endPoint y: 59, distance: 420.6
click at [857, 25] on span "button" at bounding box center [866, 32] width 32 height 32
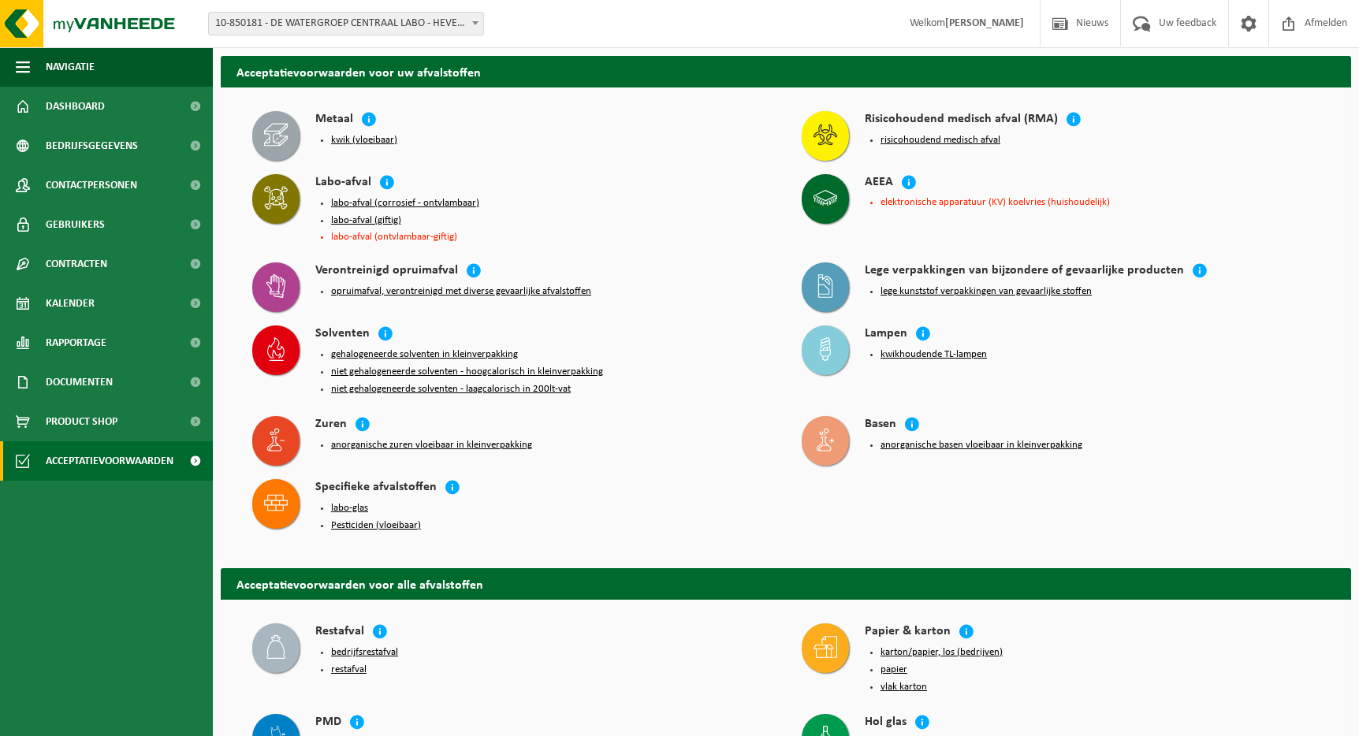
click at [571, 366] on button "niet gehalogeneerde solventen - hoogcalorisch in kleinverpakking" at bounding box center [467, 372] width 272 height 13
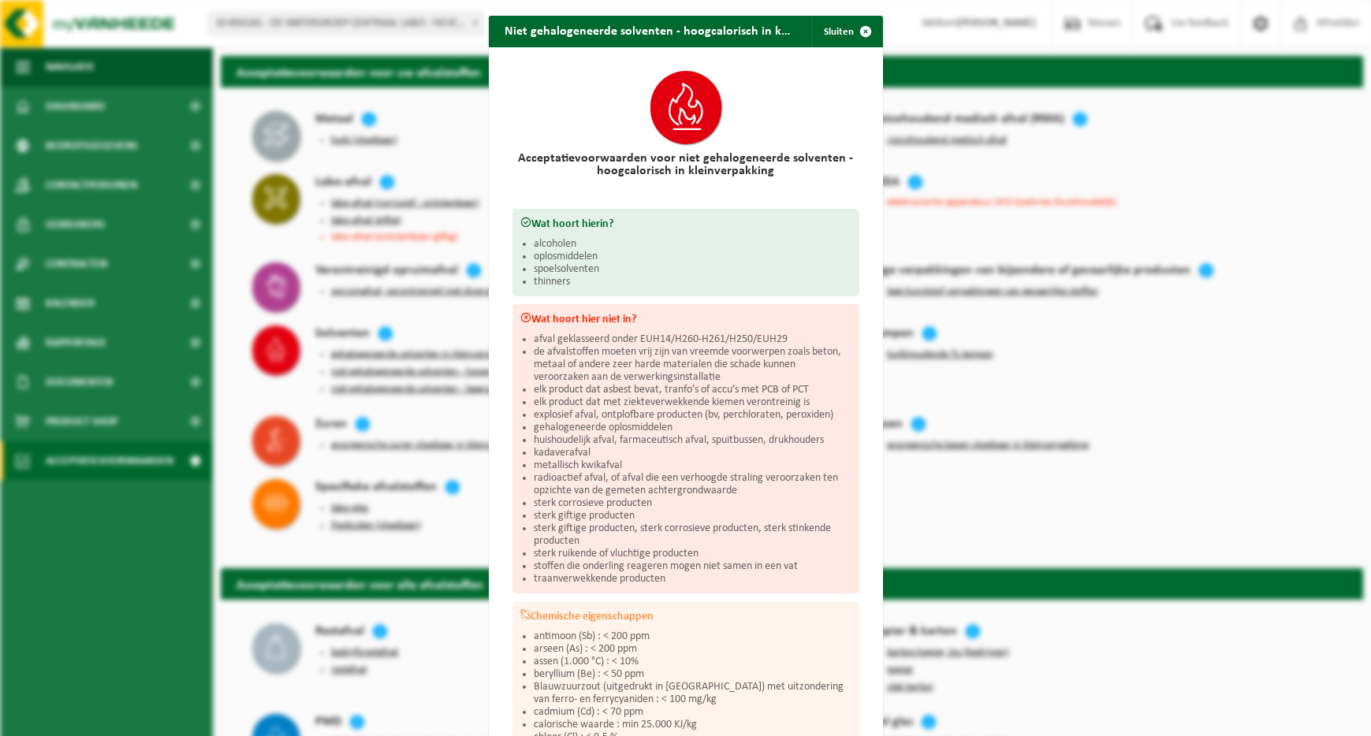
click at [572, 254] on li "oplosmiddelen" at bounding box center [693, 257] width 318 height 13
copy li "oplosmiddelen"
